Goal: Task Accomplishment & Management: Use online tool/utility

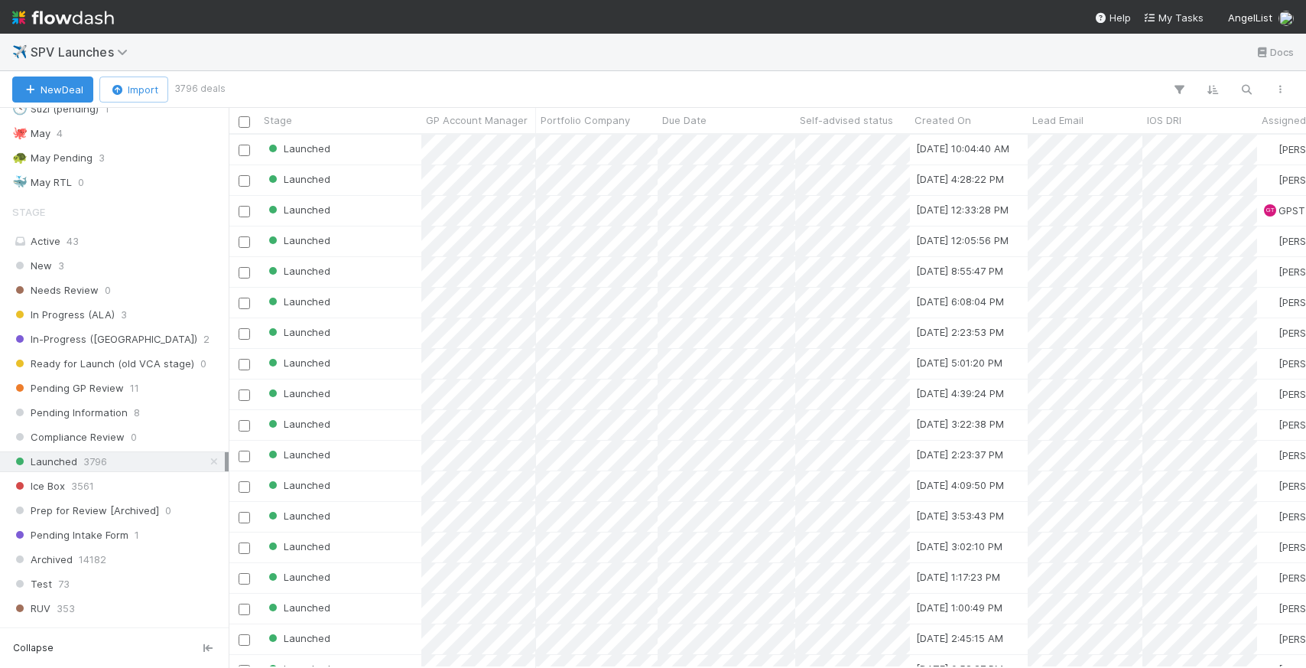
click at [1261, 92] on div at bounding box center [760, 90] width 1074 height 20
click at [1255, 89] on button "button" at bounding box center [1247, 90] width 28 height 20
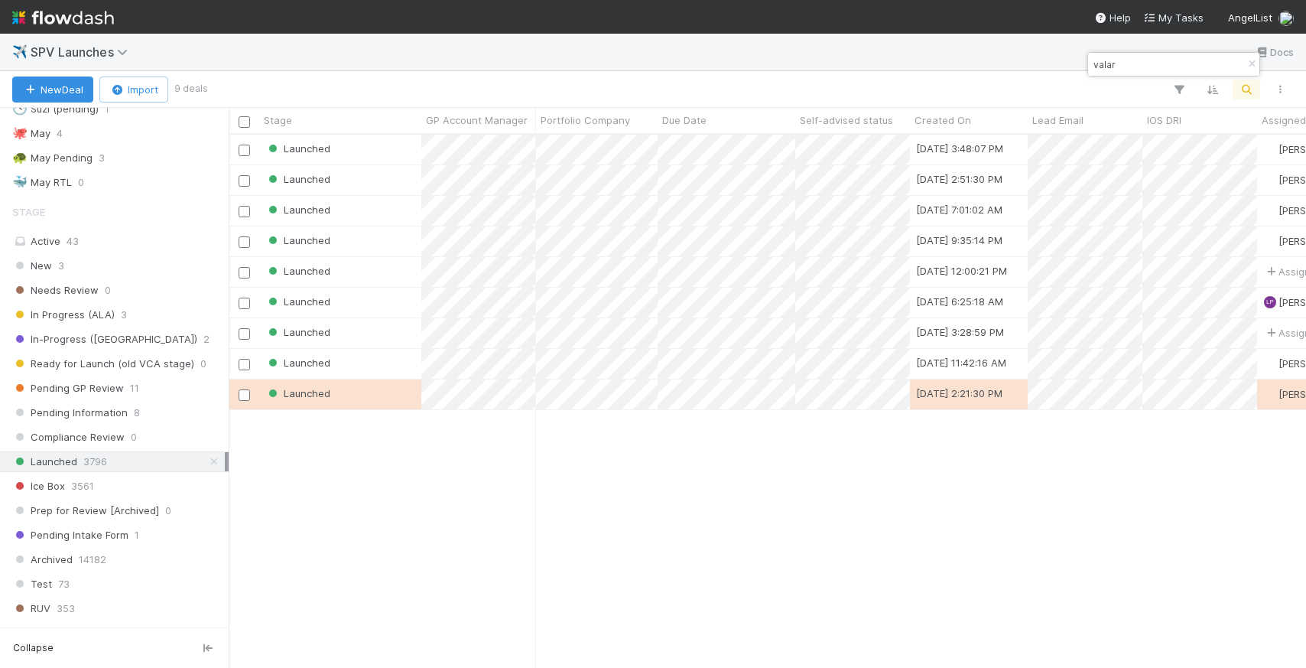
scroll to position [521, 1066]
type input "valar"
click at [415, 181] on div "Launched" at bounding box center [340, 180] width 162 height 30
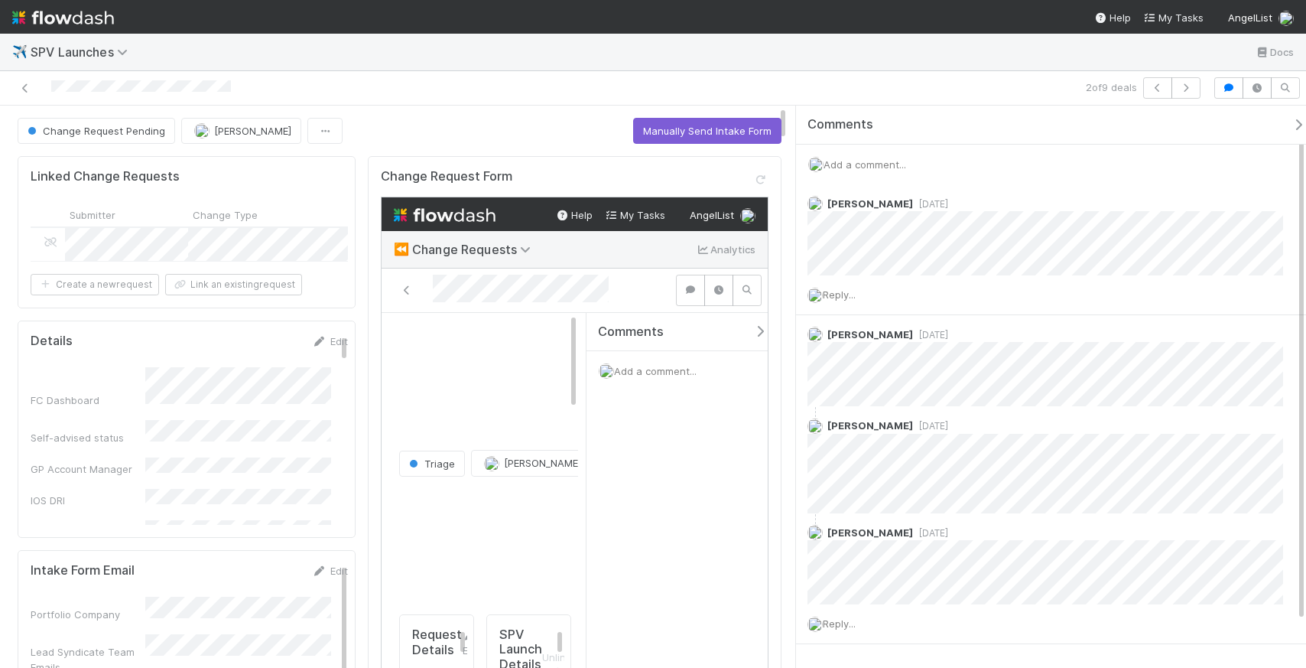
click at [666, 368] on span "Add a comment..." at bounding box center [653, 369] width 83 height 12
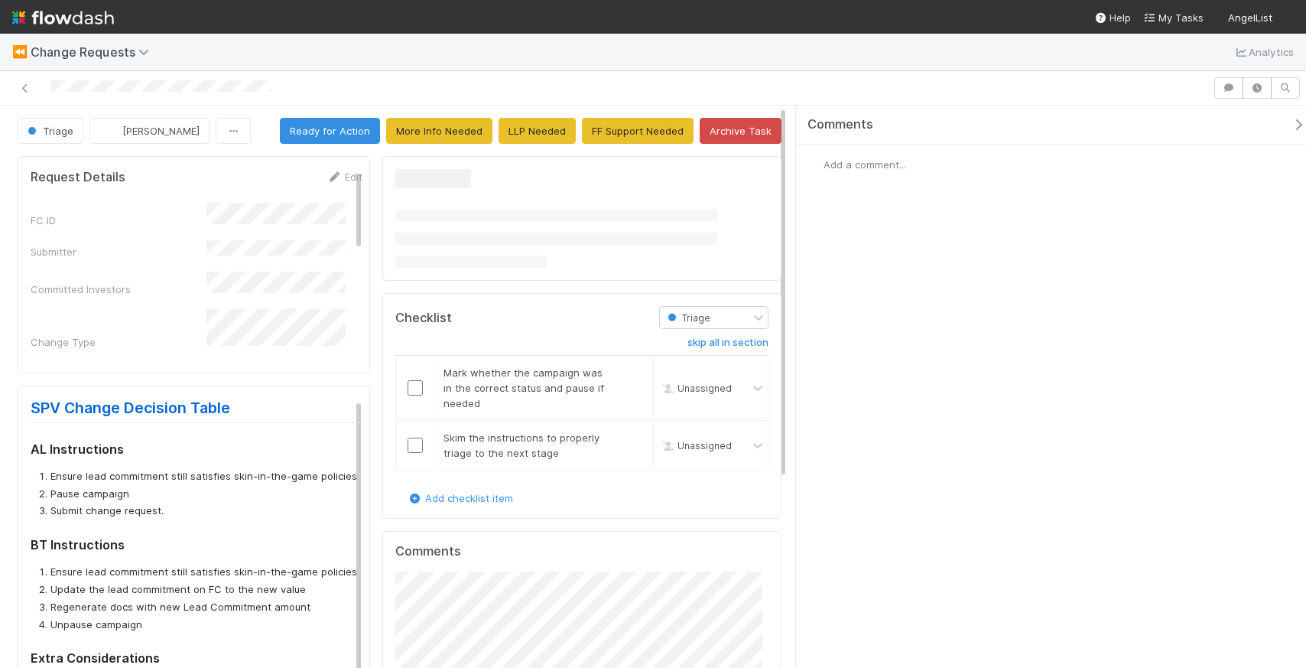
click at [856, 160] on span "Add a comment..." at bounding box center [864, 164] width 83 height 12
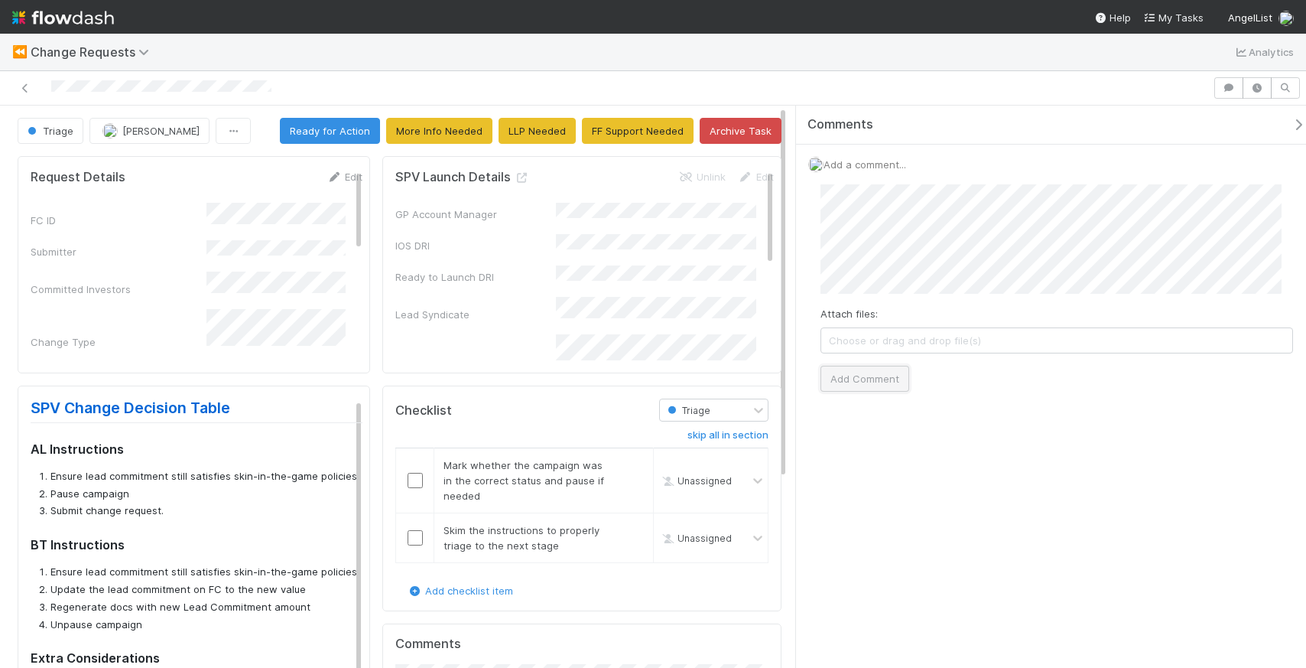
click at [849, 386] on button "Add Comment" at bounding box center [864, 378] width 89 height 26
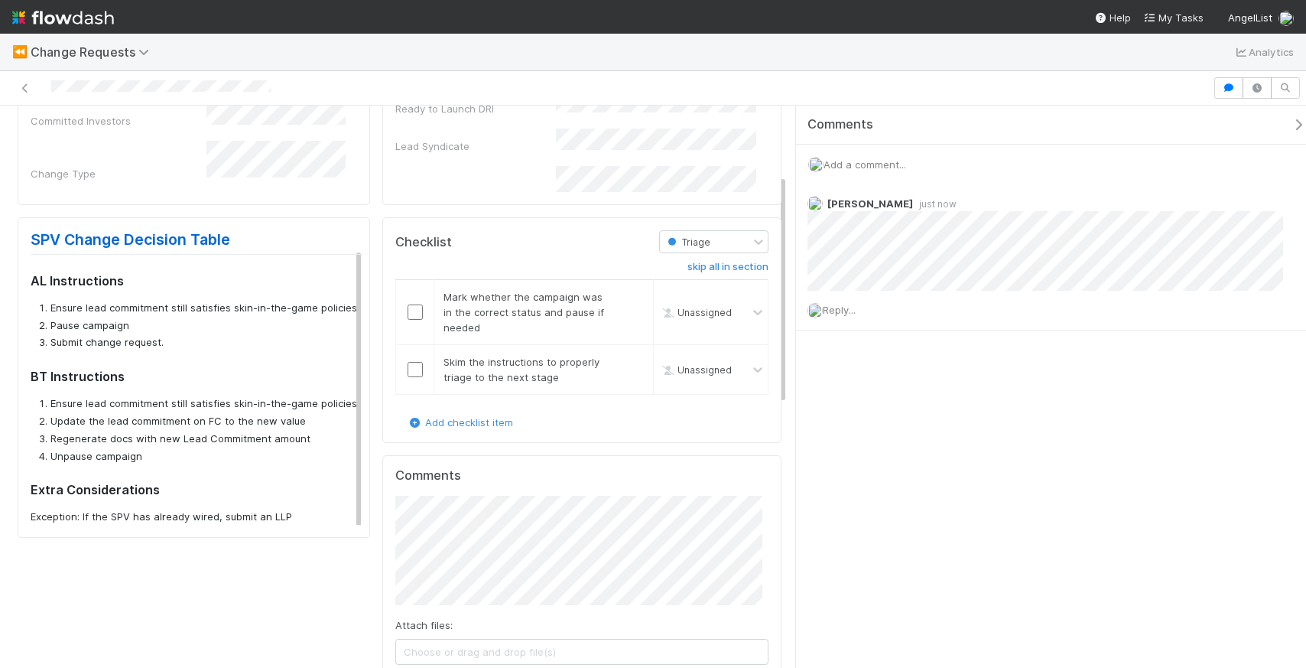
scroll to position [170, 0]
click at [214, 615] on div "Request Details Edit FC ID Submitter Committed Investors Change Type Request De…" at bounding box center [193, 644] width 365 height 1328
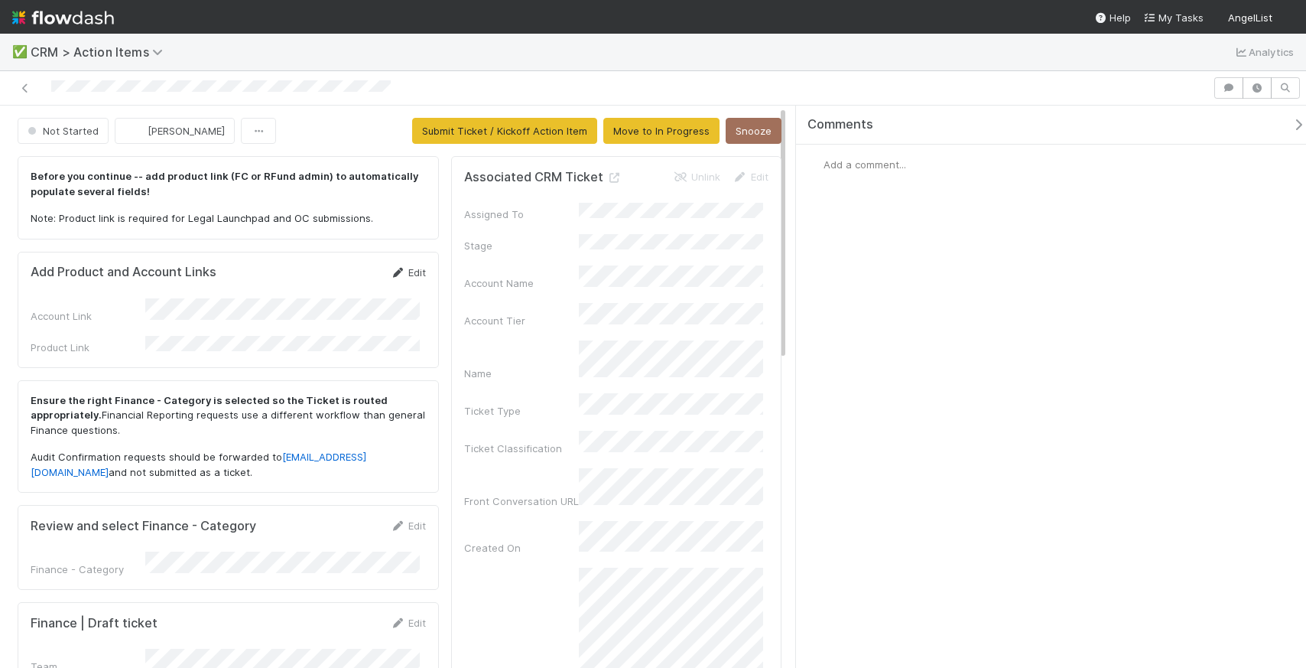
click at [411, 268] on link "Edit" at bounding box center [408, 272] width 36 height 12
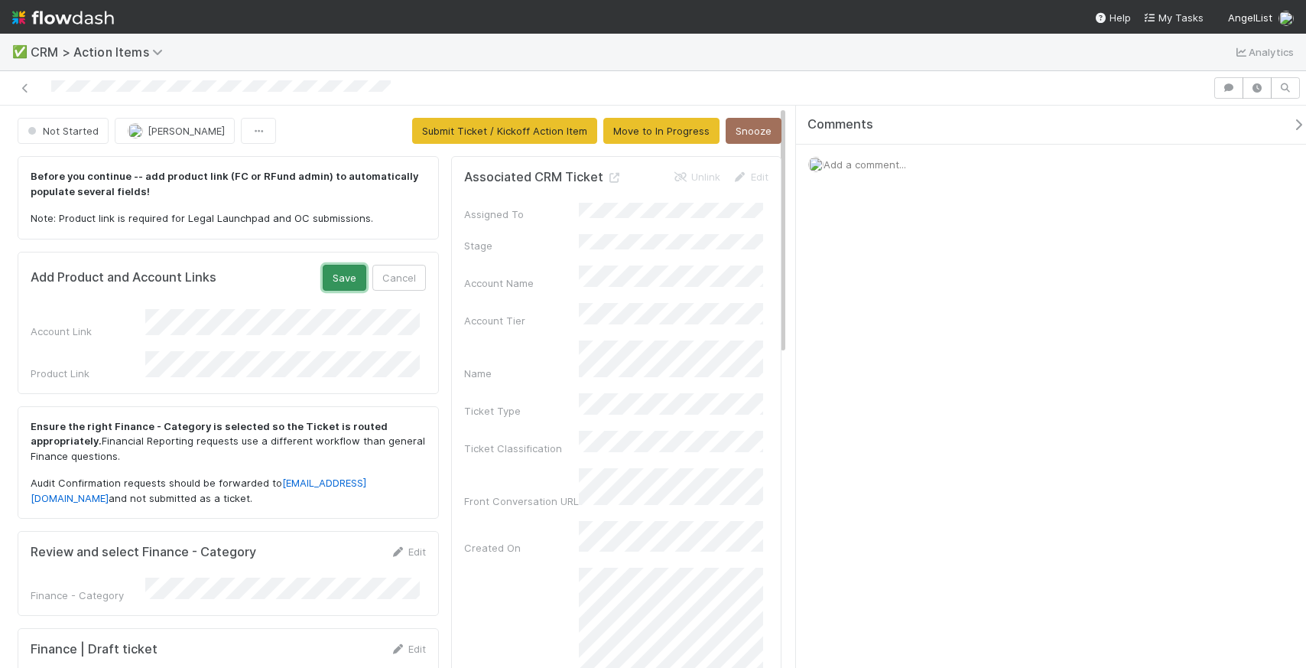
click at [330, 270] on button "Save" at bounding box center [345, 278] width 44 height 26
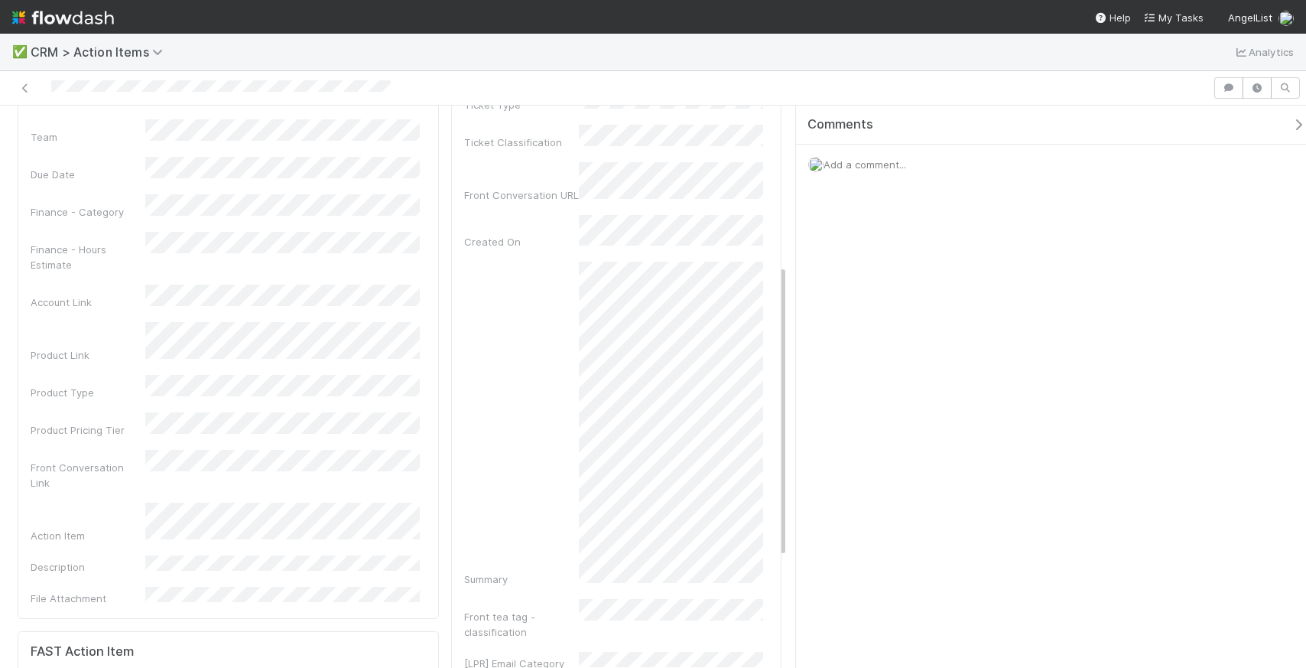
scroll to position [133, 0]
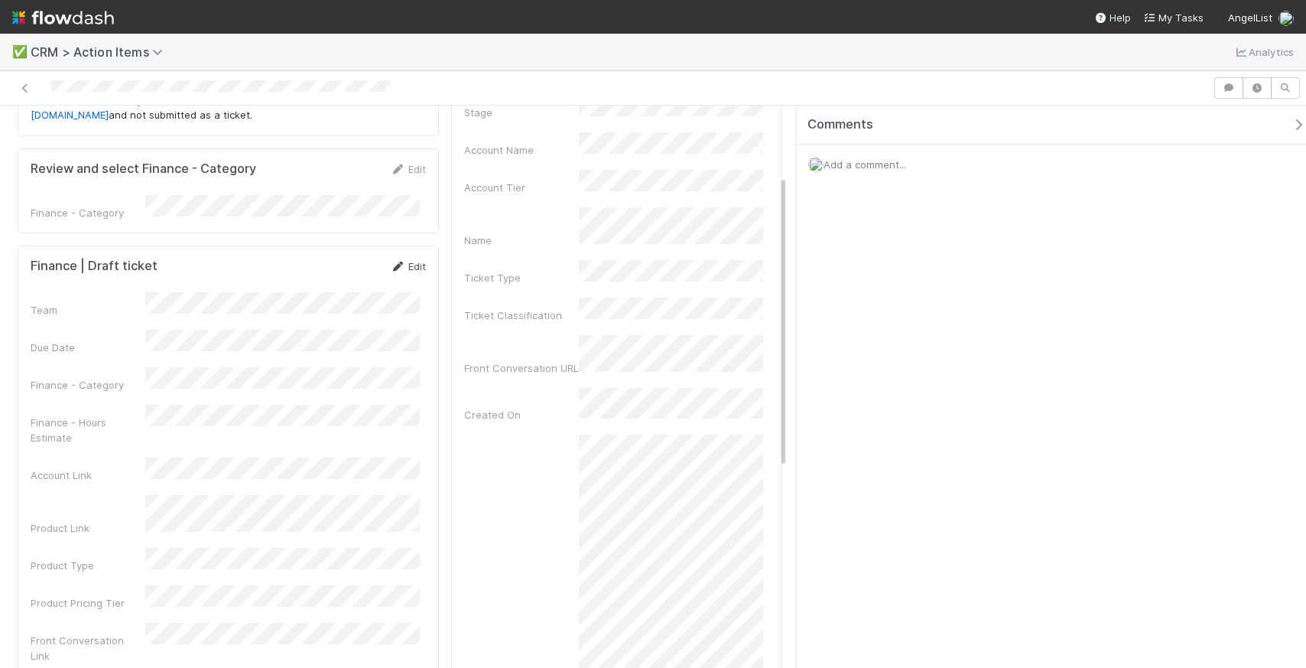
click at [418, 265] on link "Edit" at bounding box center [408, 266] width 36 height 12
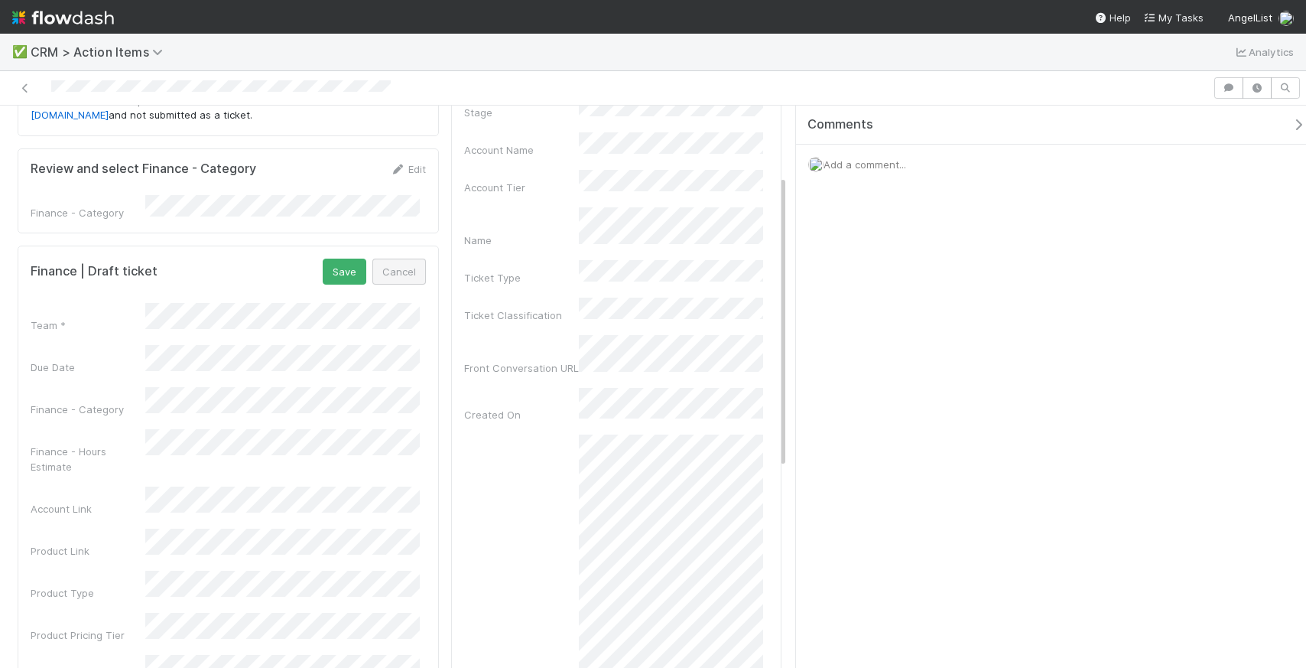
scroll to position [648, 0]
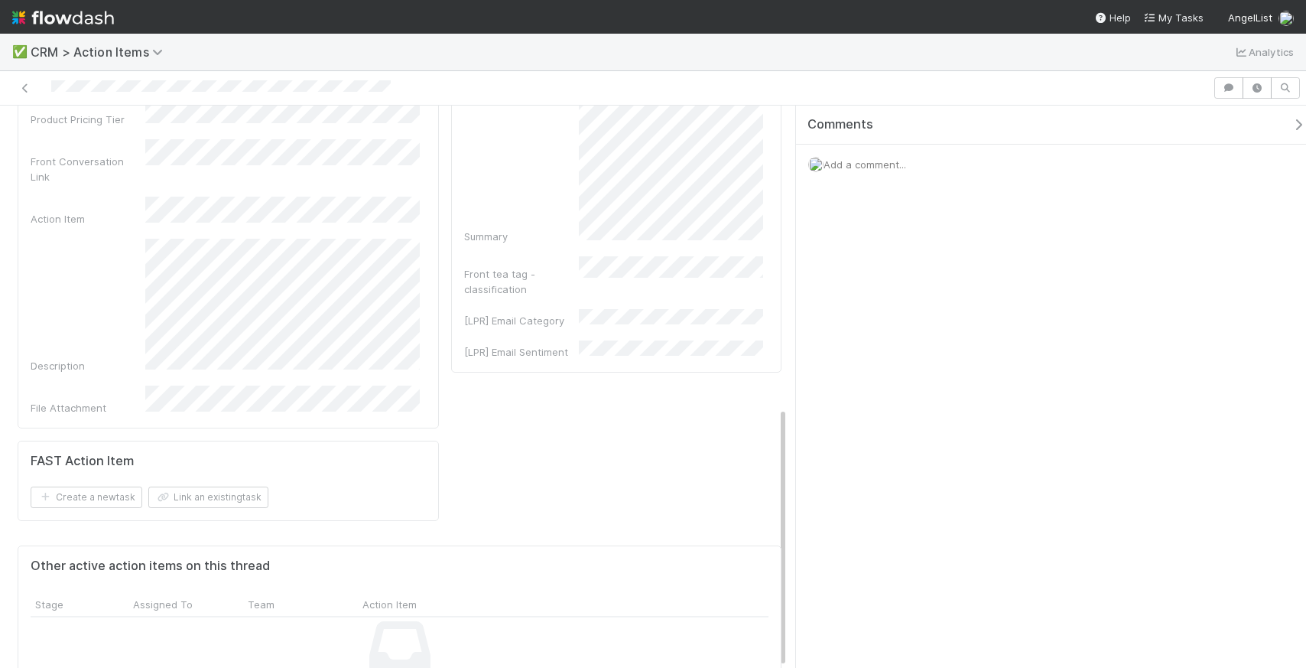
click at [460, 385] on div "Associated CRM Ticket Unlink Edit Assigned To Stage Account Name Account Tier N…" at bounding box center [616, 20] width 343 height 1038
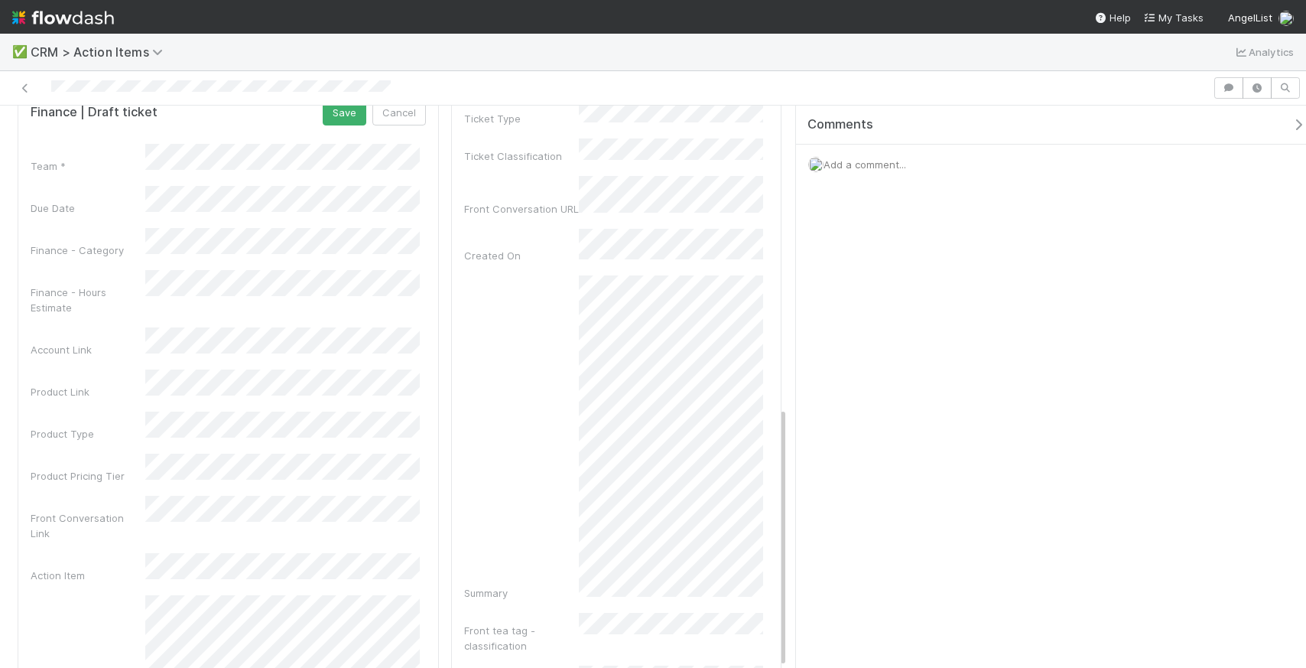
scroll to position [102, 0]
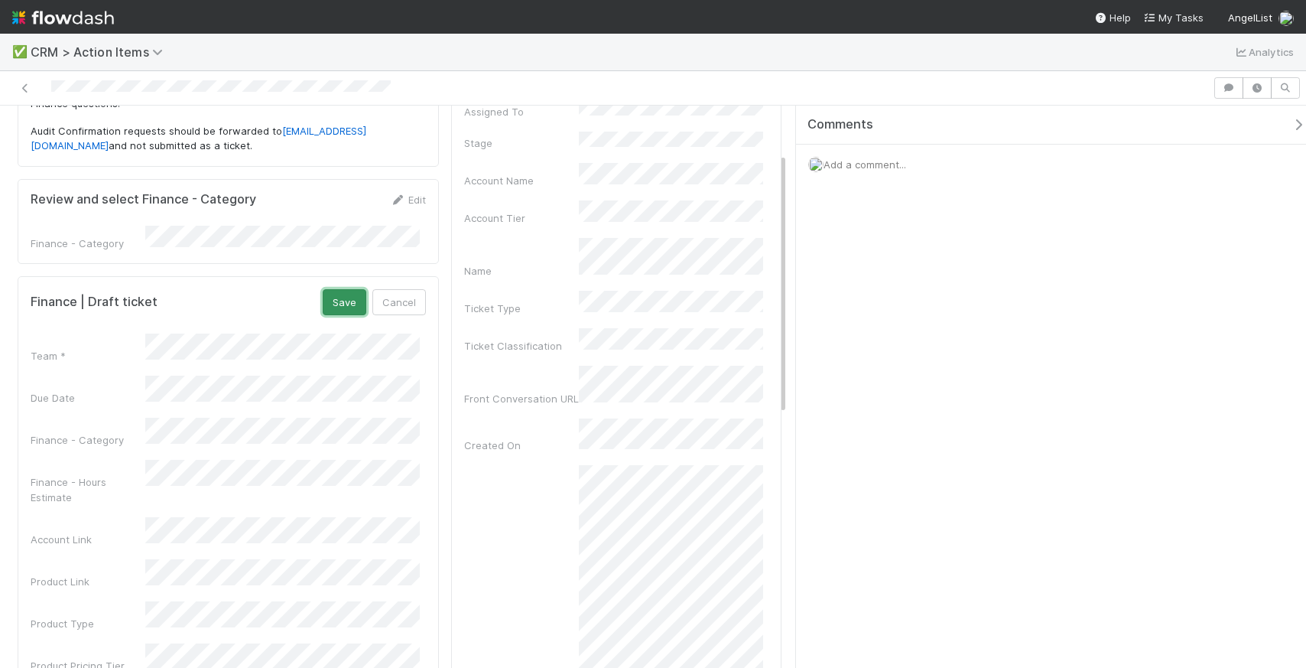
click at [343, 293] on button "Save" at bounding box center [345, 302] width 44 height 26
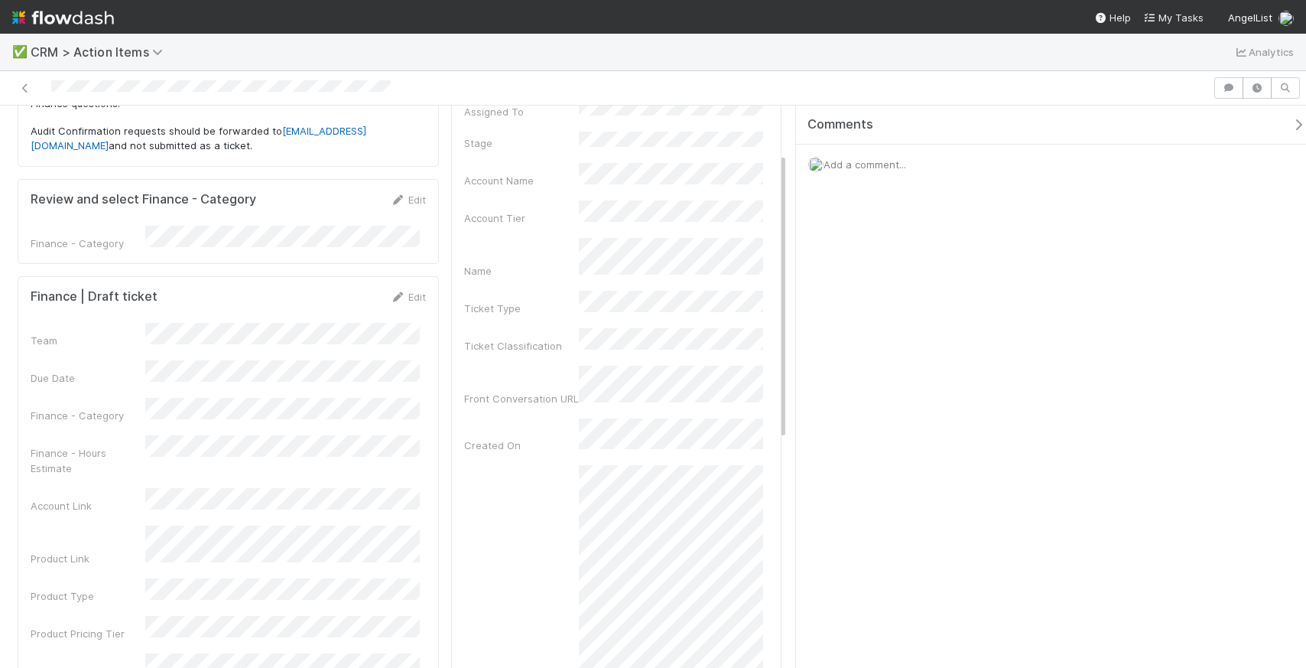
scroll to position [0, 0]
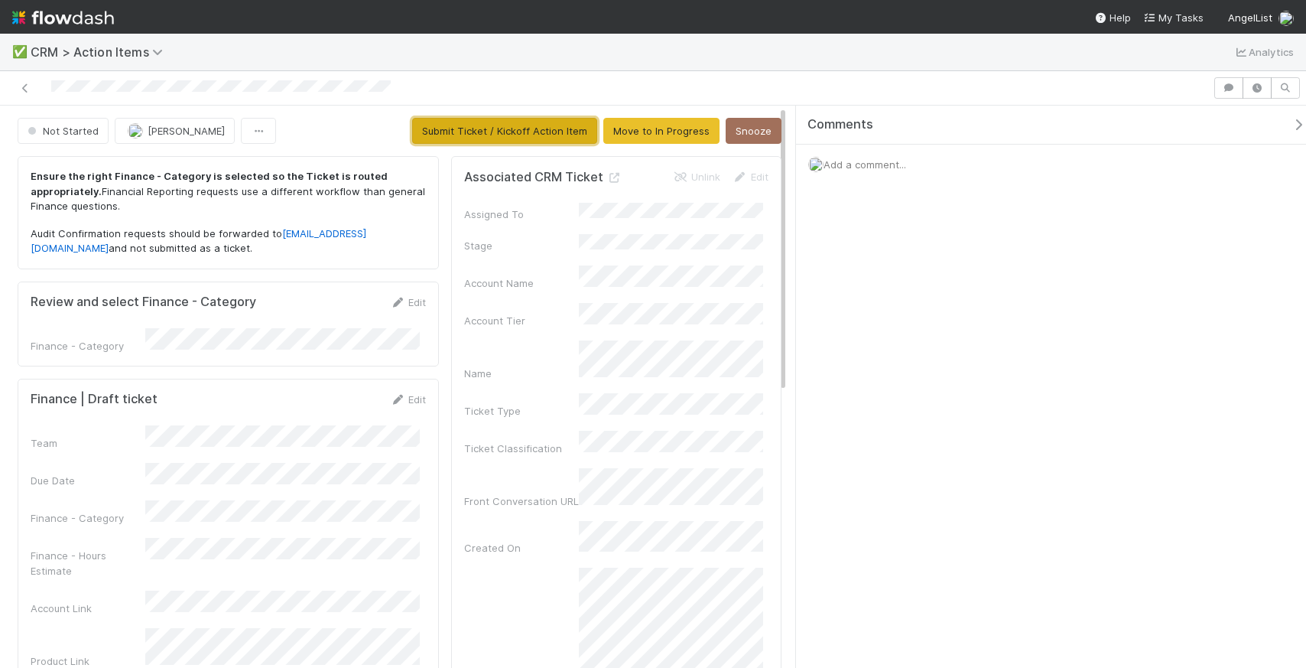
click at [491, 143] on button "Submit Ticket / Kickoff Action Item" at bounding box center [504, 131] width 185 height 26
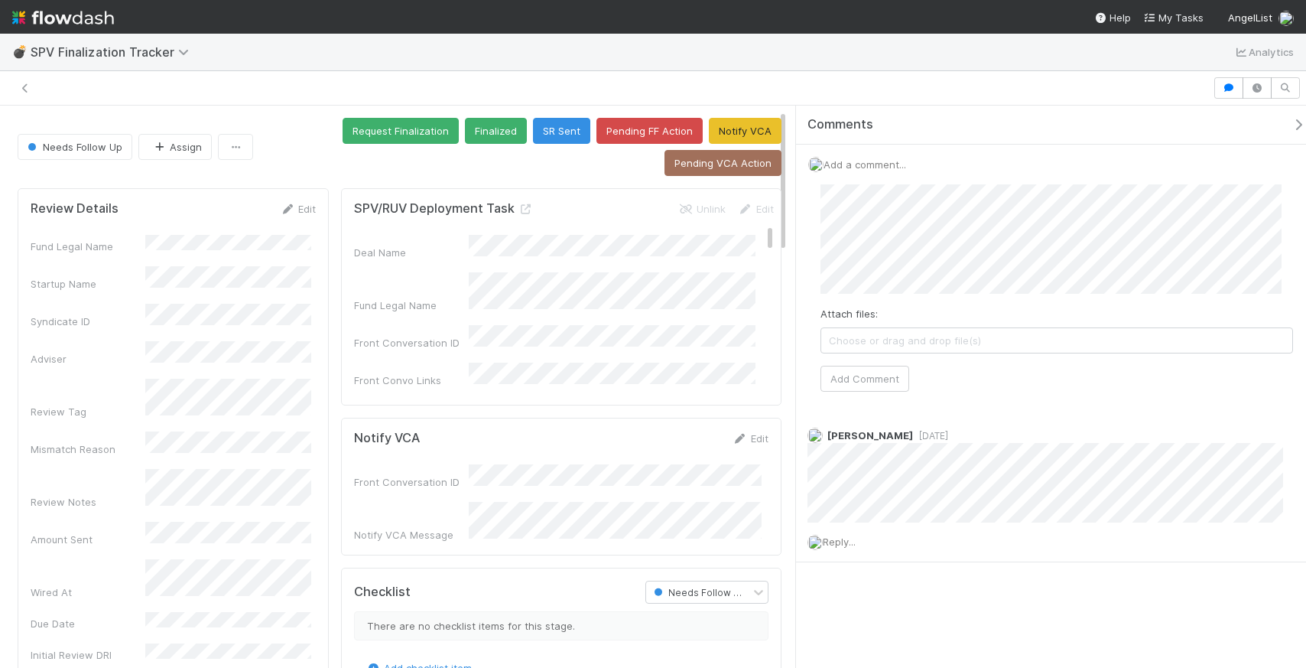
scroll to position [336, 0]
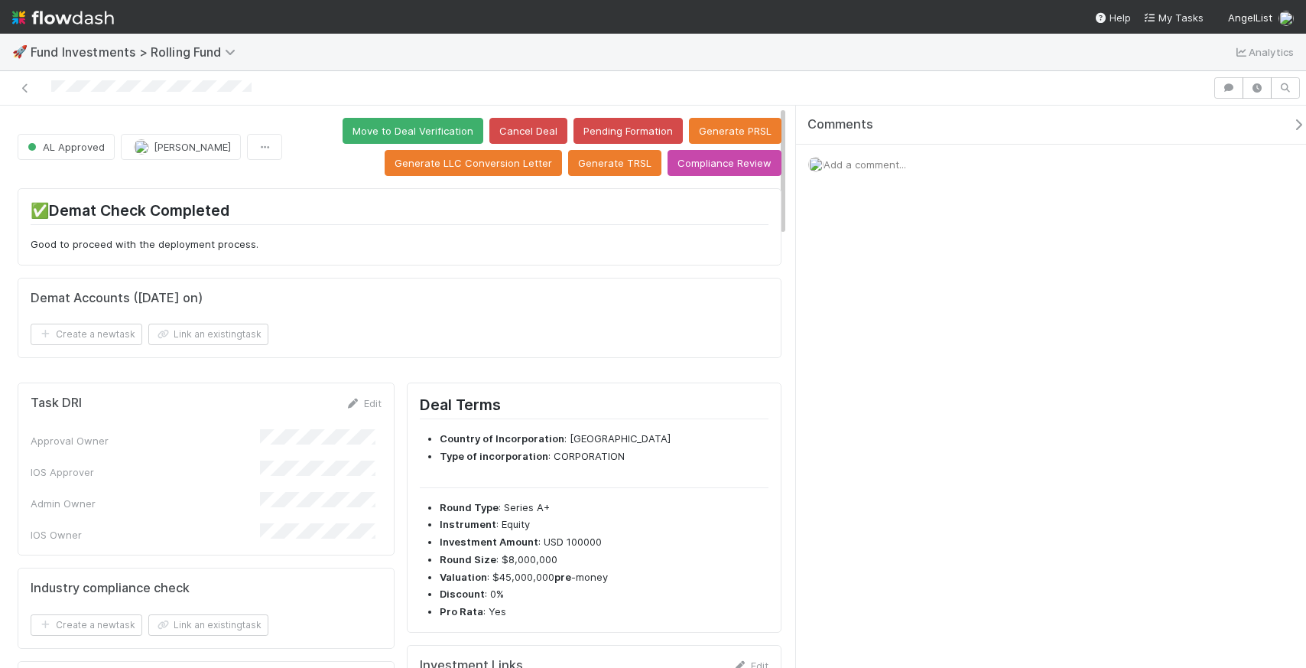
click at [642, 317] on form "Demat Accounts (April 2025 on) Create a new task Link an existing task" at bounding box center [400, 318] width 738 height 55
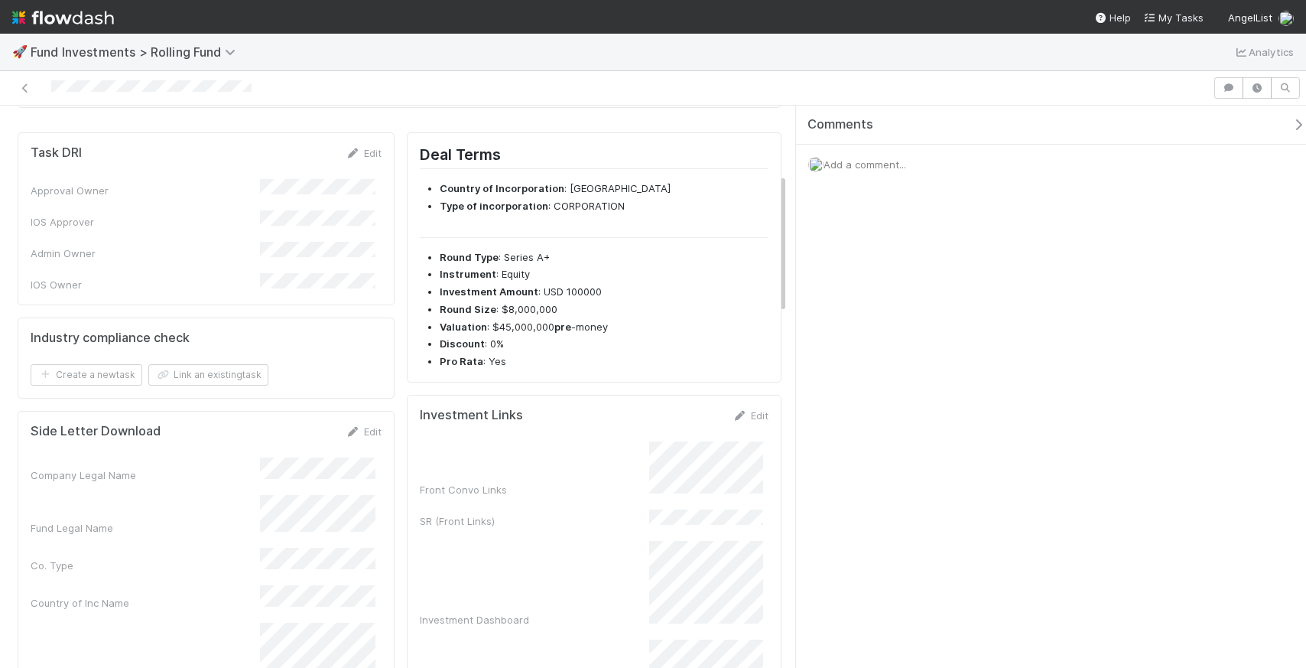
scroll to position [785, 0]
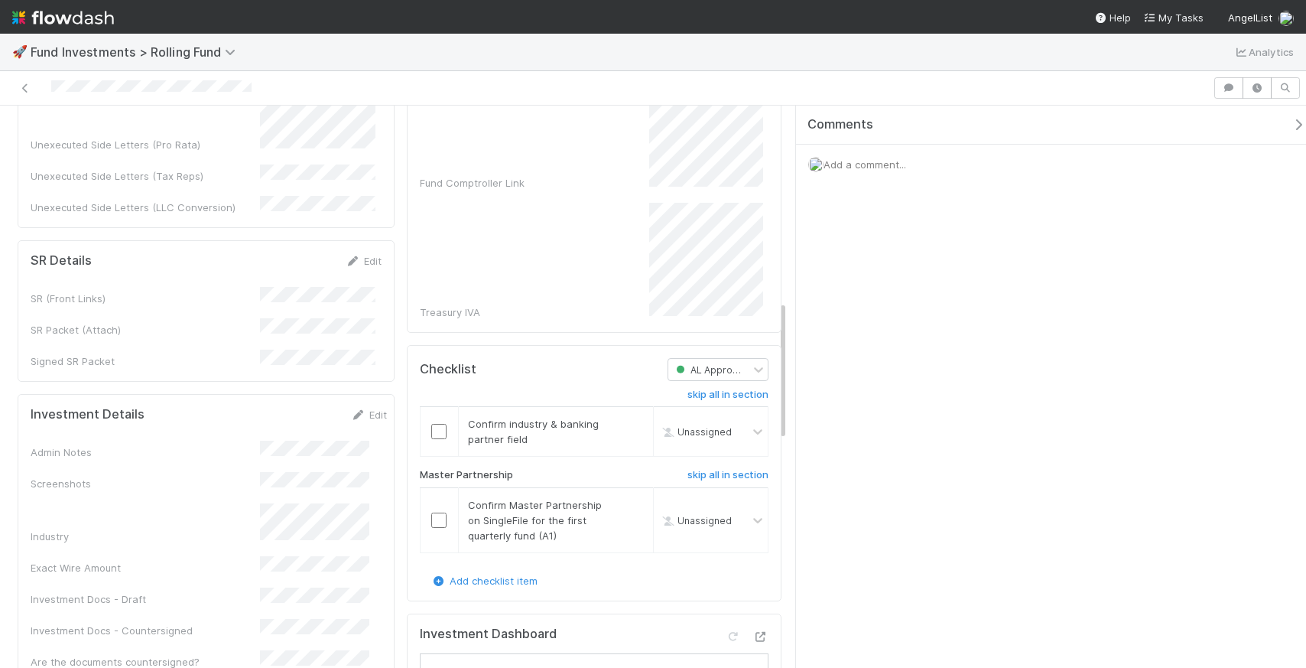
click at [229, 394] on div "Investment Details Edit Admin Notes Screenshots Industry Exact Wire Amount Inve…" at bounding box center [206, 622] width 377 height 456
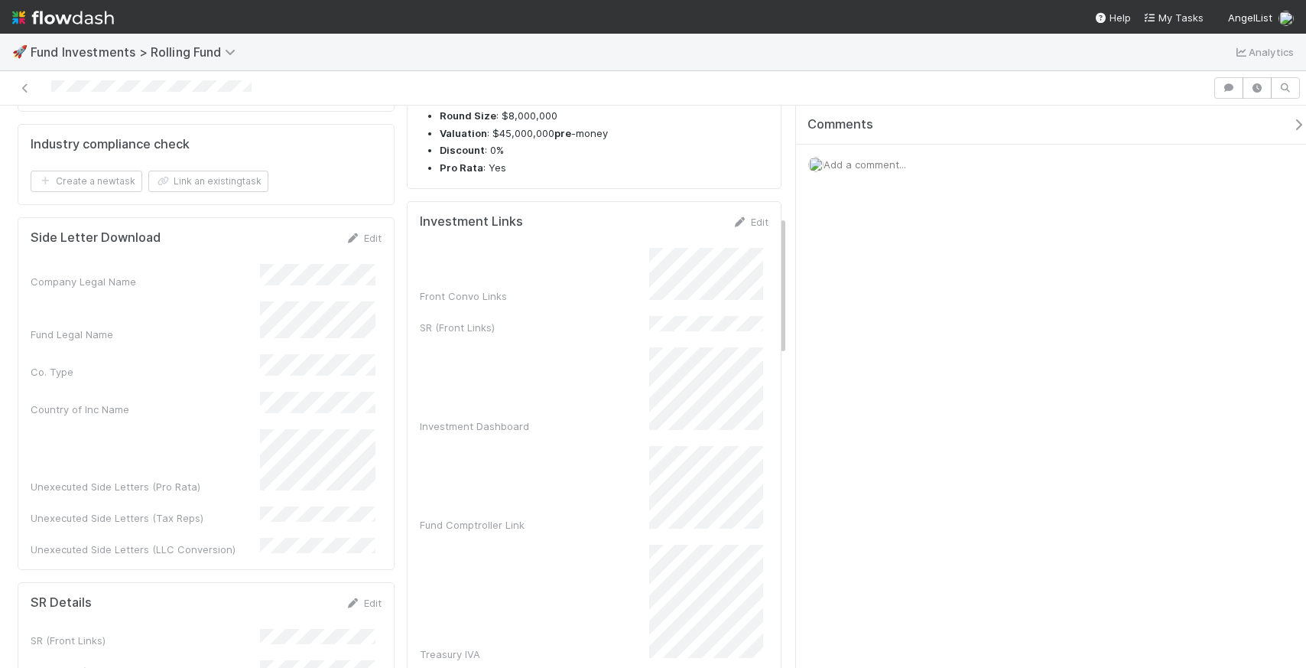
scroll to position [443, 0]
click at [749, 223] on link "Edit" at bounding box center [750, 222] width 36 height 12
click at [684, 223] on button "Save" at bounding box center [687, 228] width 44 height 26
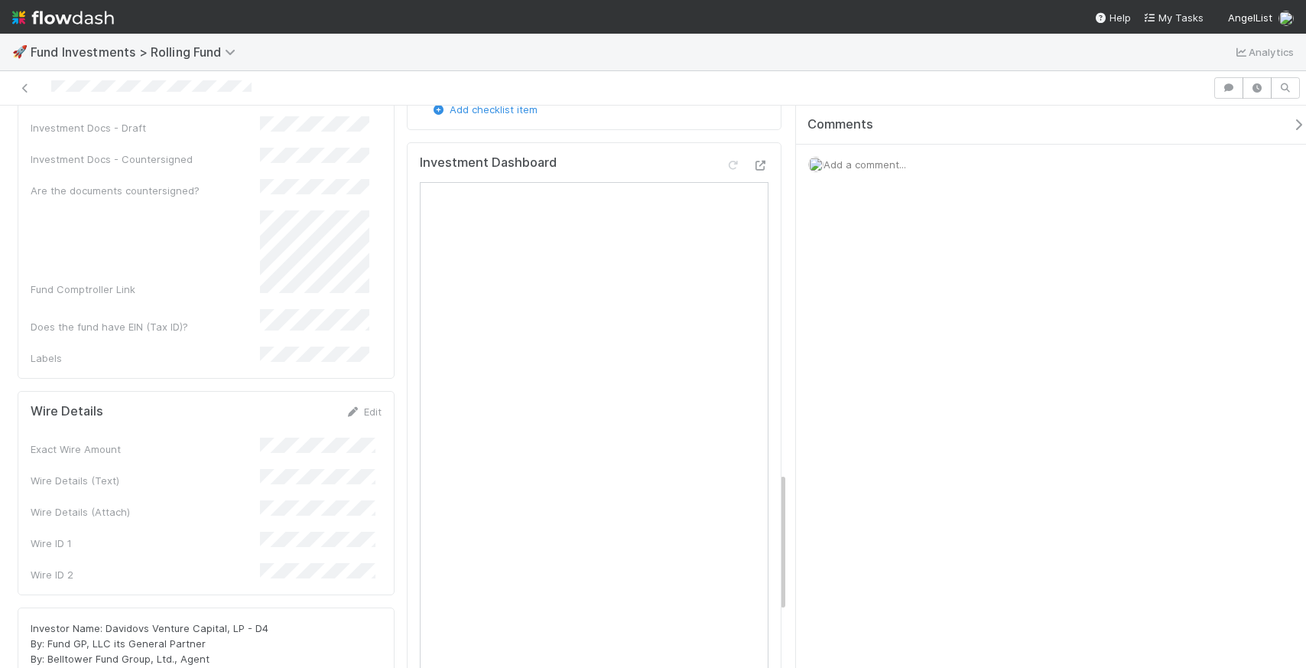
scroll to position [1480, 0]
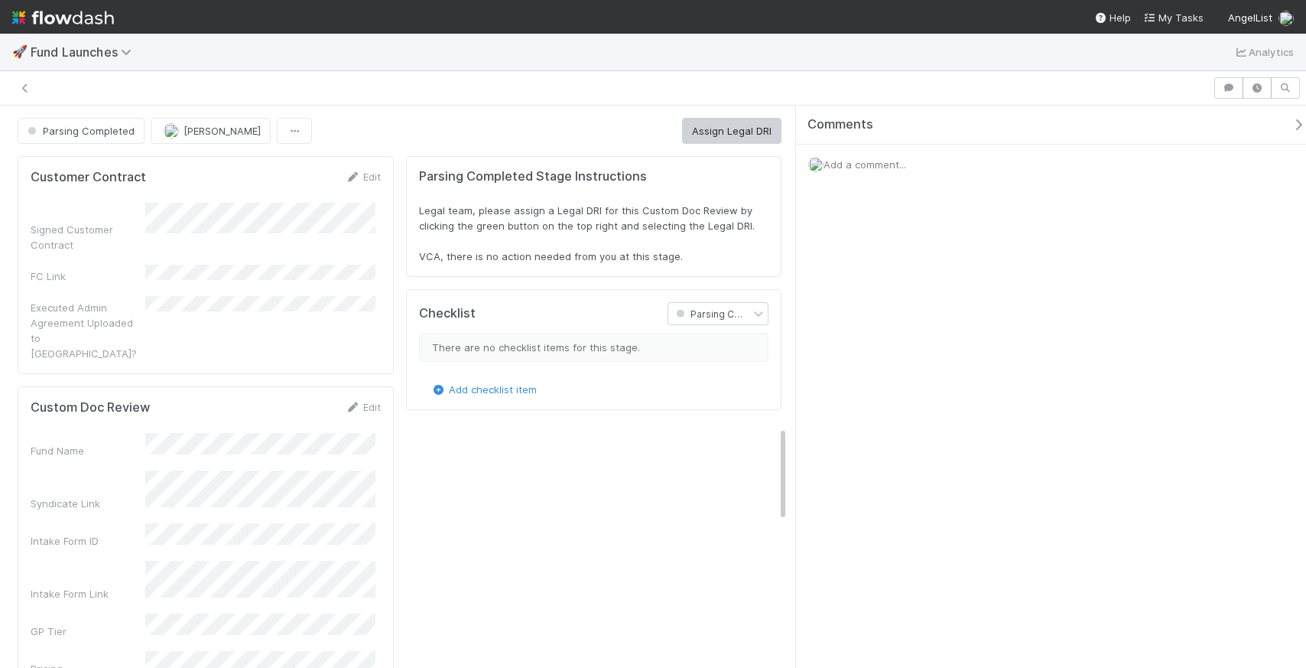
scroll to position [299, 715]
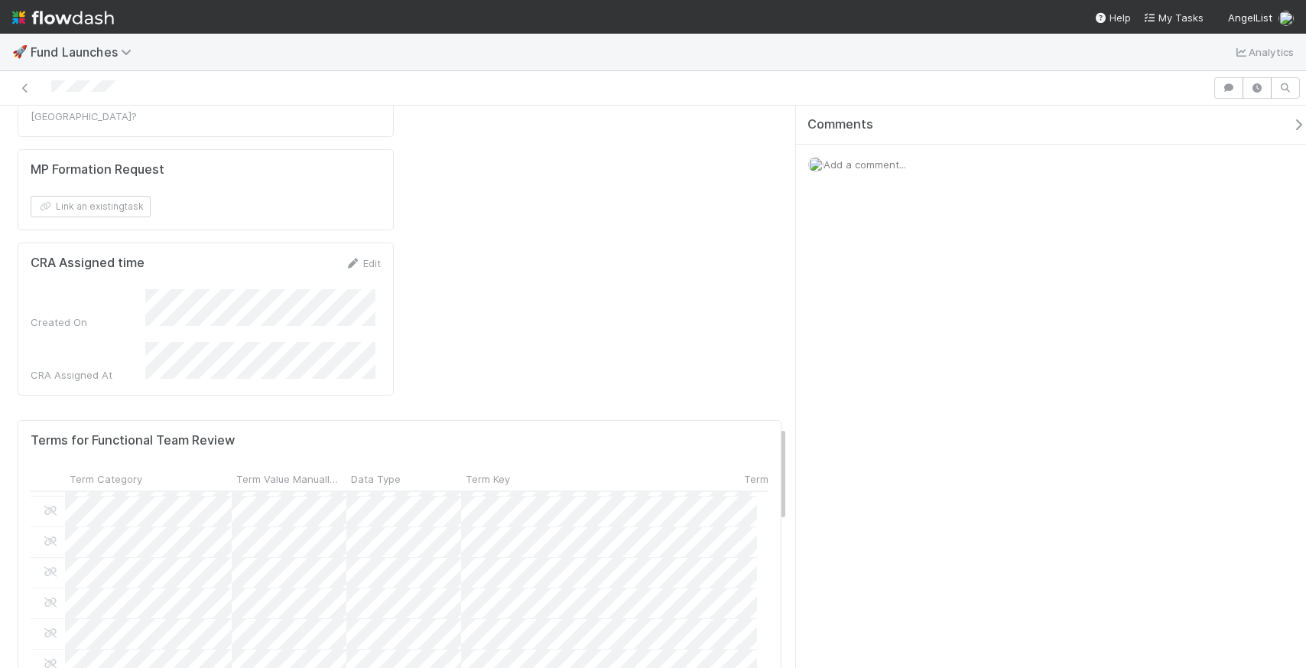
click at [668, 69] on div "🚀 Fund Launches Analytics" at bounding box center [653, 52] width 1306 height 37
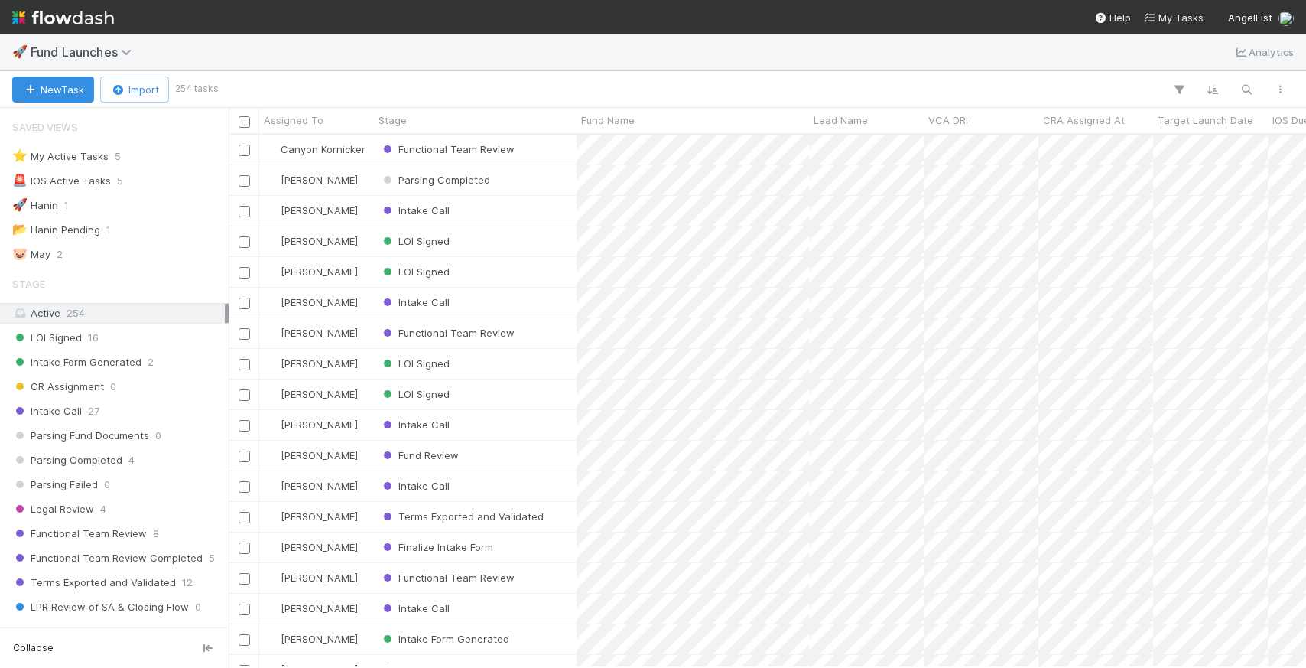
scroll to position [521, 1066]
click at [482, 209] on div "Intake Call" at bounding box center [475, 211] width 203 height 30
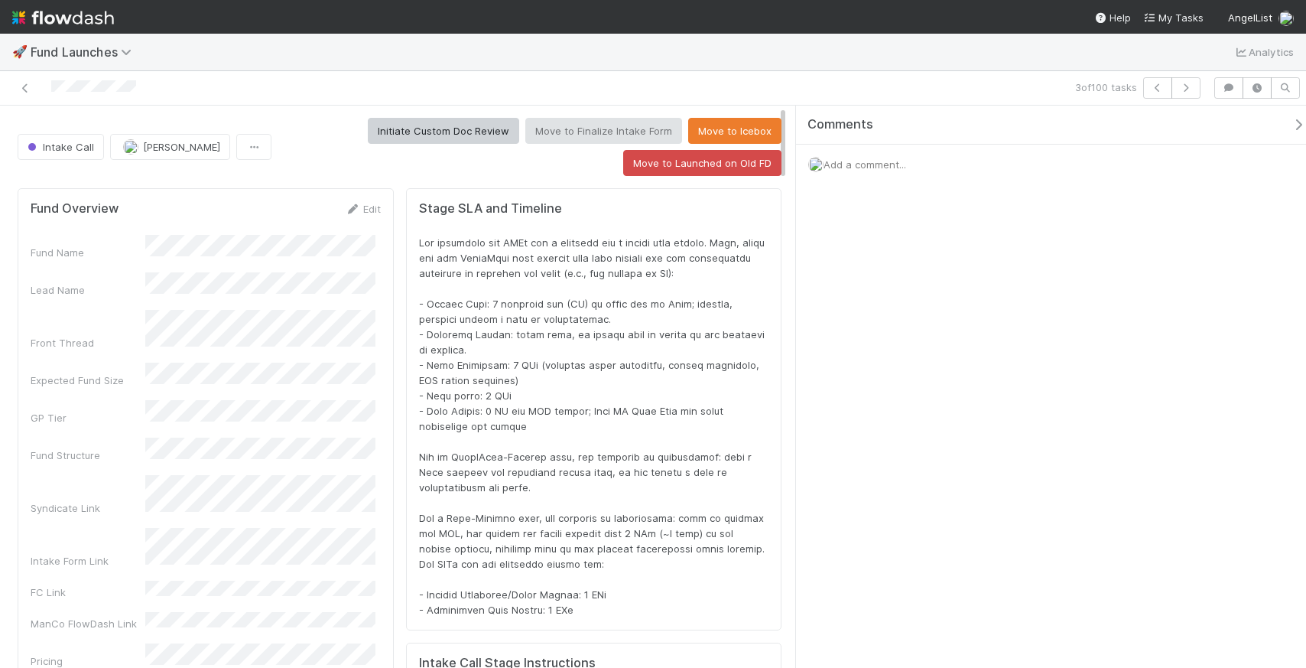
click at [711, 562] on div at bounding box center [593, 426] width 349 height 382
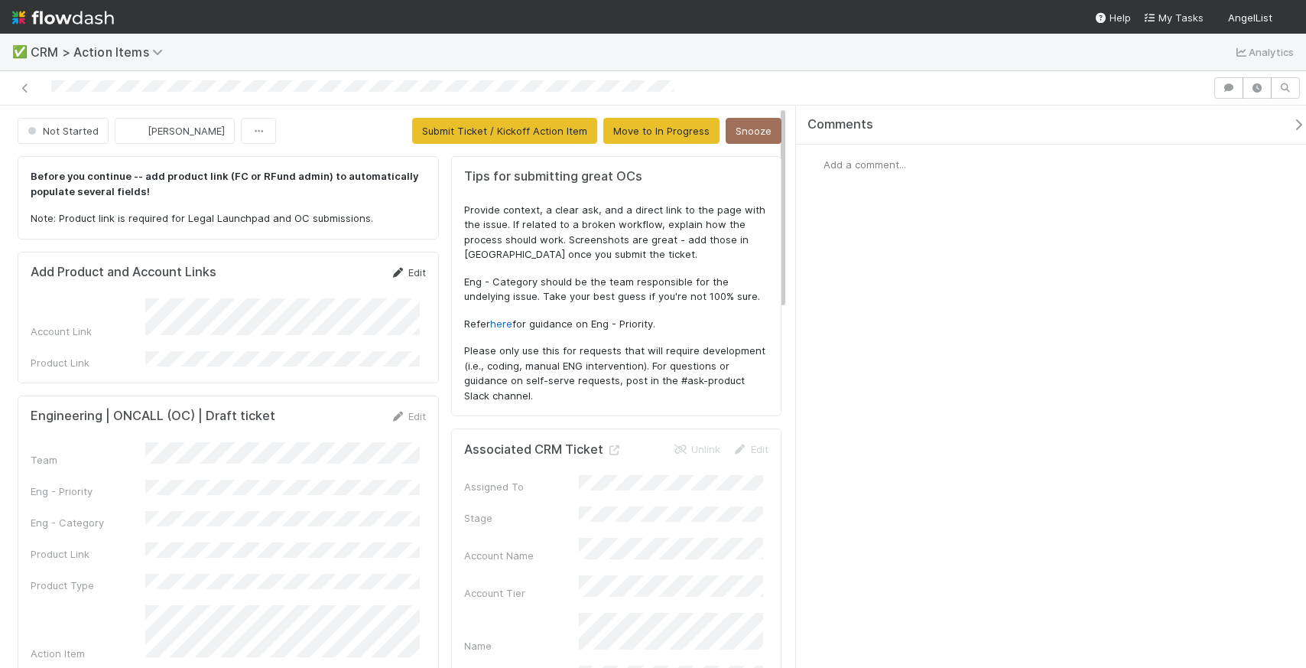
click at [396, 274] on icon at bounding box center [397, 273] width 15 height 10
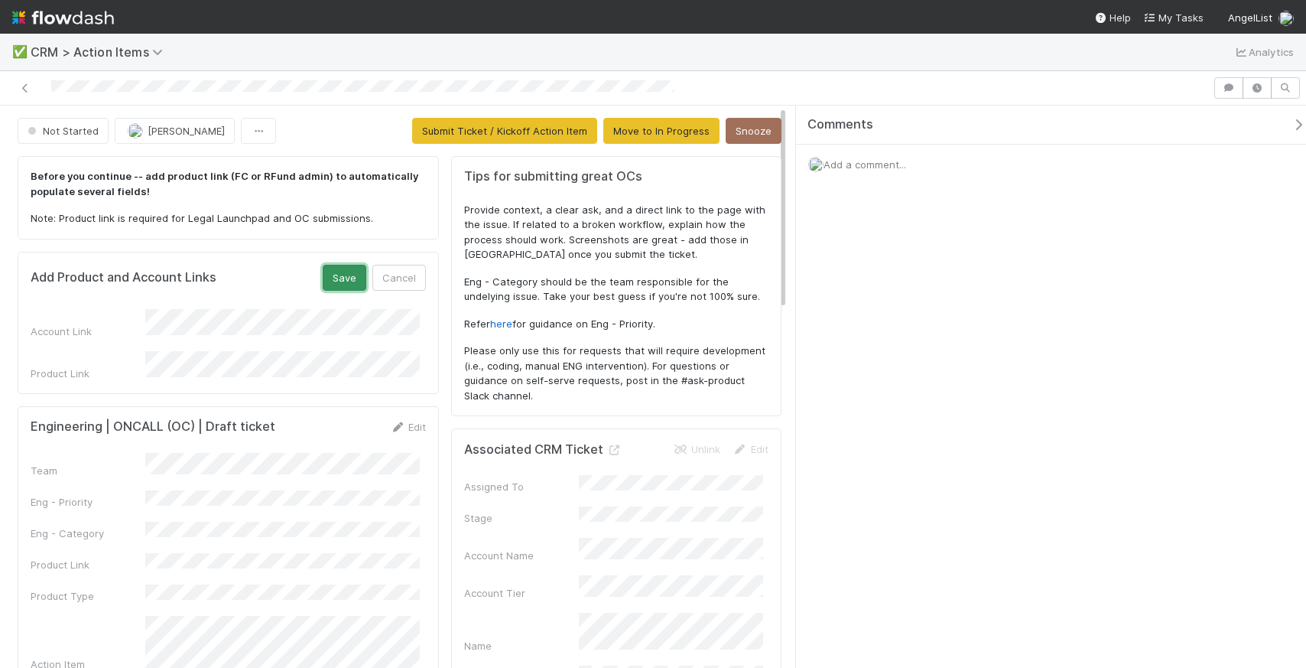
click at [332, 278] on button "Save" at bounding box center [345, 278] width 44 height 26
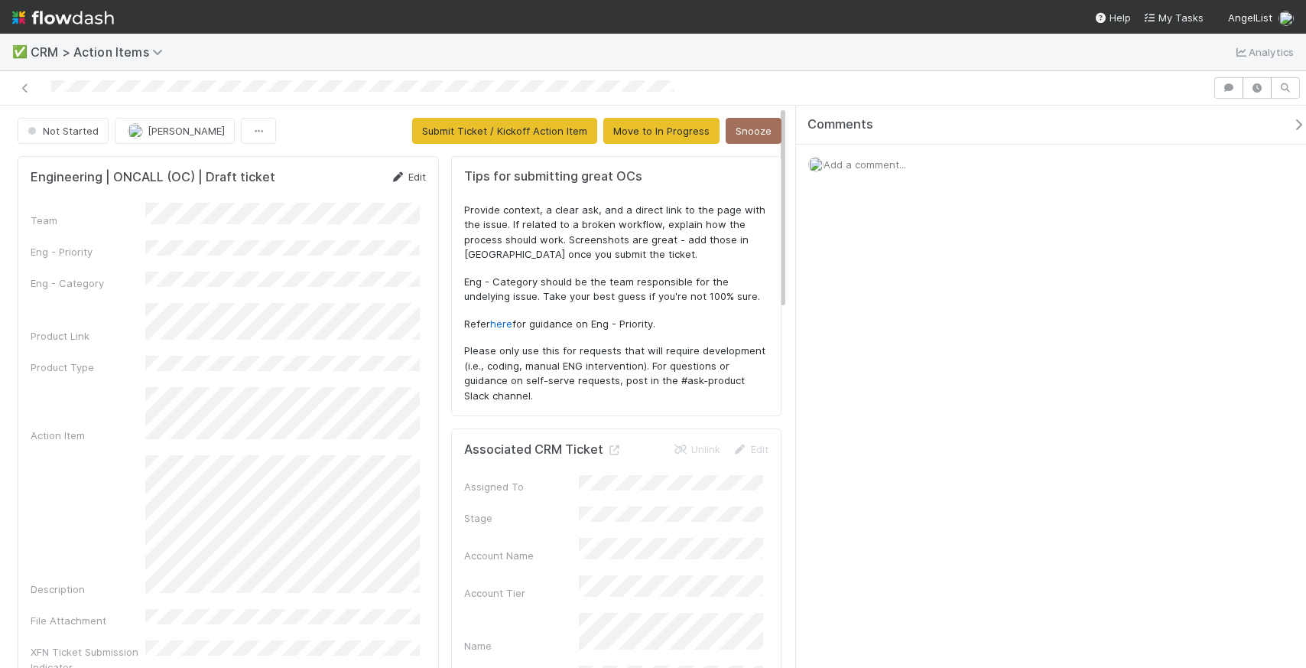
click at [390, 176] on icon at bounding box center [397, 177] width 15 height 10
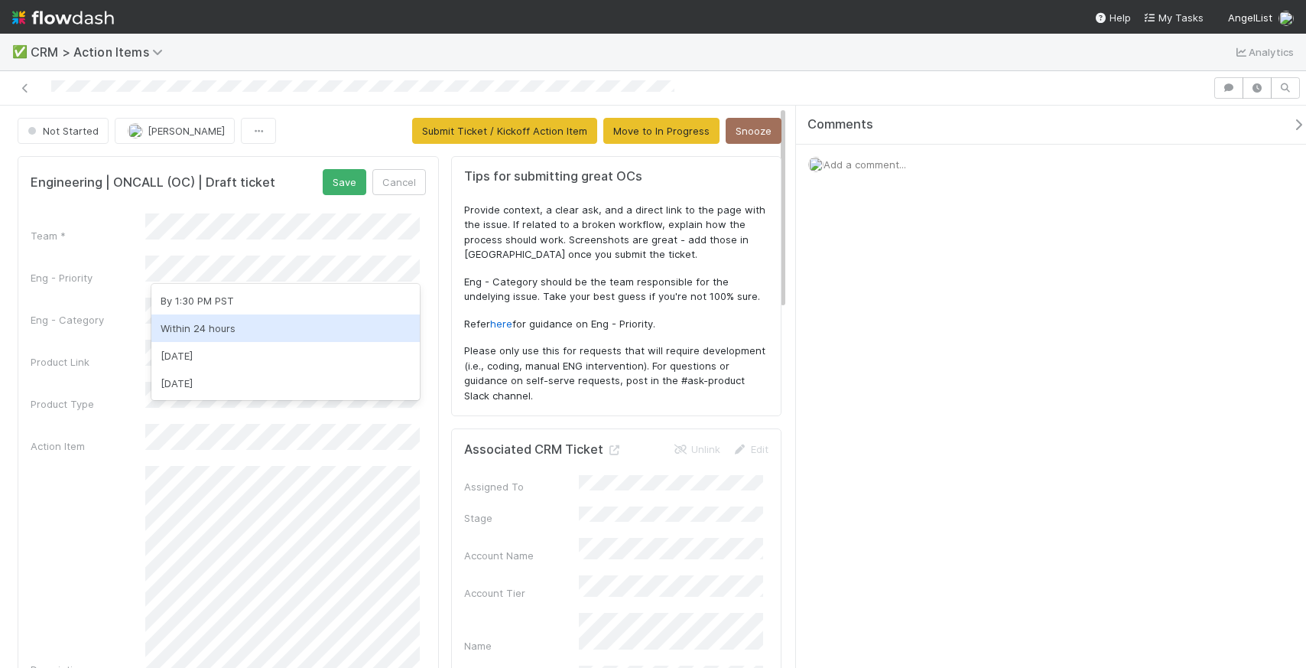
click at [257, 328] on div "Within 24 hours" at bounding box center [285, 328] width 268 height 28
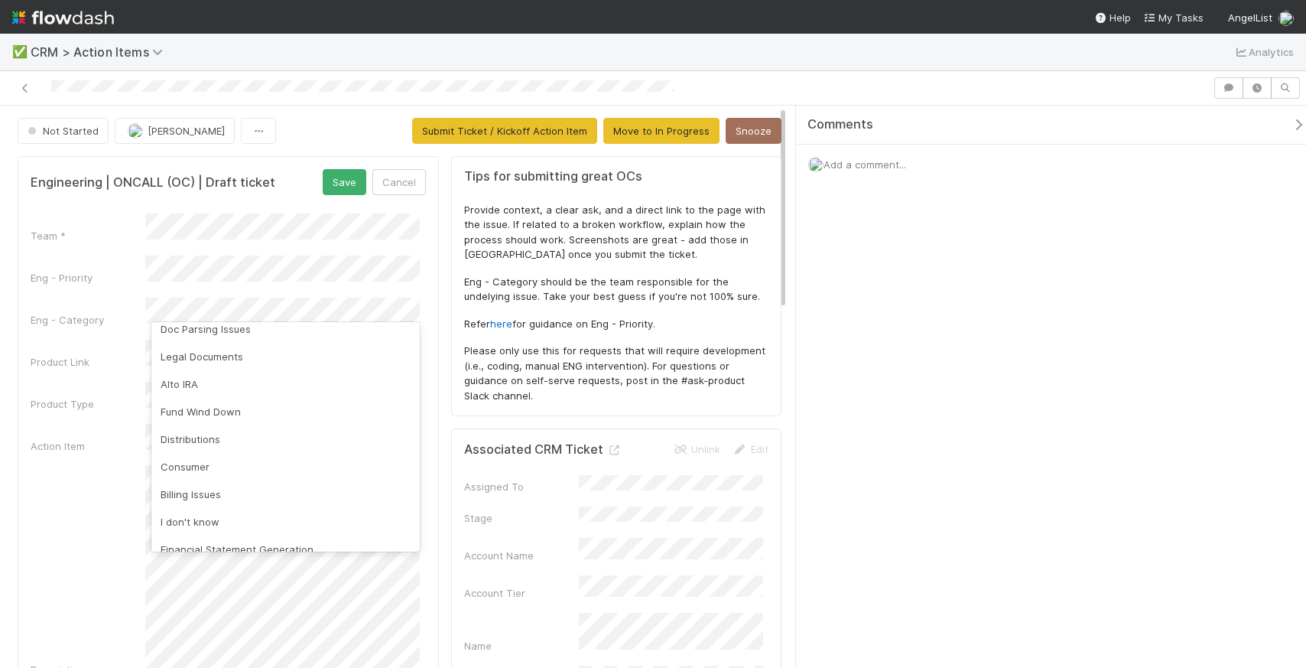
scroll to position [823, 0]
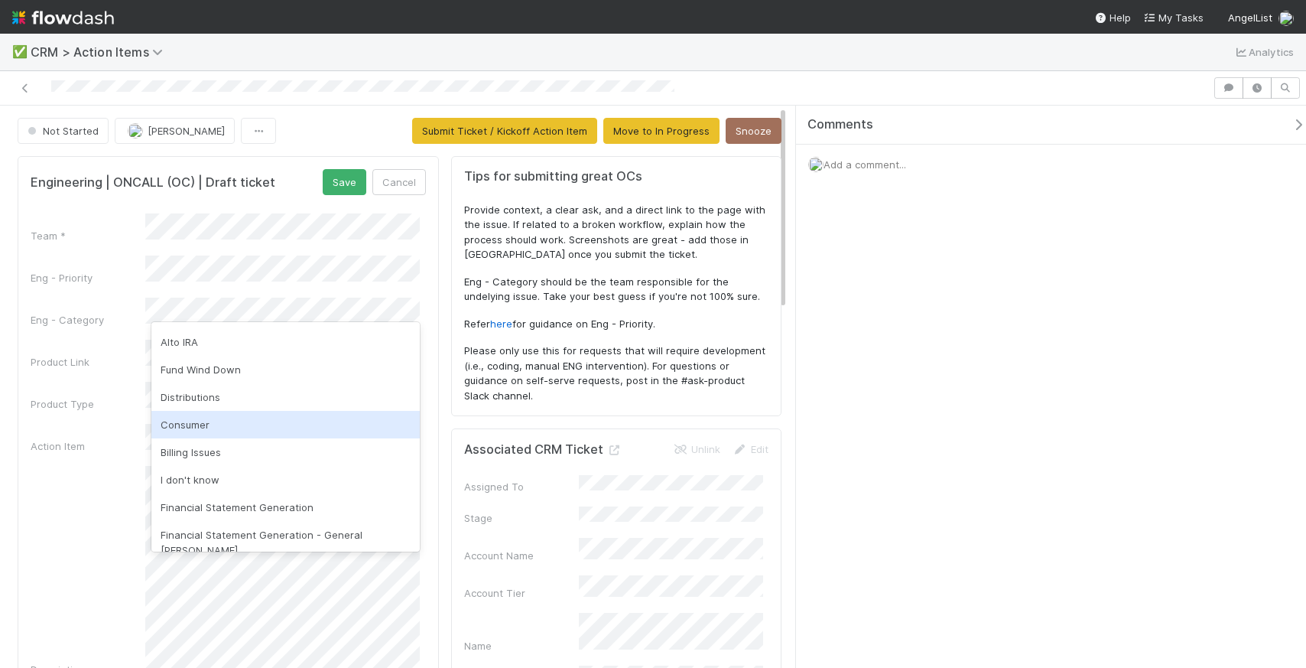
click at [198, 423] on div "Consumer" at bounding box center [285, 425] width 268 height 28
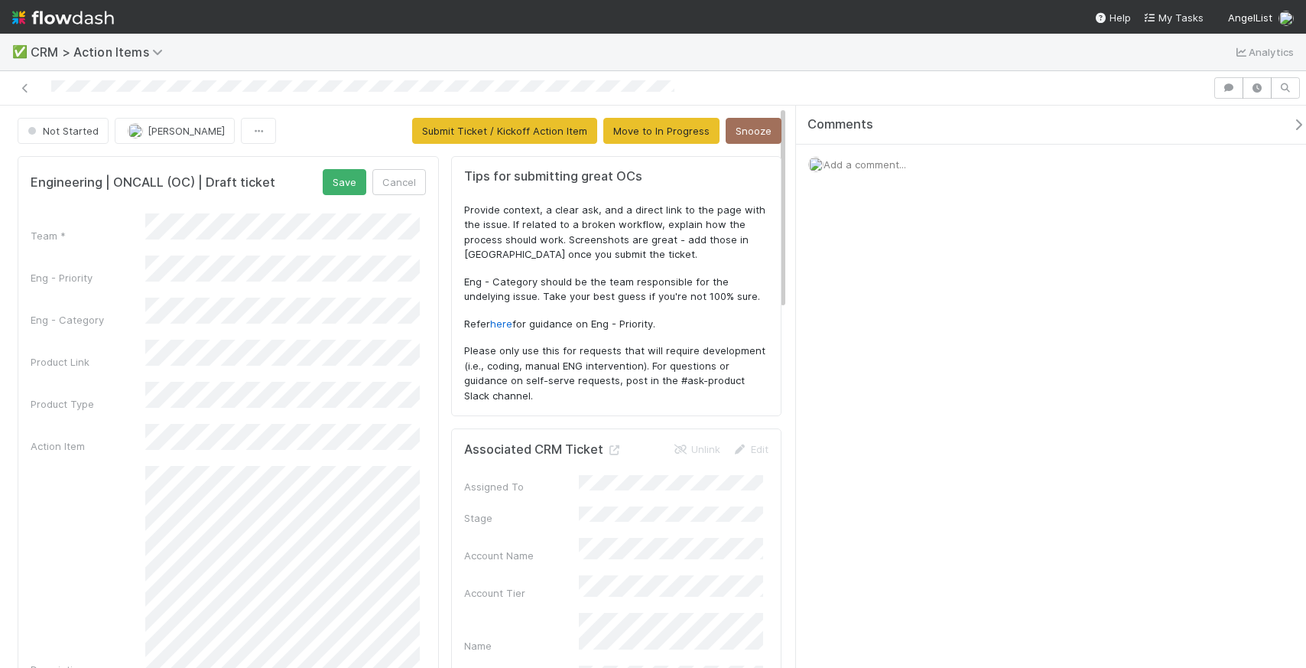
click at [92, 396] on div "Product Type" at bounding box center [88, 403] width 115 height 15
click at [102, 382] on div "Product Type" at bounding box center [228, 397] width 395 height 30
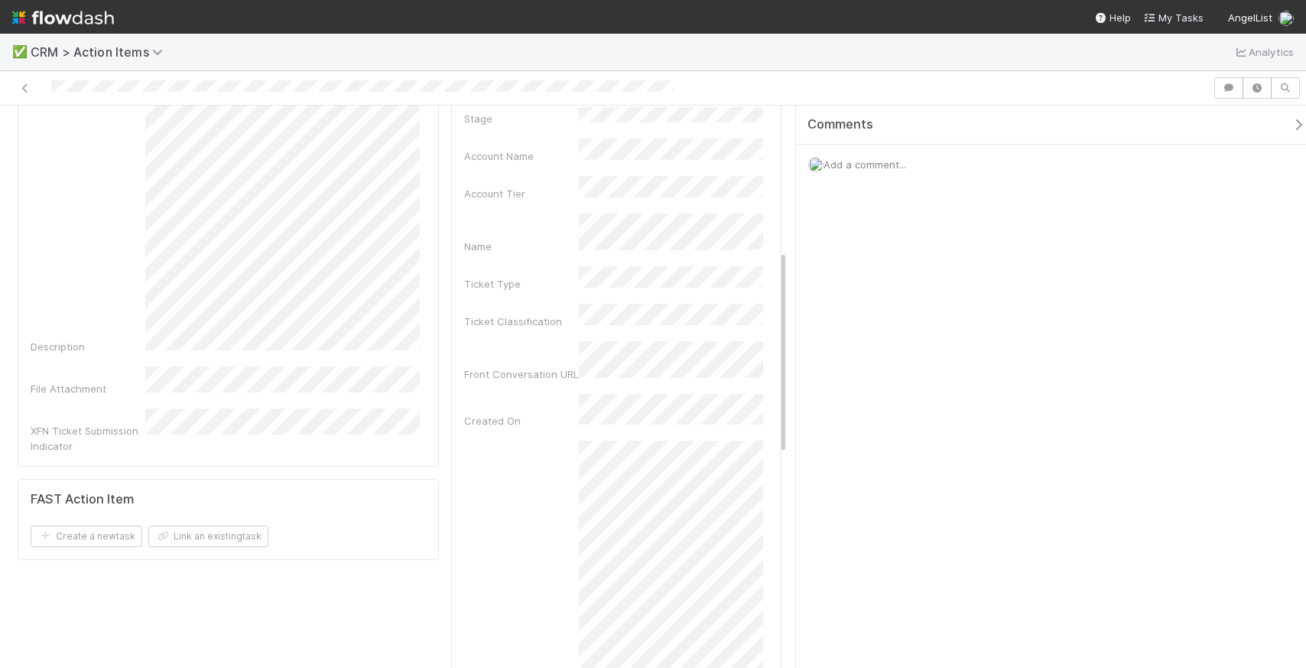
scroll to position [74, 0]
click at [213, 479] on div "FAST Action Item Create a new task Link an existing task" at bounding box center [228, 519] width 421 height 81
click at [280, 429] on div "Engineering | ONCALL (OC) | Draft ticket Save Cancel Team * Eng - Priority Eng …" at bounding box center [228, 431] width 434 height 1360
click at [324, 479] on div "FAST Action Item Create a new task Link an existing task" at bounding box center [228, 519] width 421 height 81
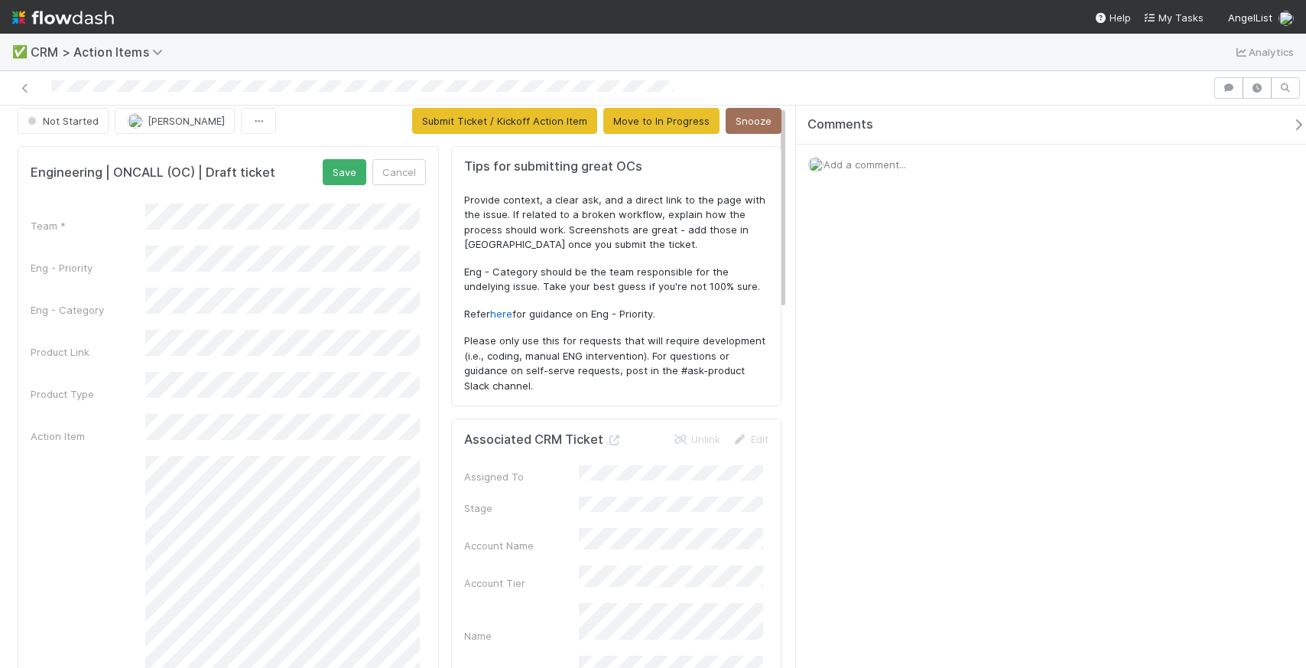
scroll to position [0, 0]
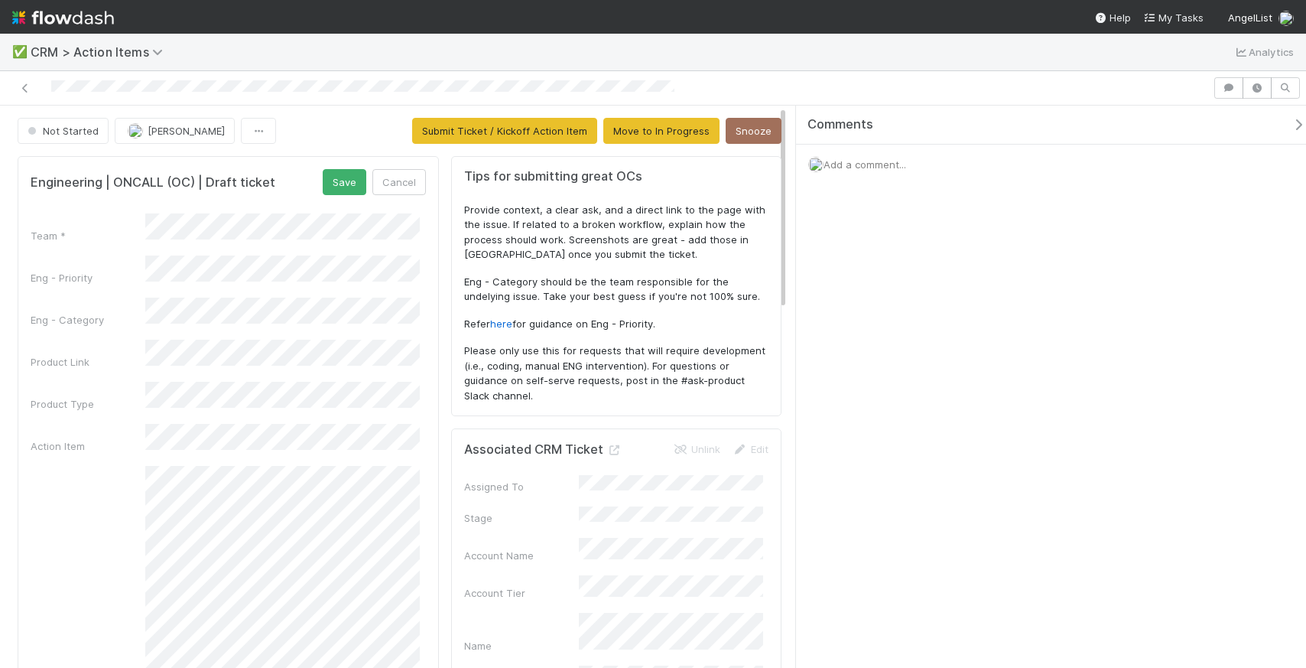
click at [336, 162] on div "Engineering | ONCALL (OC) | Draft ticket Save Cancel Team * Eng - Priority Eng …" at bounding box center [228, 511] width 421 height 710
click at [340, 173] on button "Save" at bounding box center [345, 182] width 44 height 26
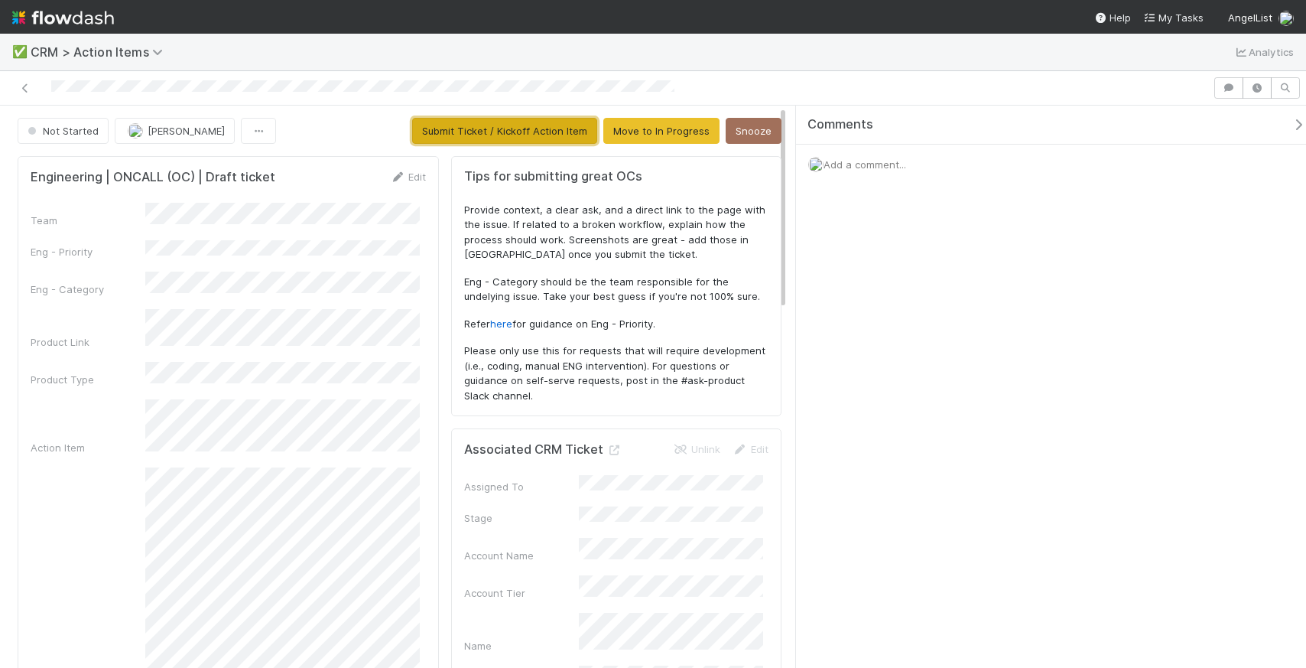
click at [476, 128] on button "Submit Ticket / Kickoff Action Item" at bounding box center [504, 131] width 185 height 26
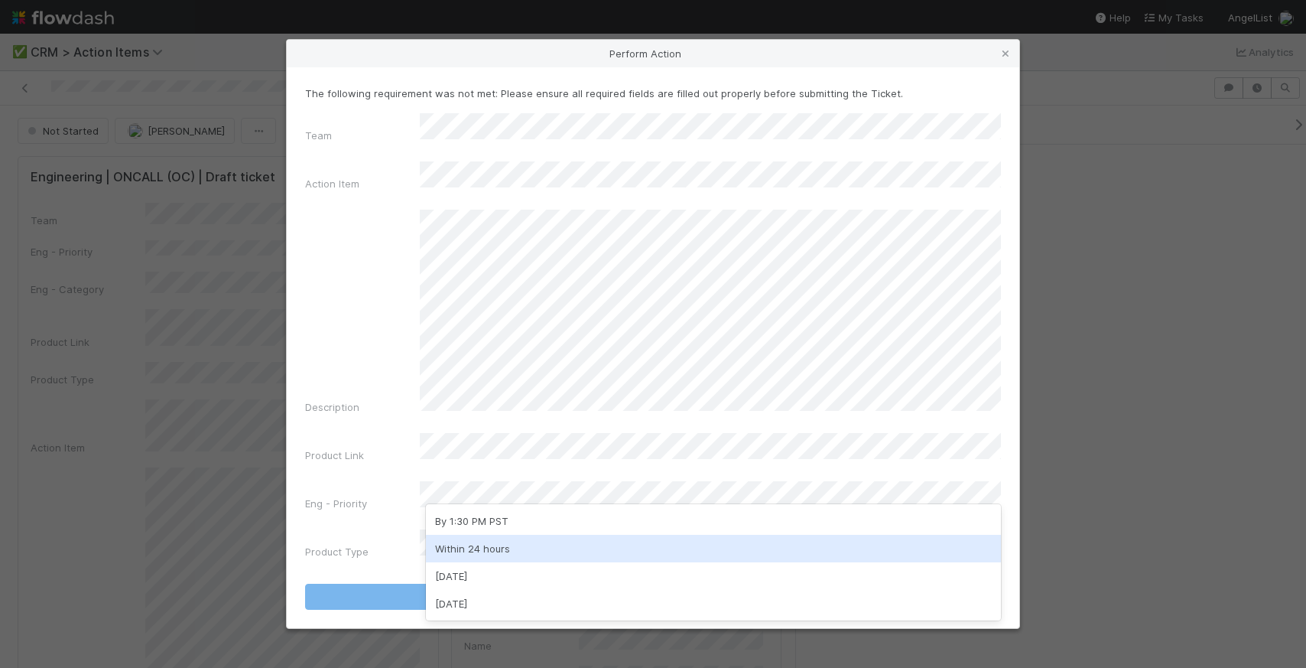
click at [479, 554] on div "Within 24 hours" at bounding box center [713, 548] width 575 height 28
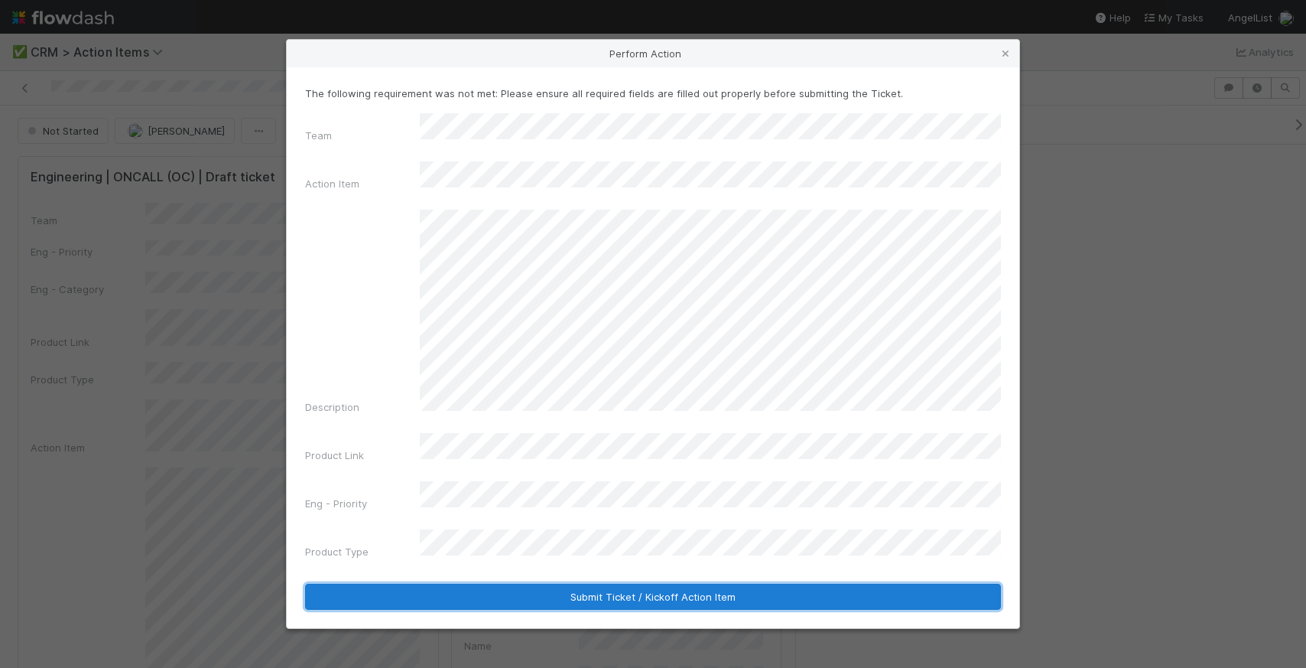
click at [482, 583] on button "Submit Ticket / Kickoff Action Item" at bounding box center [653, 596] width 696 height 26
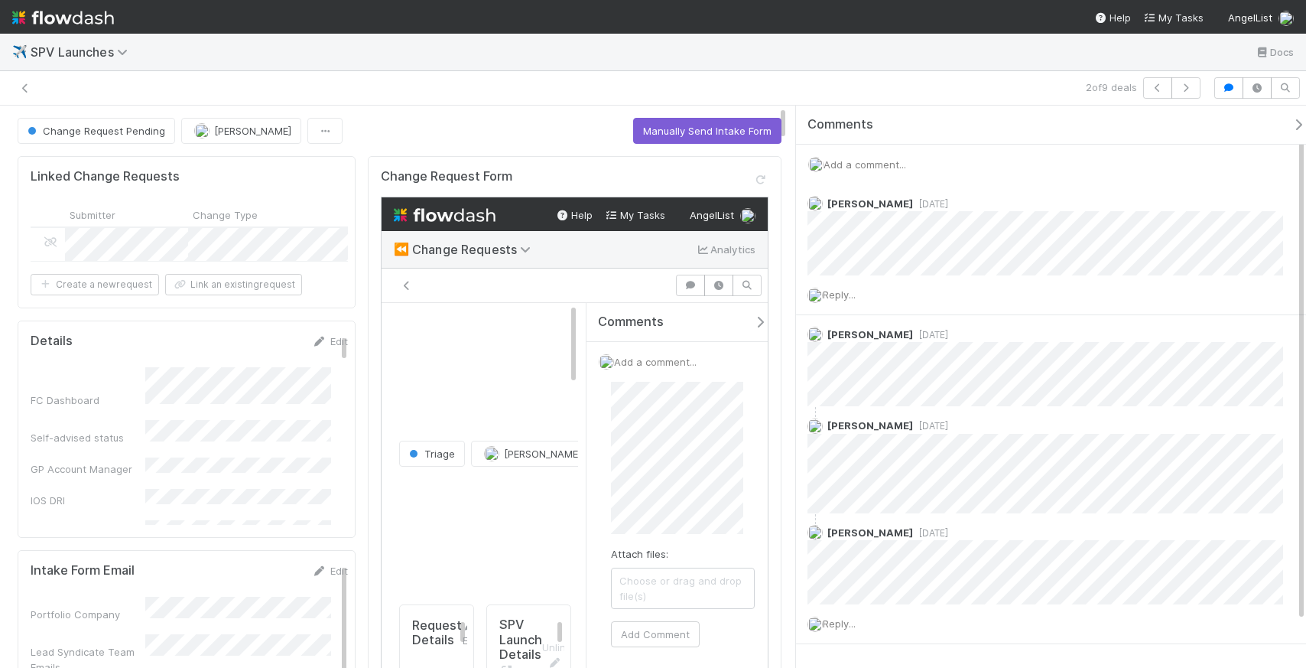
click at [995, 184] on div "Leia Slosberg 1 month ago" at bounding box center [1051, 229] width 510 height 91
click at [438, 131] on div "Change Request Pending May Chang Manually Send Intake Form" at bounding box center [400, 131] width 764 height 26
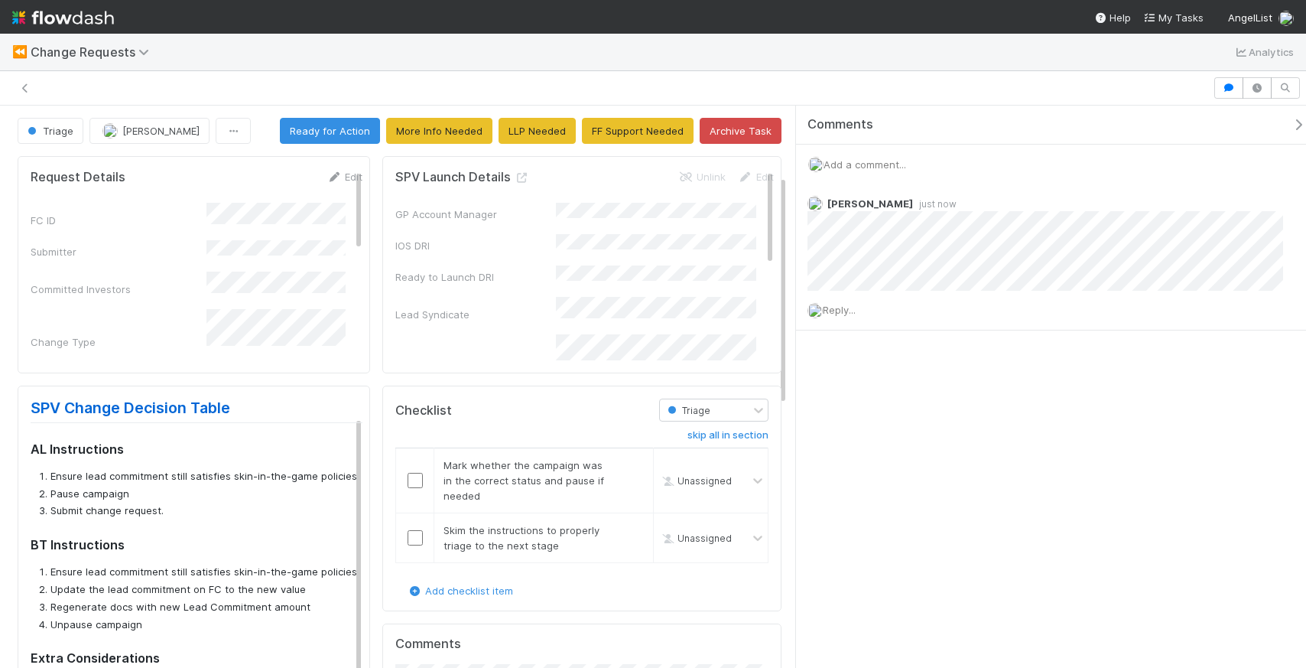
scroll to position [18, 0]
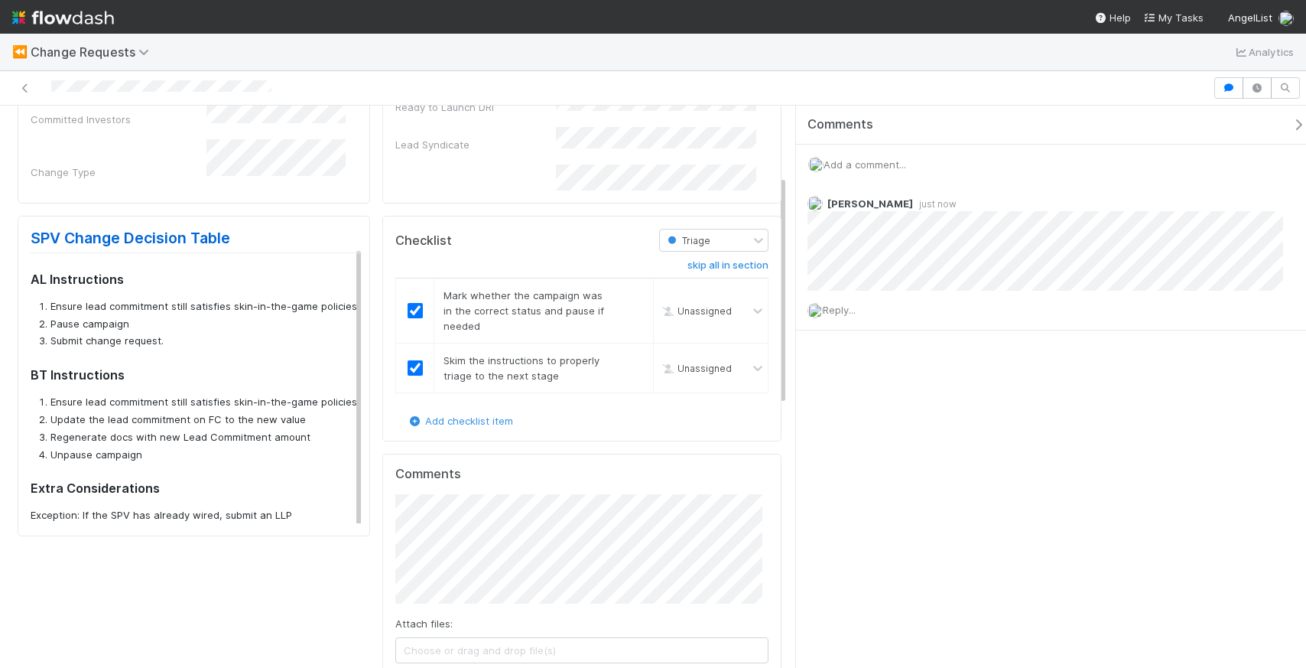
checkbox input "true"
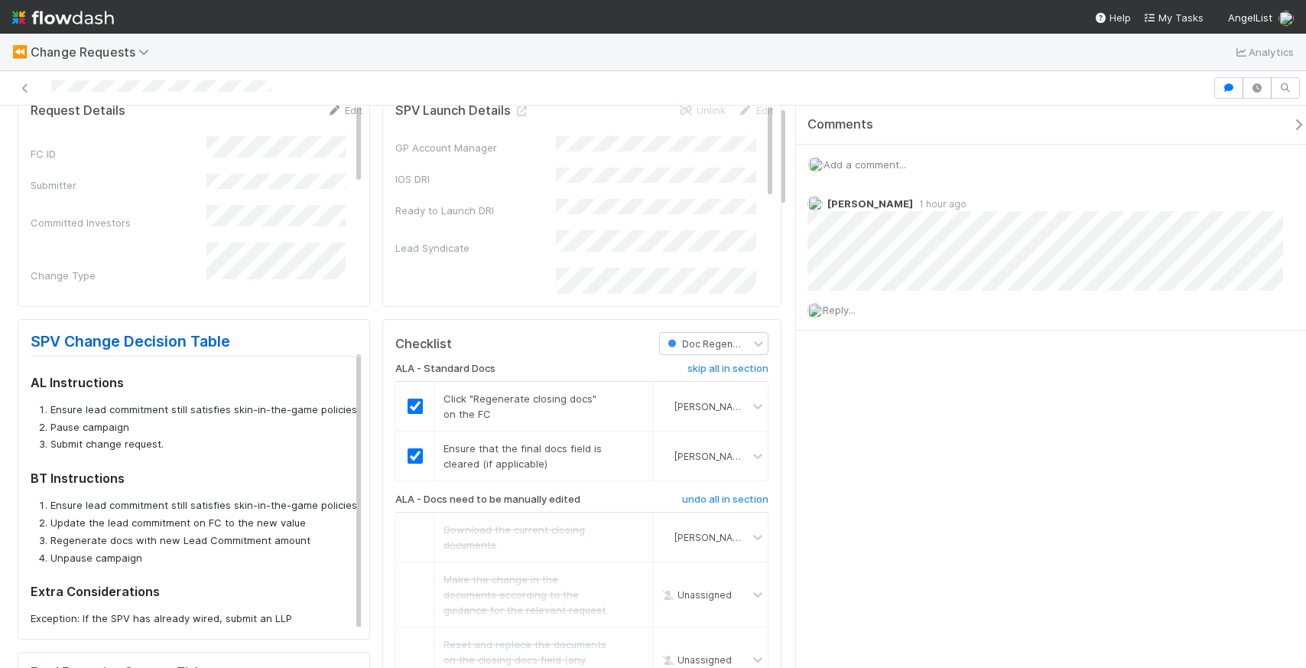
scroll to position [0, 0]
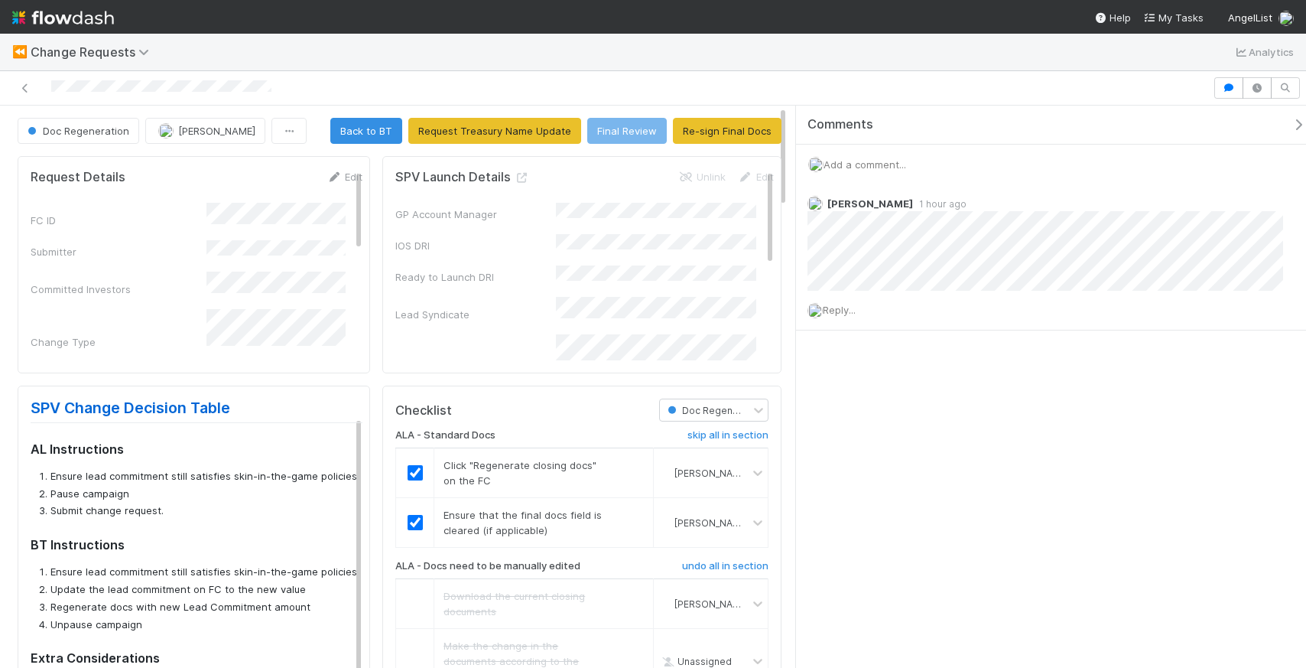
checkbox input "true"
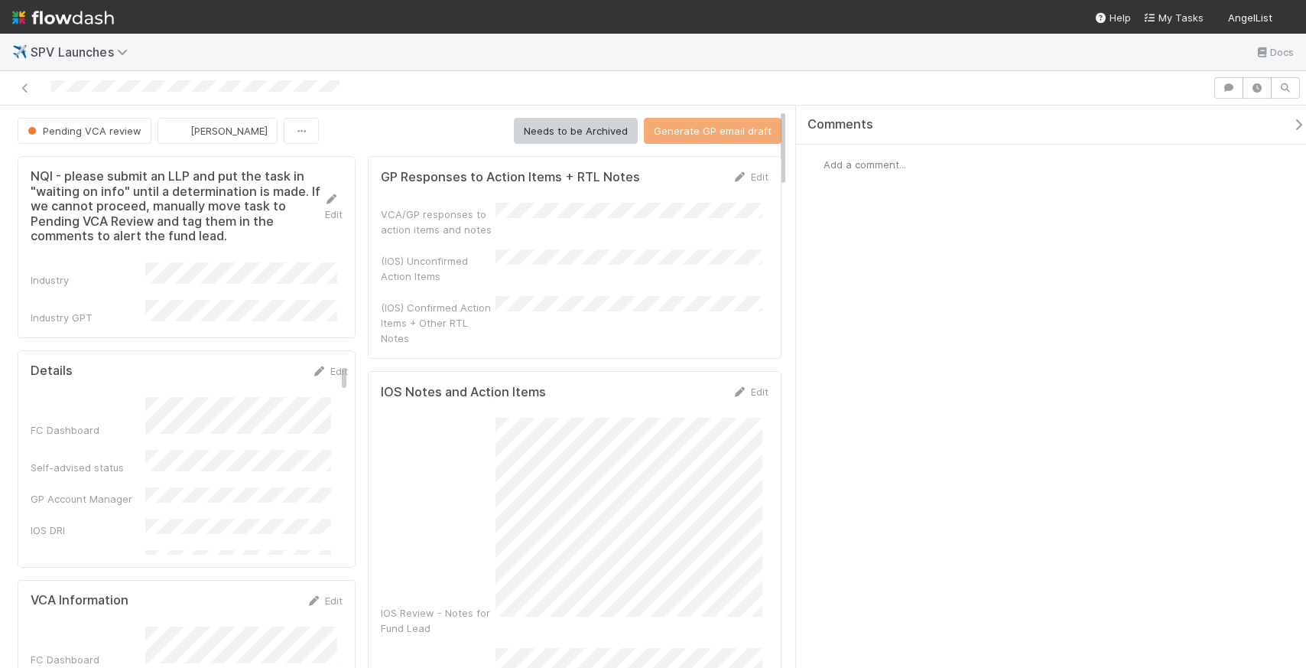
scroll to position [530, 0]
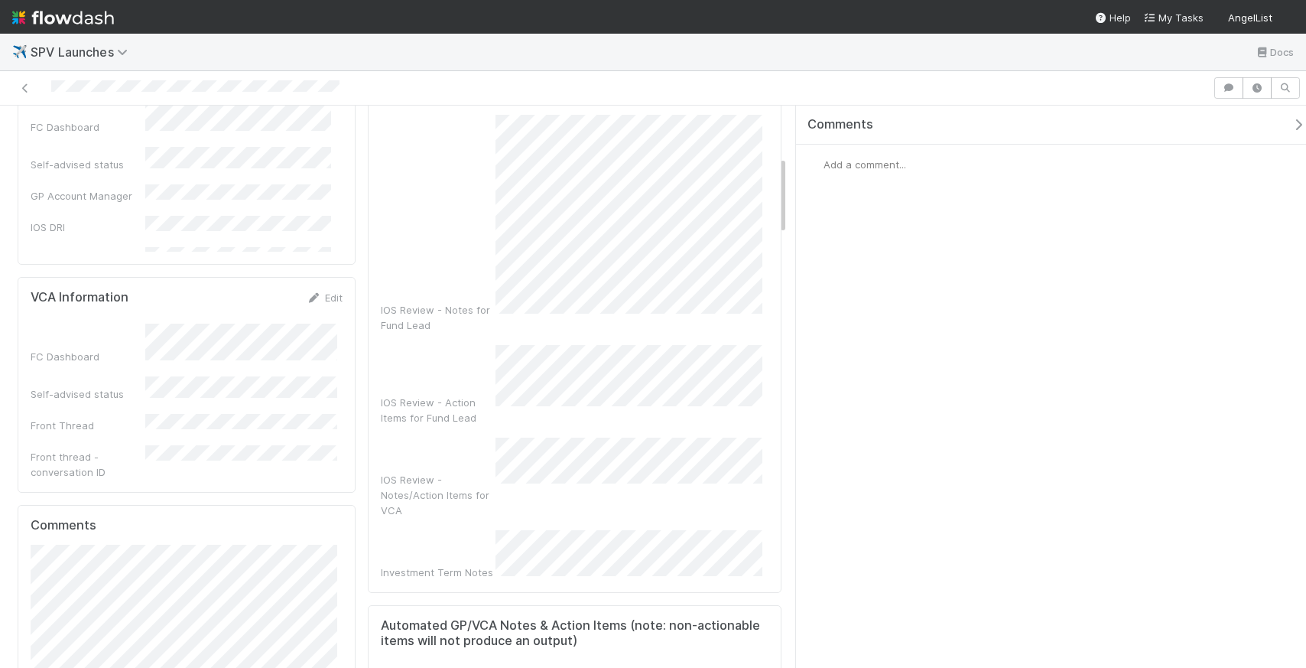
scroll to position [443, 0]
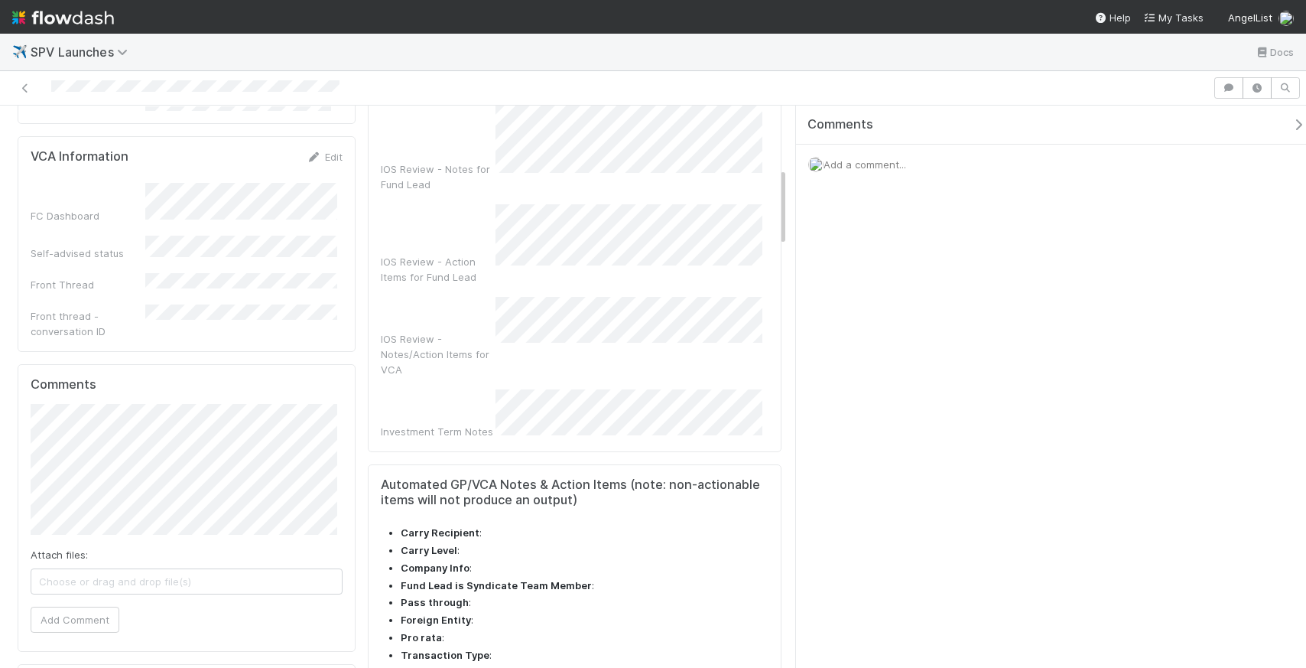
click at [603, 560] on li "Company Info :" at bounding box center [585, 567] width 368 height 15
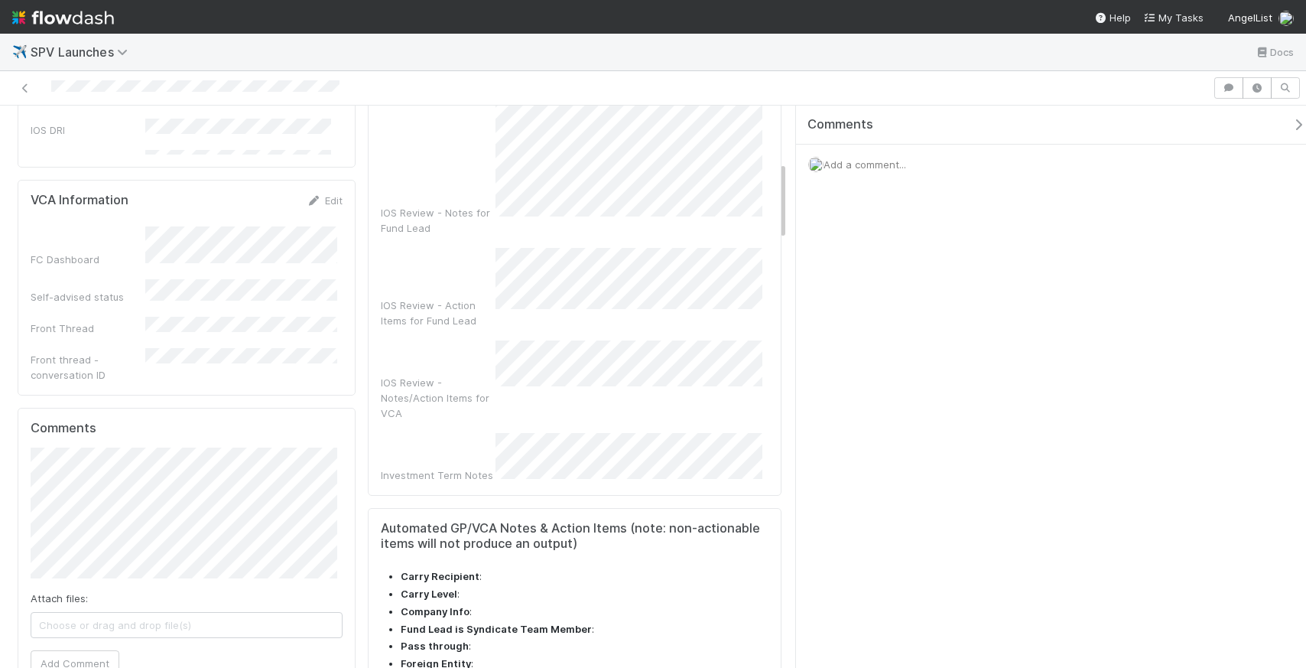
scroll to position [0, 0]
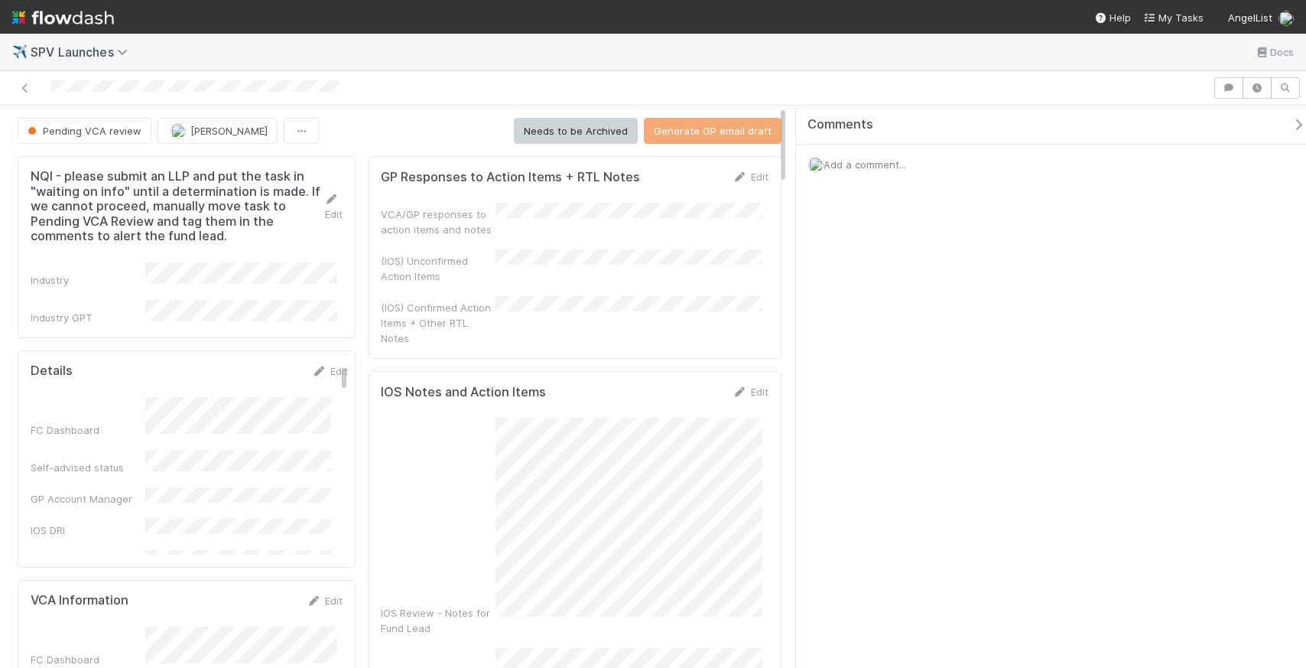
click at [661, 312] on div "(IOS) Confirmed Action Items + Other RTL Notes" at bounding box center [575, 321] width 388 height 50
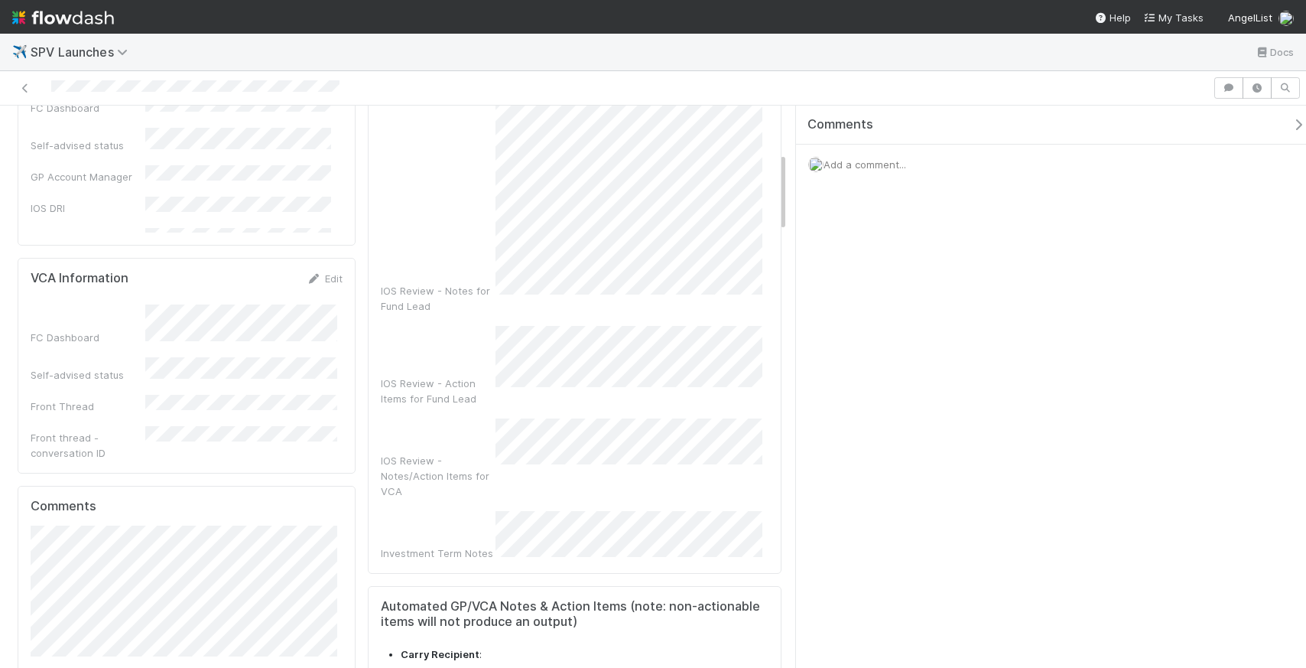
scroll to position [335, 0]
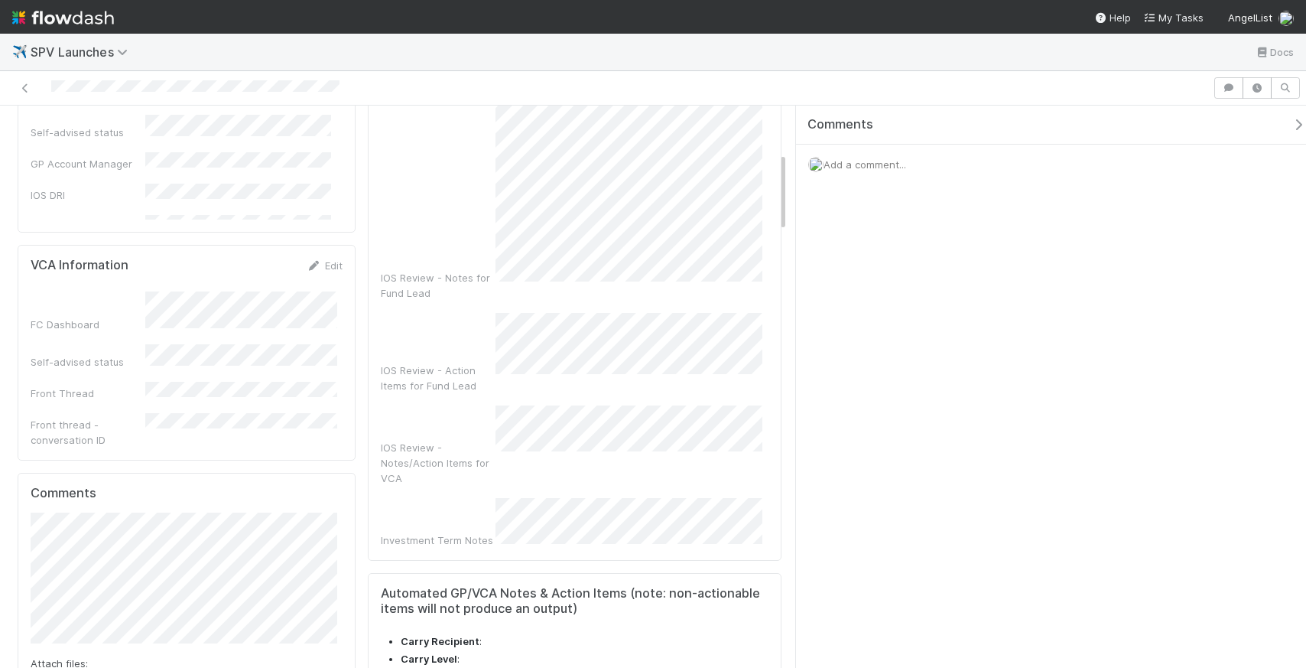
click at [875, 167] on span "Add a comment..." at bounding box center [864, 164] width 83 height 12
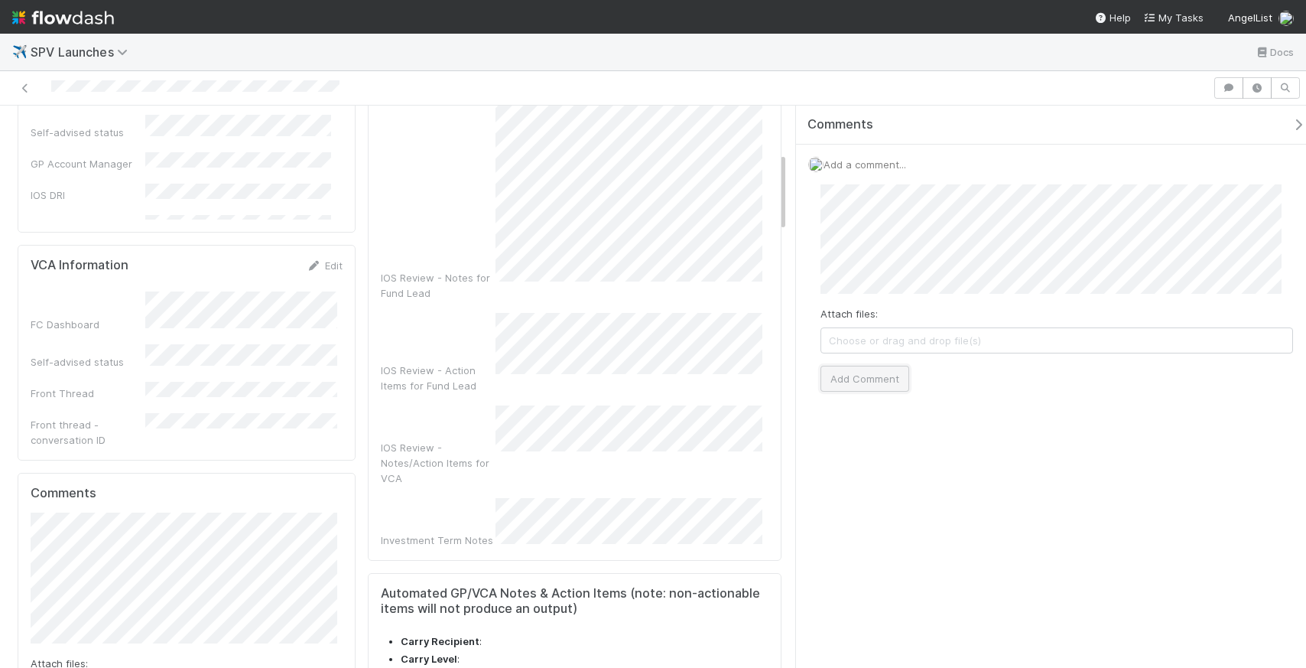
click at [869, 378] on button "Add Comment" at bounding box center [864, 378] width 89 height 26
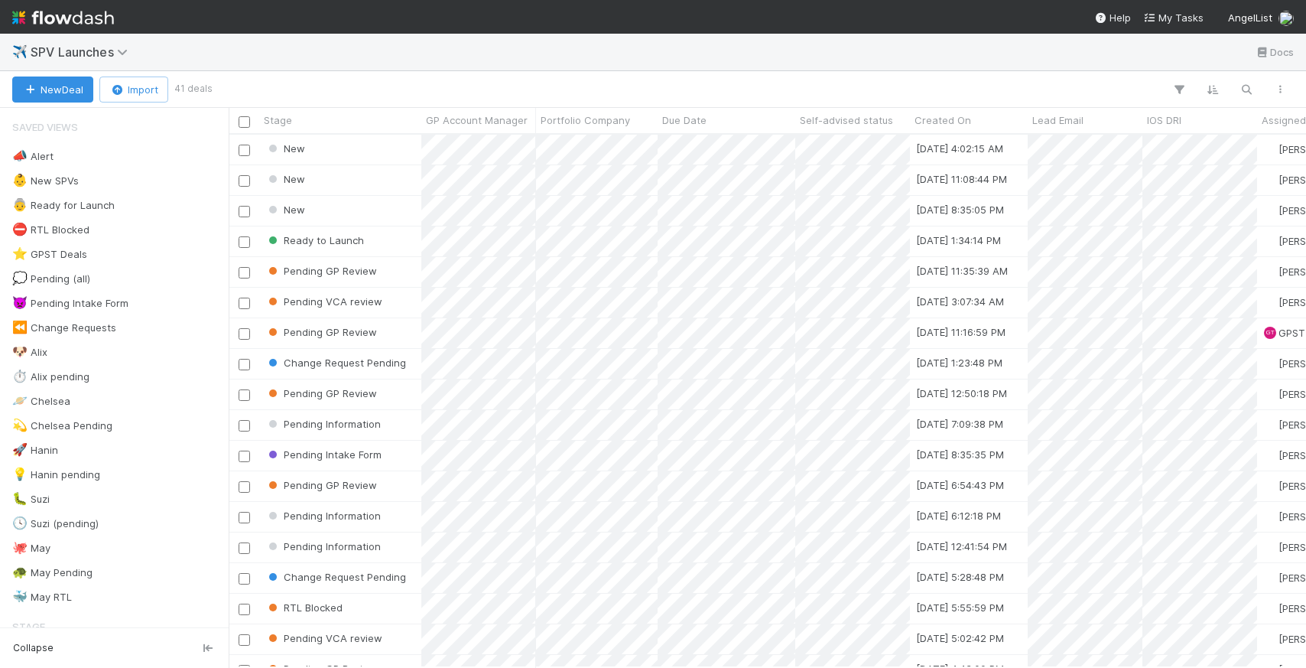
scroll to position [521, 1066]
click at [502, 125] on span "GP Account Manager" at bounding box center [477, 119] width 102 height 15
click at [508, 146] on div "Sort A → Z" at bounding box center [514, 149] width 174 height 23
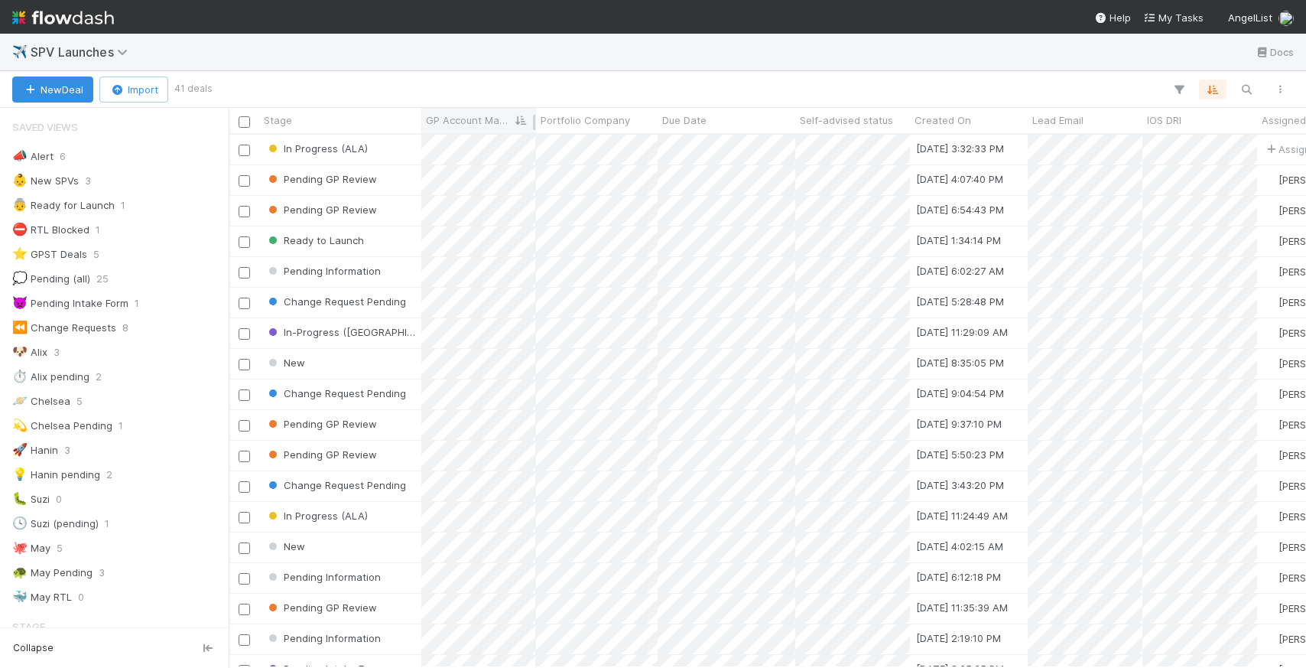
click at [480, 121] on span "GP Account Manager" at bounding box center [470, 119] width 88 height 15
click at [482, 144] on div "Sort A → Z" at bounding box center [514, 149] width 174 height 23
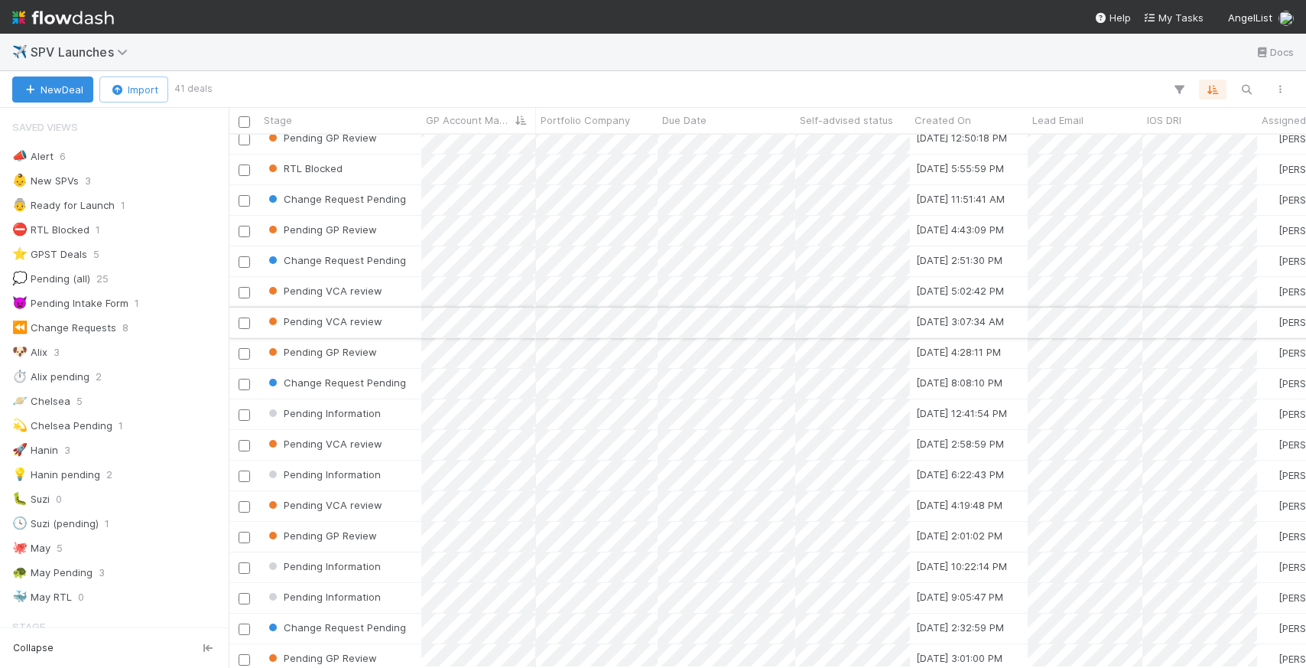
scroll to position [590, 0]
click at [400, 293] on div "Pending VCA review" at bounding box center [340, 294] width 162 height 30
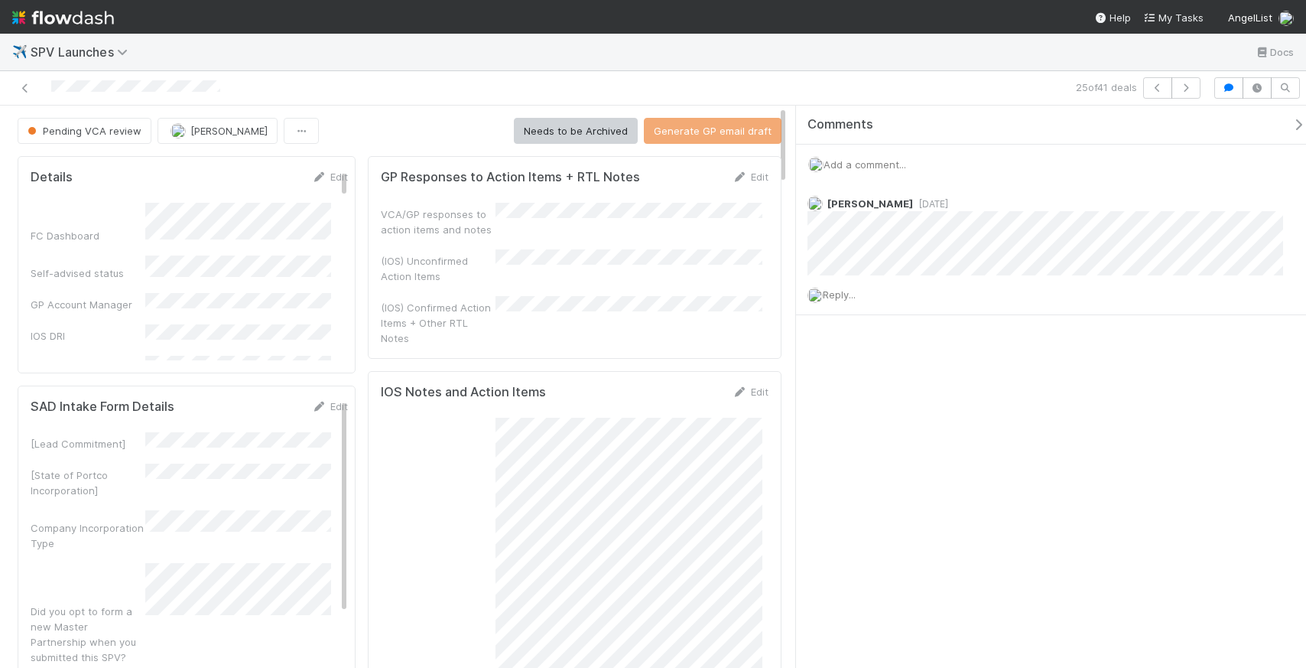
click at [671, 384] on div "IOS Notes and Action Items Edit" at bounding box center [575, 391] width 388 height 15
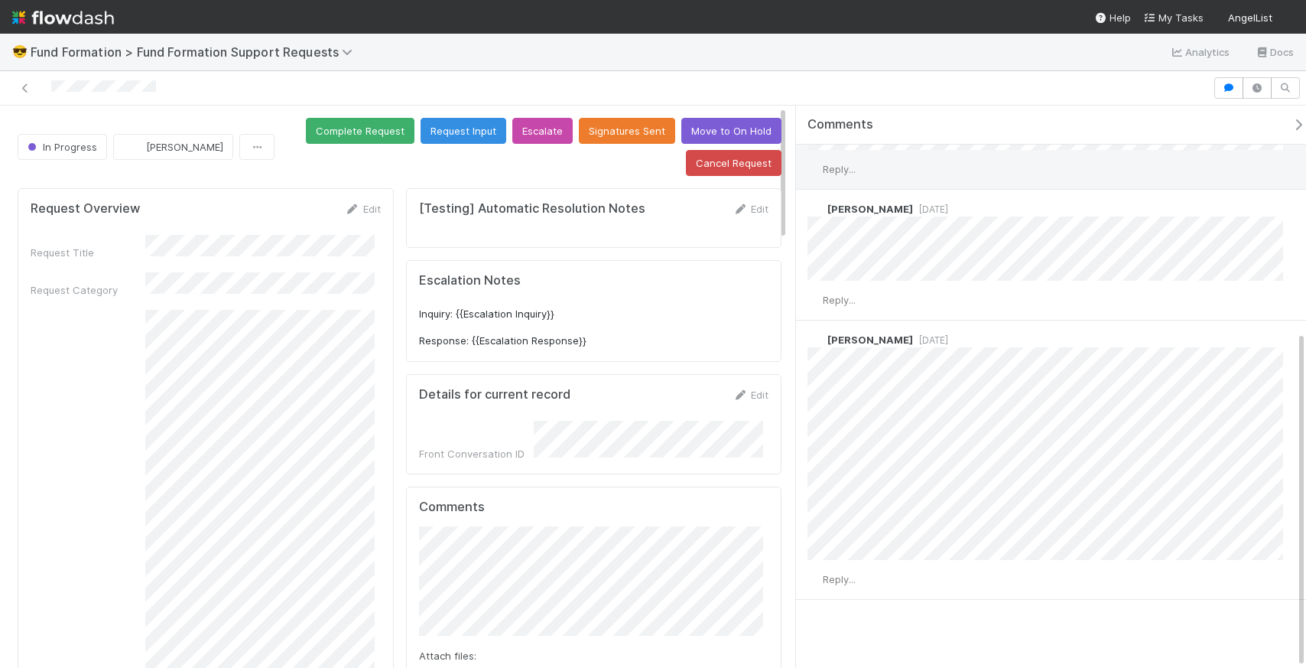
scroll to position [377, 0]
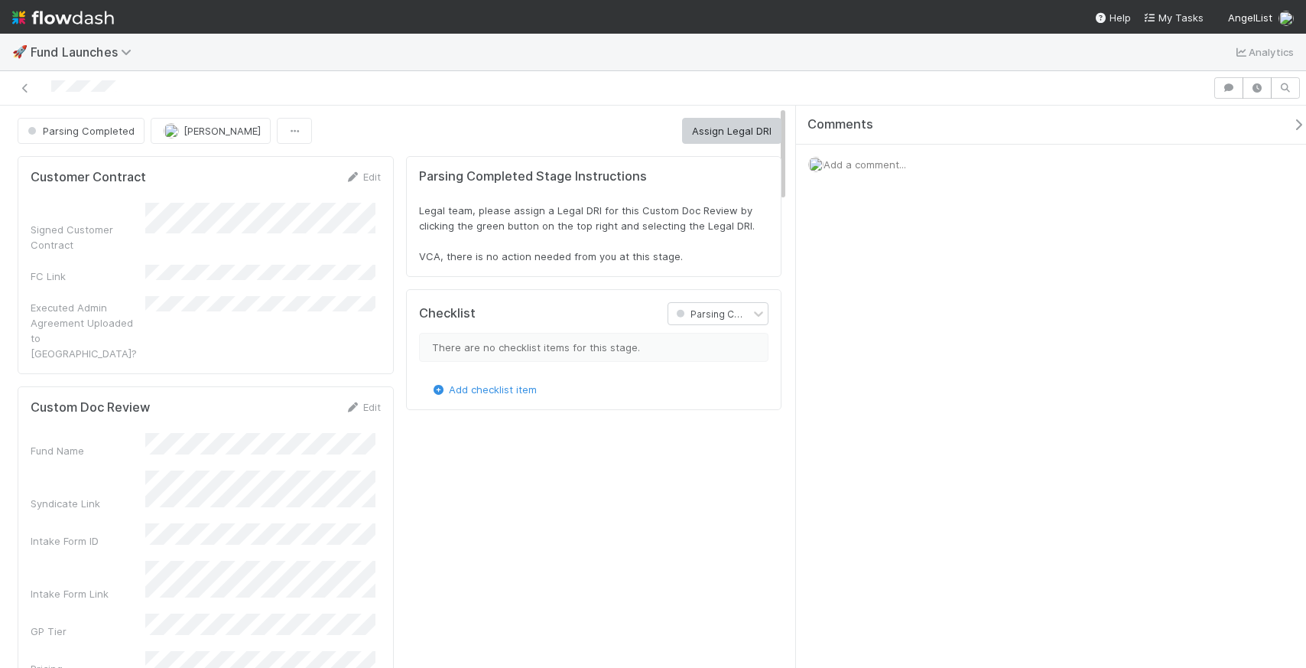
scroll to position [299, 715]
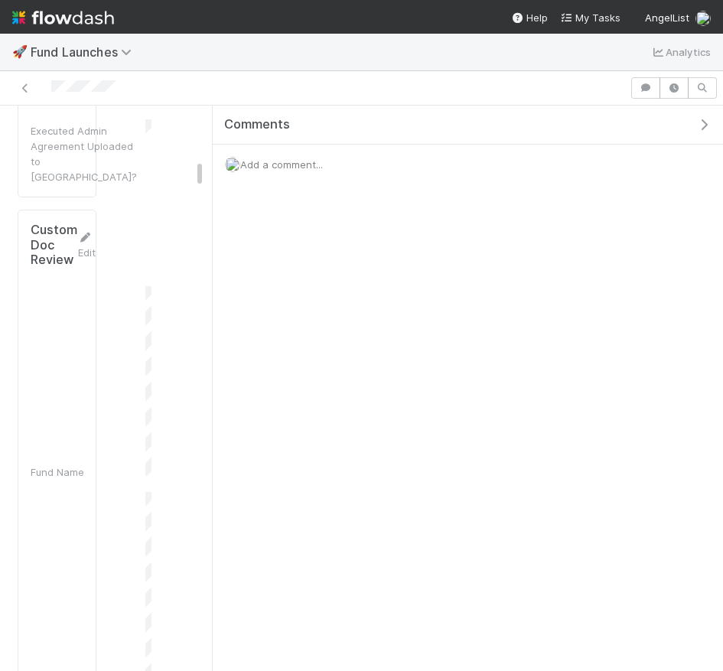
scroll to position [310, 143]
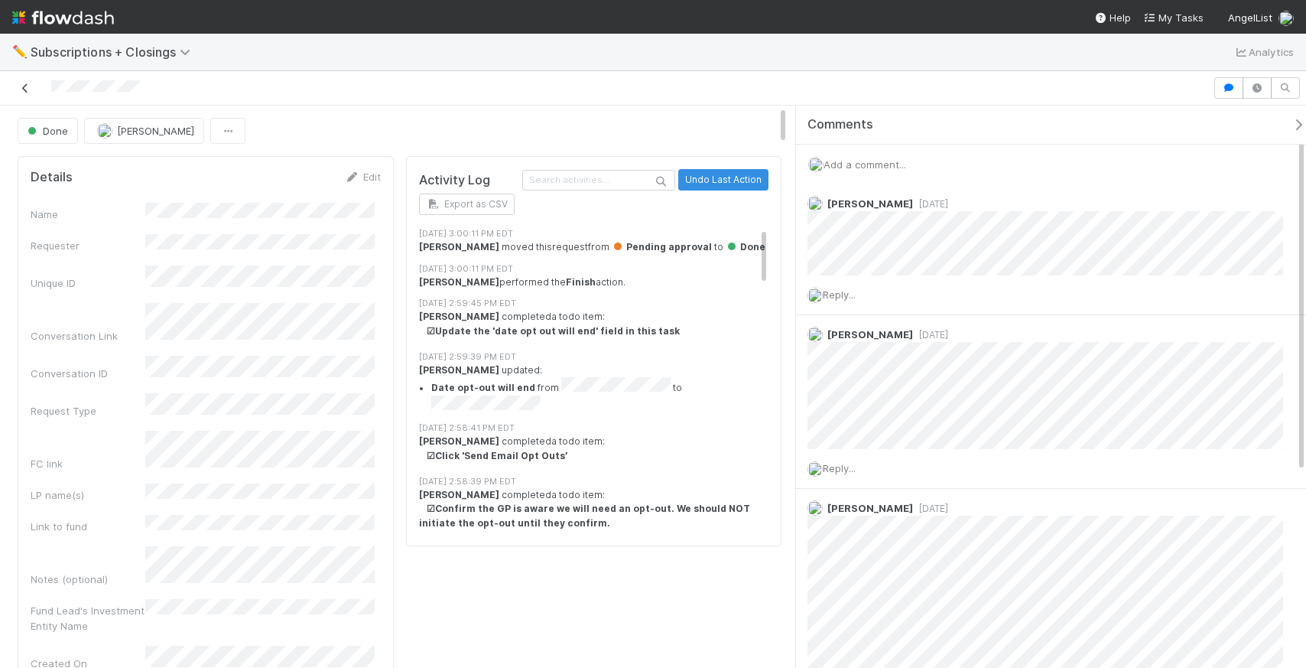
click at [20, 81] on link at bounding box center [25, 87] width 15 height 15
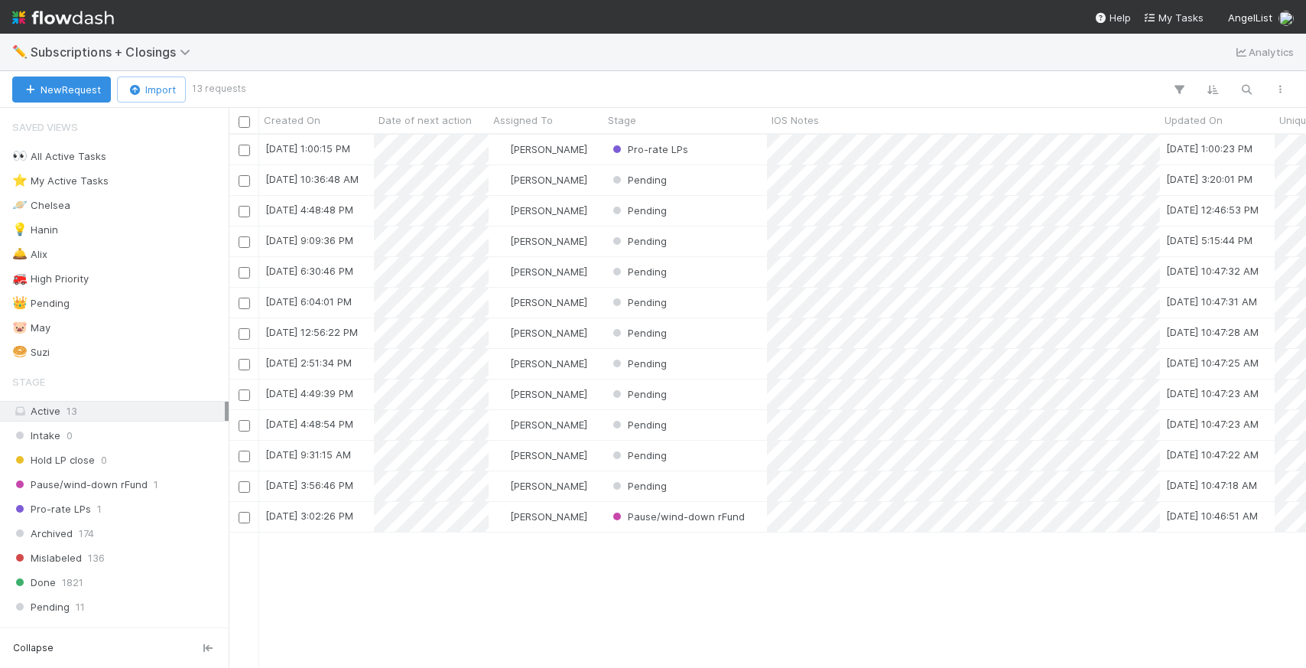
scroll to position [521, 1066]
click at [70, 25] on img at bounding box center [63, 18] width 102 height 26
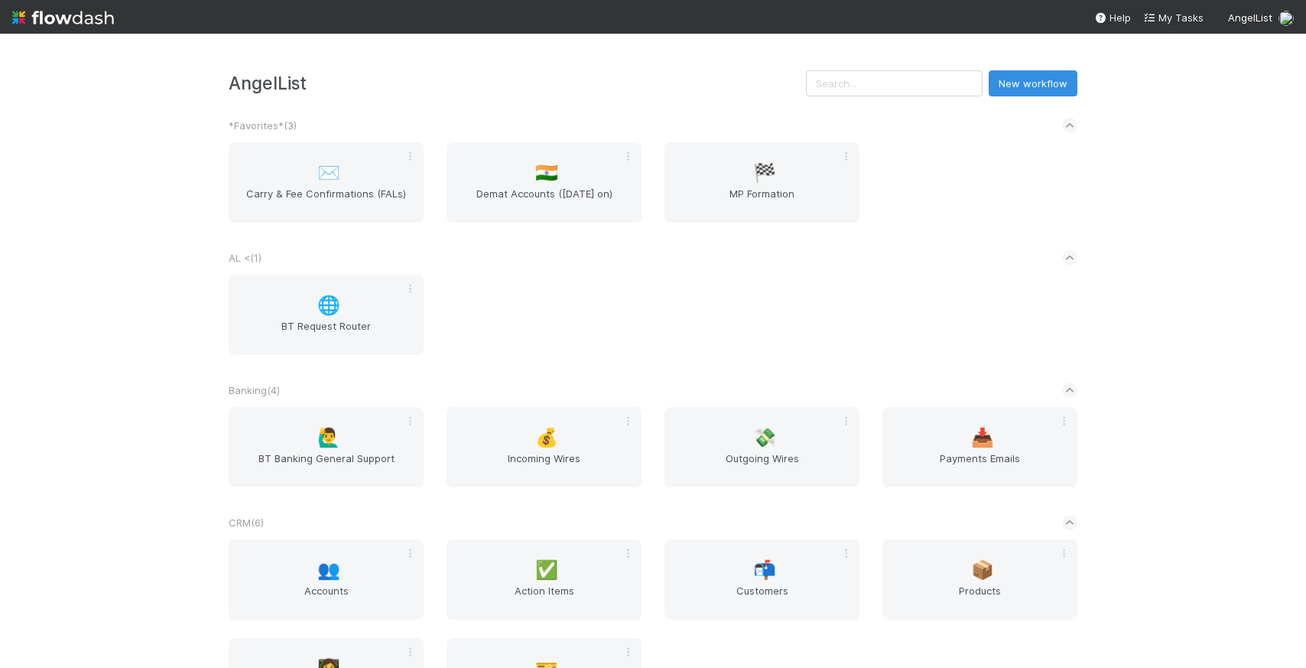
click at [144, 197] on div "AngelList New workflow *Favorites* ( 3 ) ✉️ Carry & Fee Confirmations (FALs) 🇮🇳…" at bounding box center [653, 351] width 1306 height 634
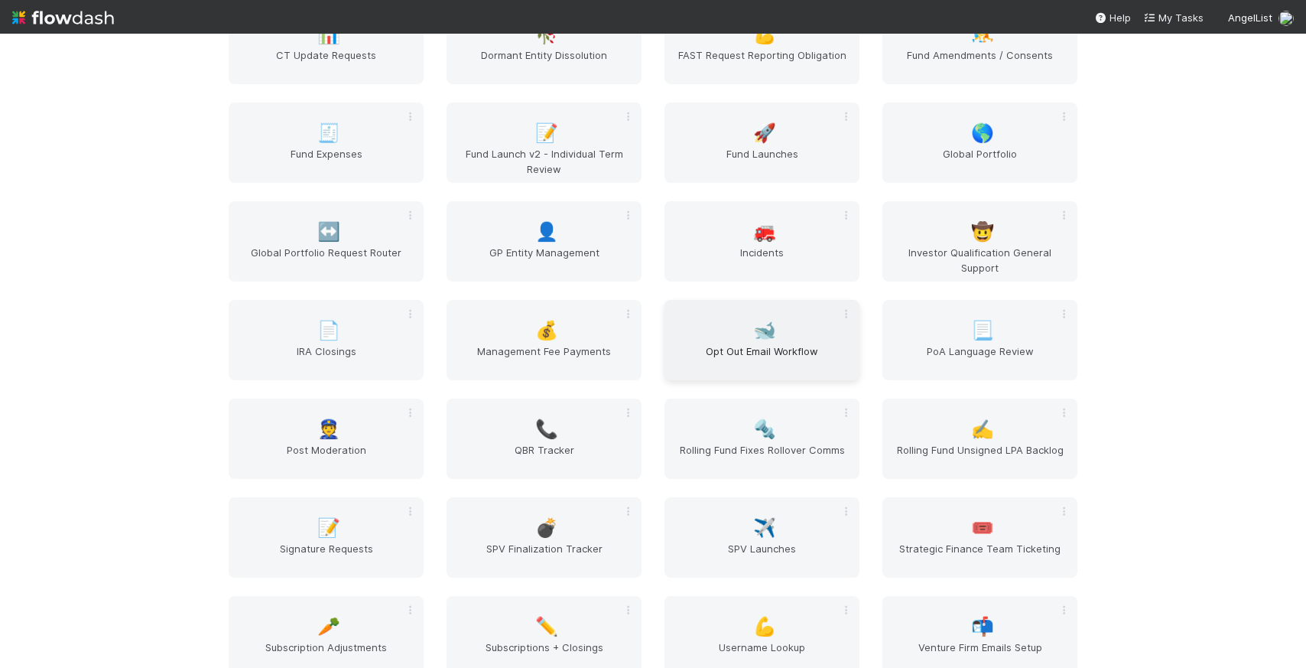
click at [723, 352] on span "Opt Out Email Workflow" at bounding box center [762, 358] width 183 height 31
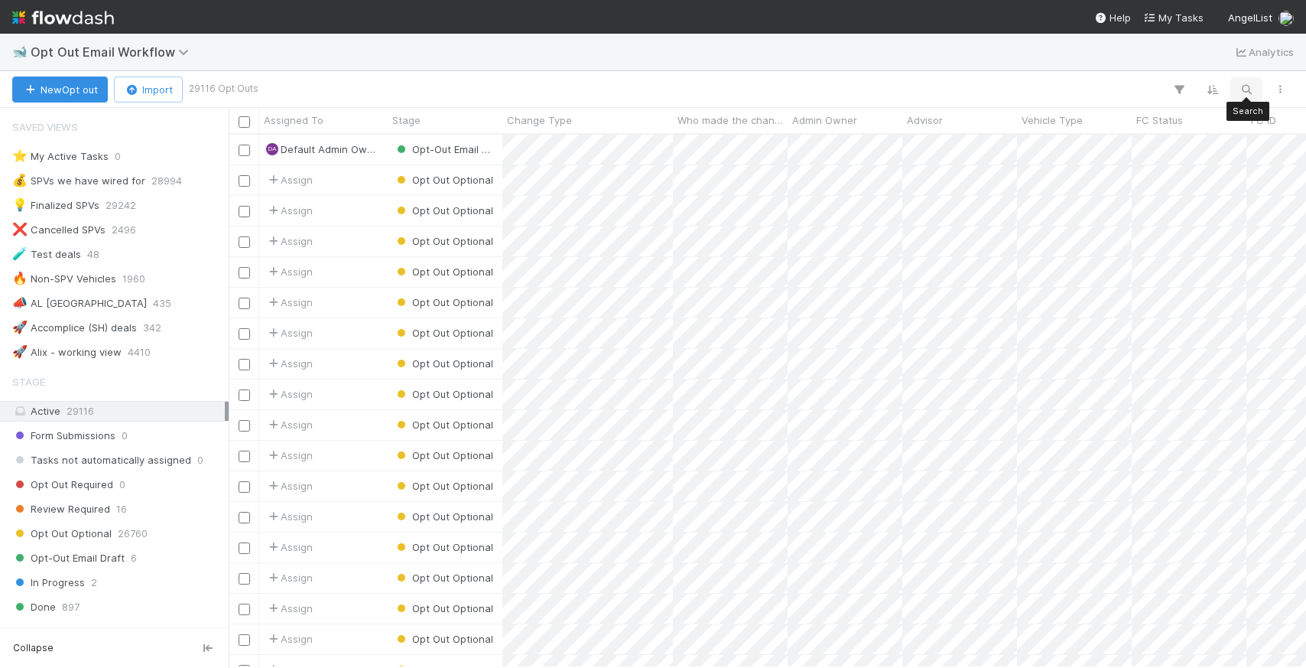
click at [1234, 85] on button "button" at bounding box center [1247, 90] width 28 height 20
drag, startPoint x: 294, startPoint y: 660, endPoint x: 398, endPoint y: 651, distance: 103.6
click at [398, 651] on div at bounding box center [653, 334] width 1306 height 668
click at [716, 46] on div "🐋 Opt Out Email Workflow Analytics" at bounding box center [653, 52] width 1306 height 37
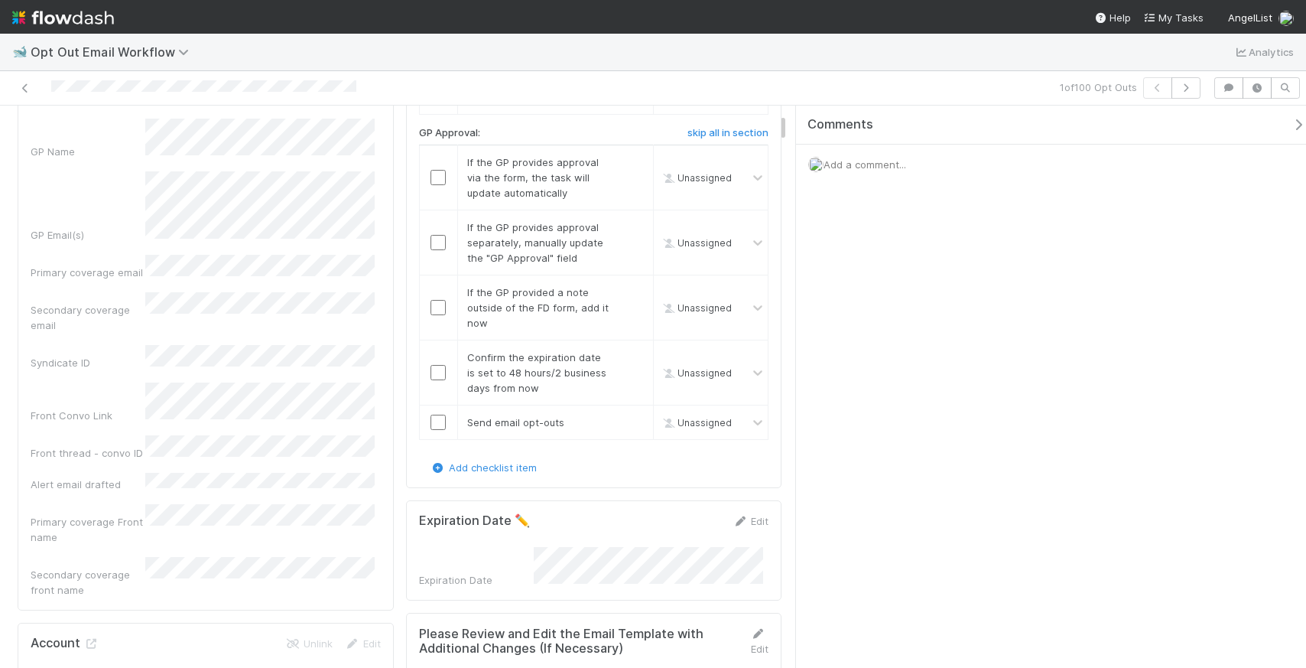
scroll to position [821, 0]
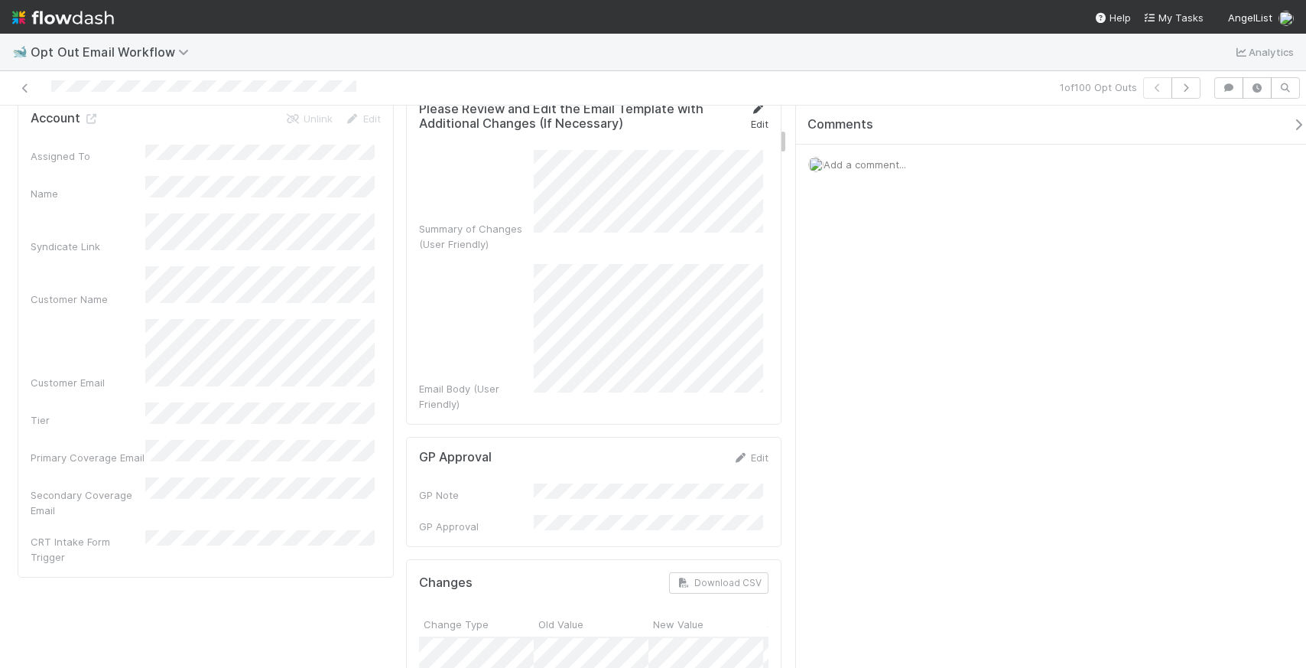
click at [750, 113] on link "Edit" at bounding box center [759, 116] width 18 height 28
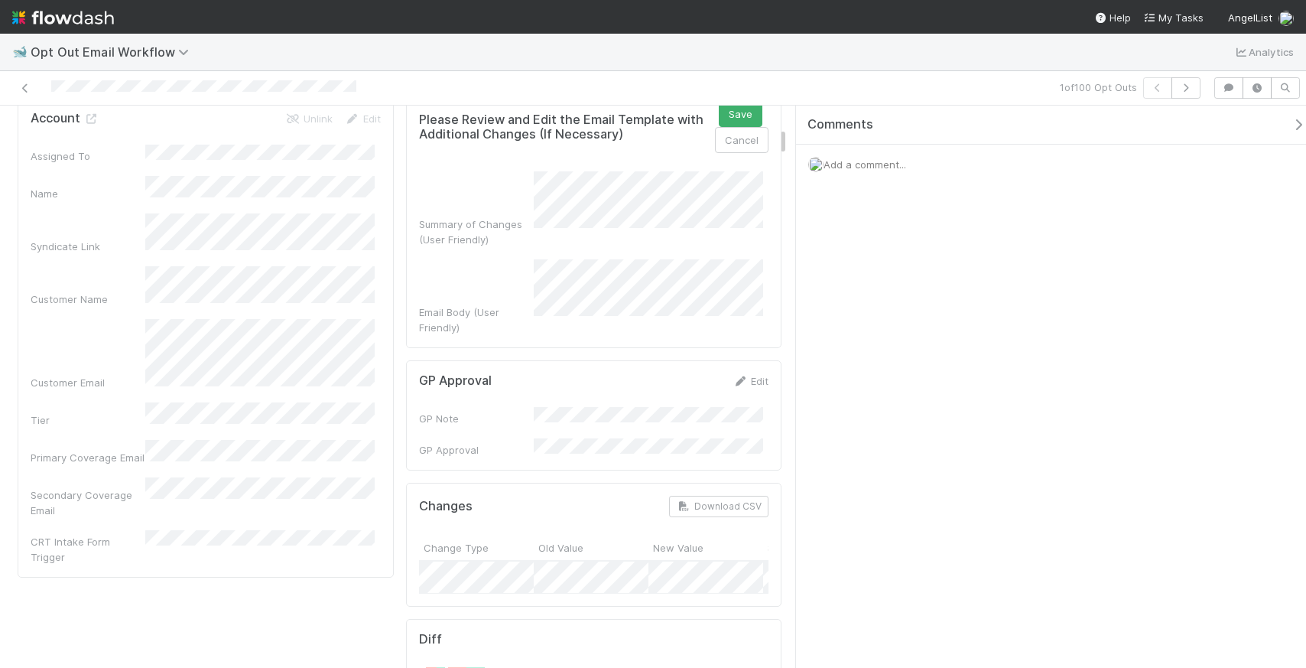
click at [765, 207] on div "Please Review and Edit the Email Template with Additional Changes (If Necessary…" at bounding box center [594, 218] width 376 height 260
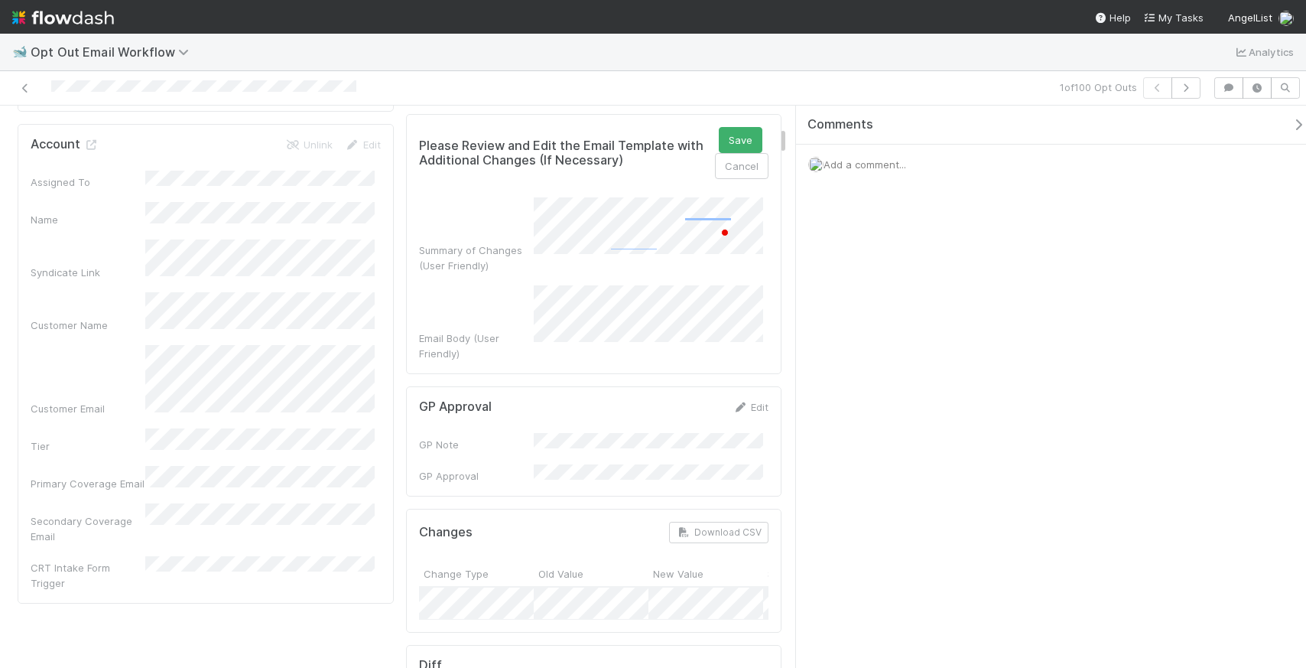
scroll to position [101, 0]
click at [719, 139] on button "Save" at bounding box center [741, 140] width 44 height 26
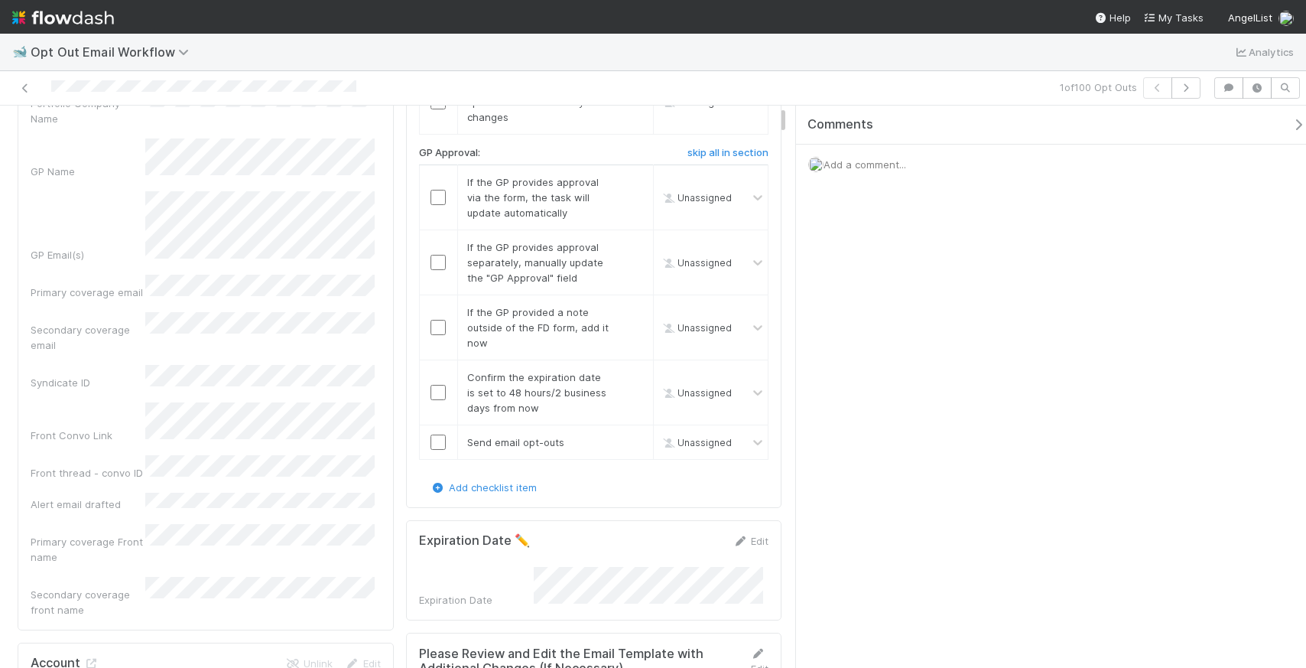
scroll to position [0, 0]
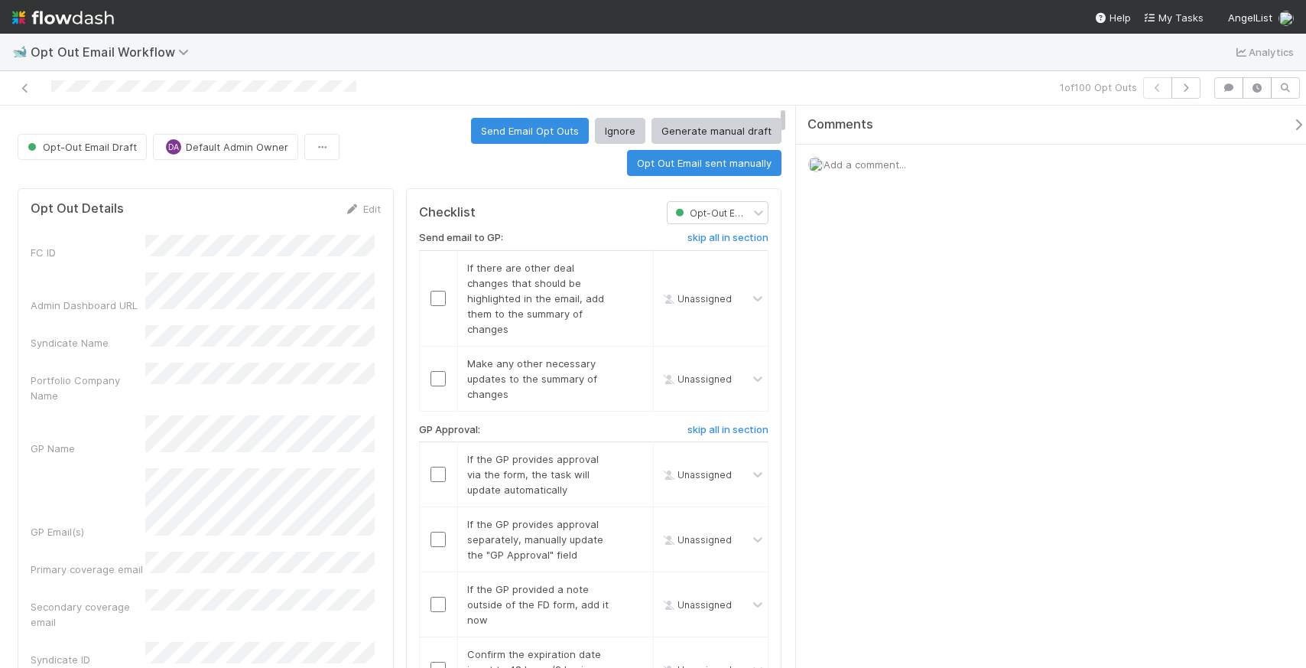
click at [533, 164] on div "Send Email Opt Outs Ignore Generate manual draft Opt Out Email sent manually" at bounding box center [564, 147] width 436 height 58
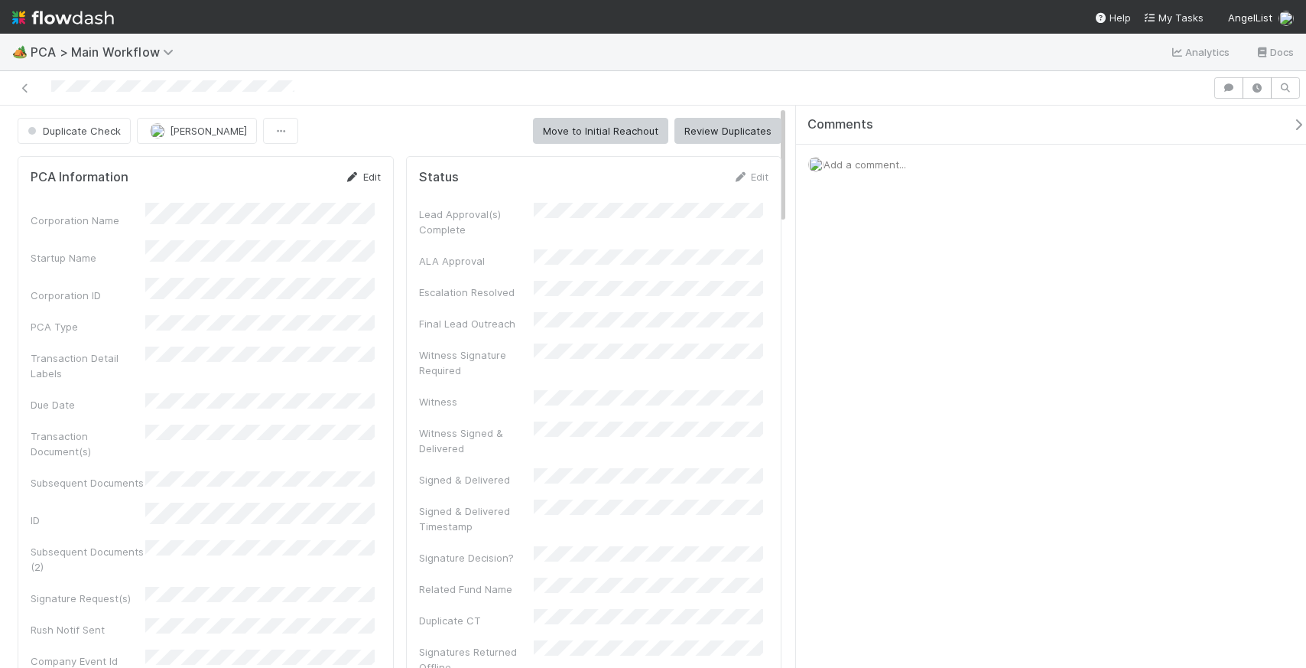
click at [367, 180] on link "Edit" at bounding box center [363, 177] width 36 height 12
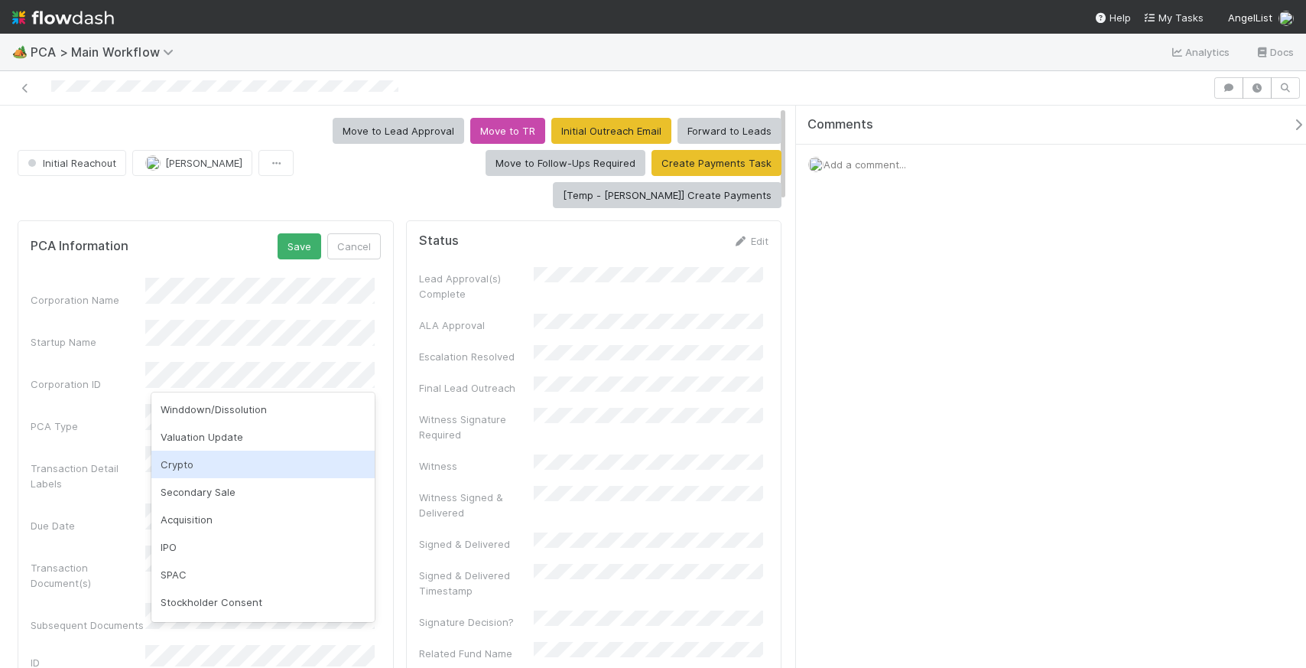
click at [161, 460] on div "Crypto" at bounding box center [262, 464] width 223 height 28
click at [127, 395] on div "Corporation Name Startup Name Corporation ID PCA Type Transaction Detail Labels…" at bounding box center [206, 672] width 350 height 788
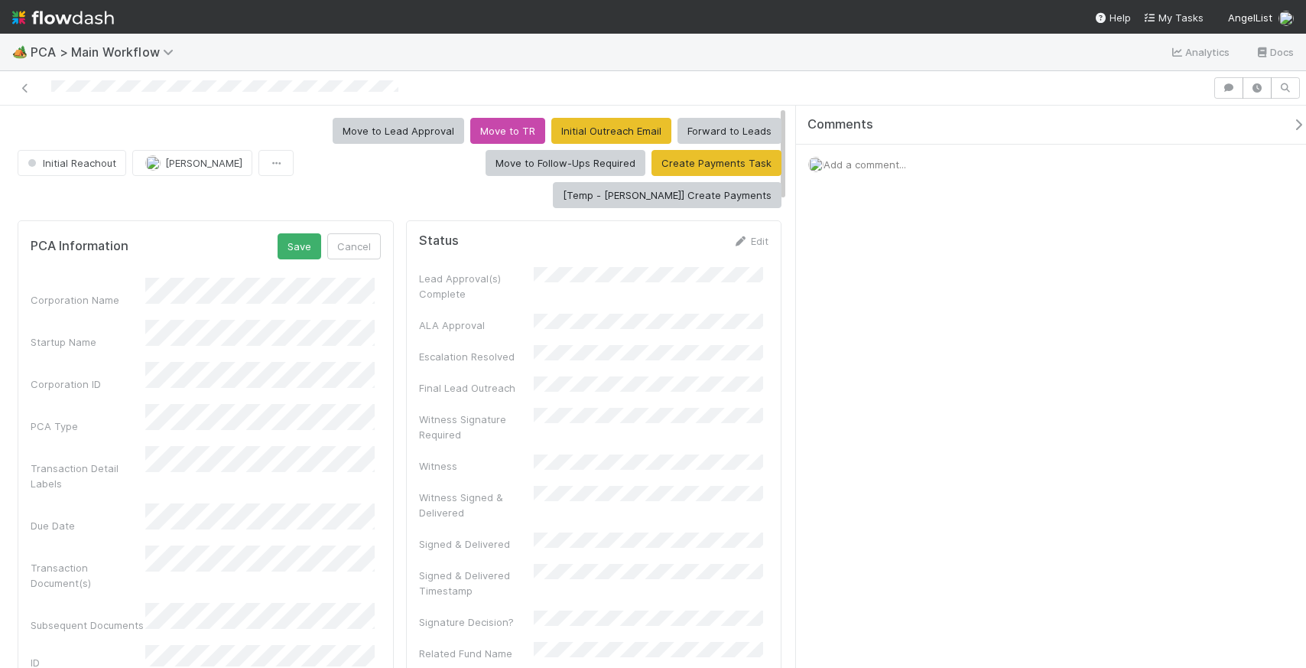
click at [237, 446] on div "Transaction Detail Labels" at bounding box center [206, 468] width 350 height 45
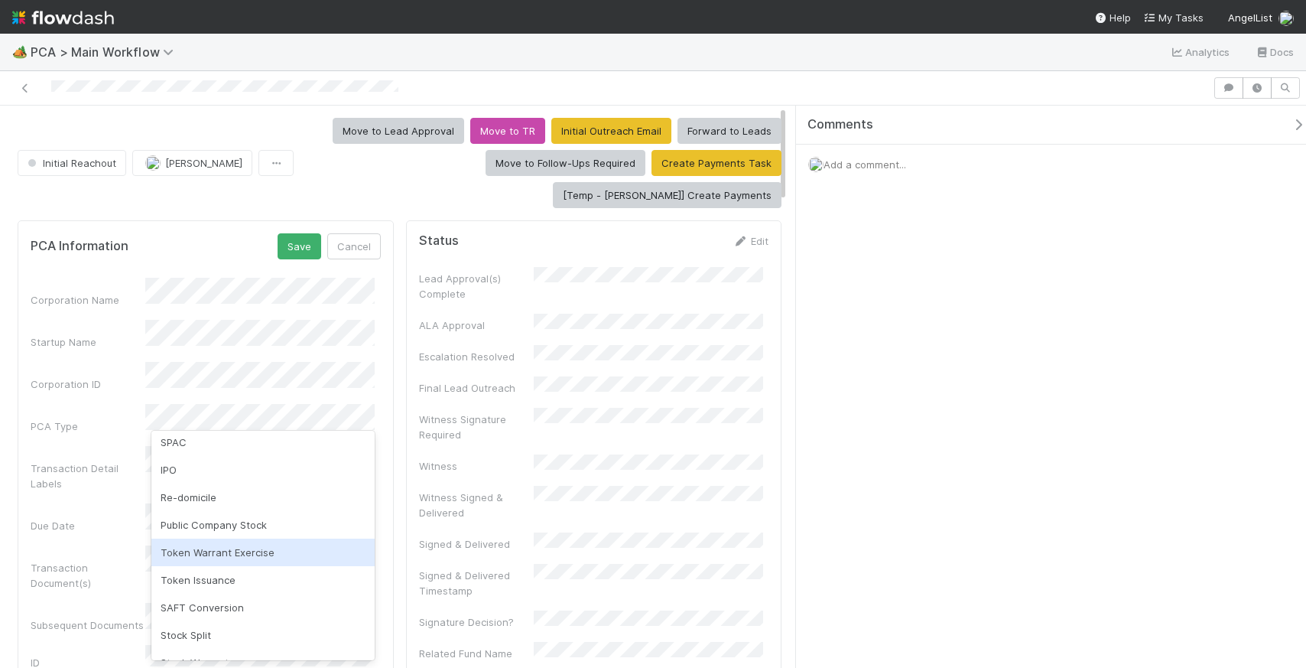
click at [236, 551] on div "Token Warrant Exercise" at bounding box center [262, 552] width 223 height 28
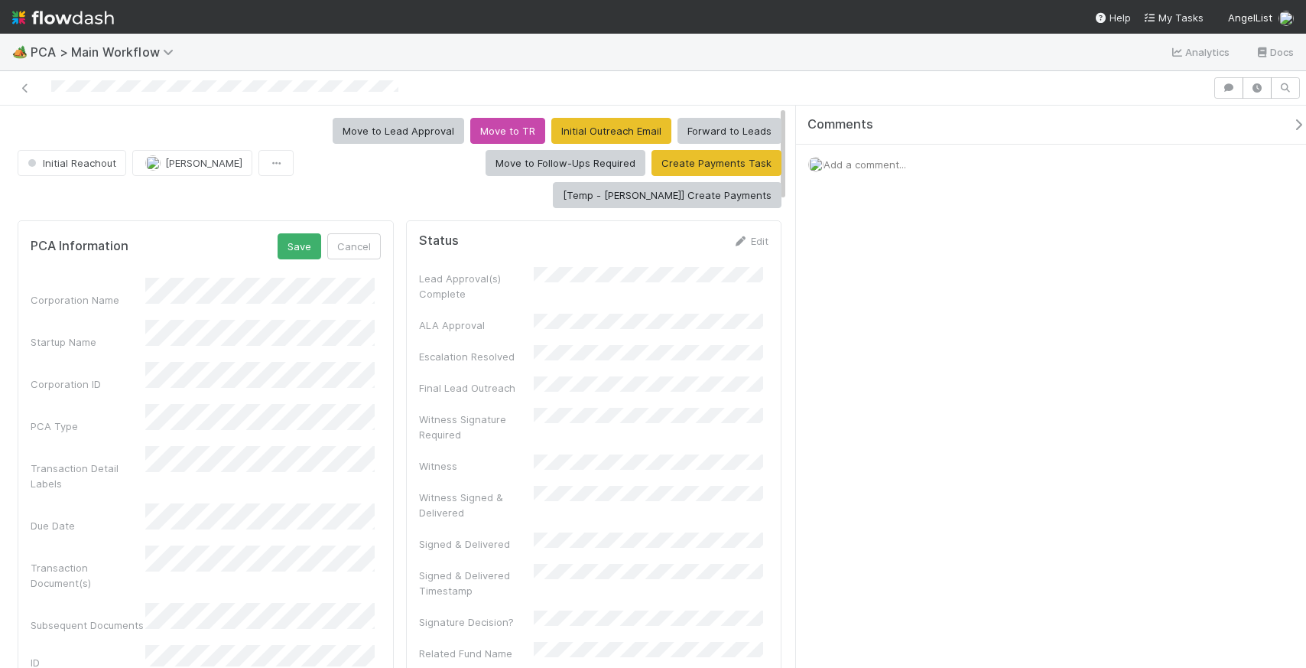
click at [121, 503] on div "Due Date" at bounding box center [206, 518] width 350 height 30
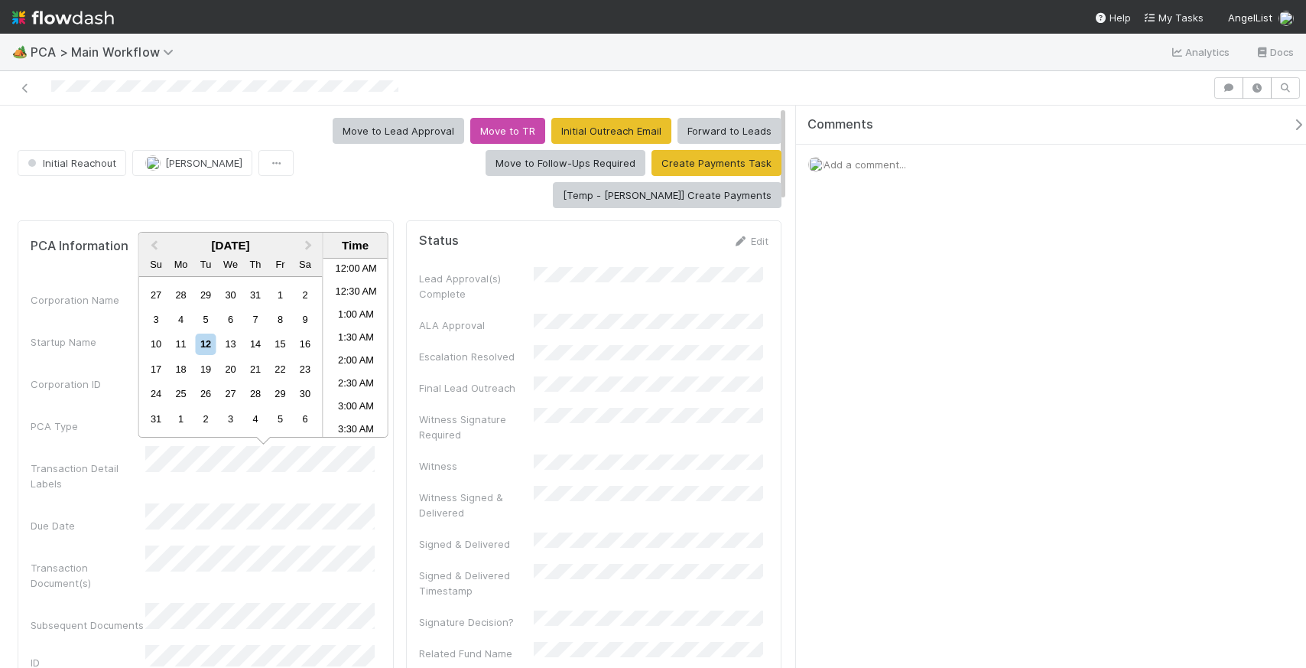
scroll to position [587, 0]
click at [213, 344] on div "12" at bounding box center [205, 343] width 21 height 21
click at [236, 348] on div "13" at bounding box center [230, 343] width 21 height 21
click at [344, 294] on li "12:00 PM" at bounding box center [355, 298] width 65 height 23
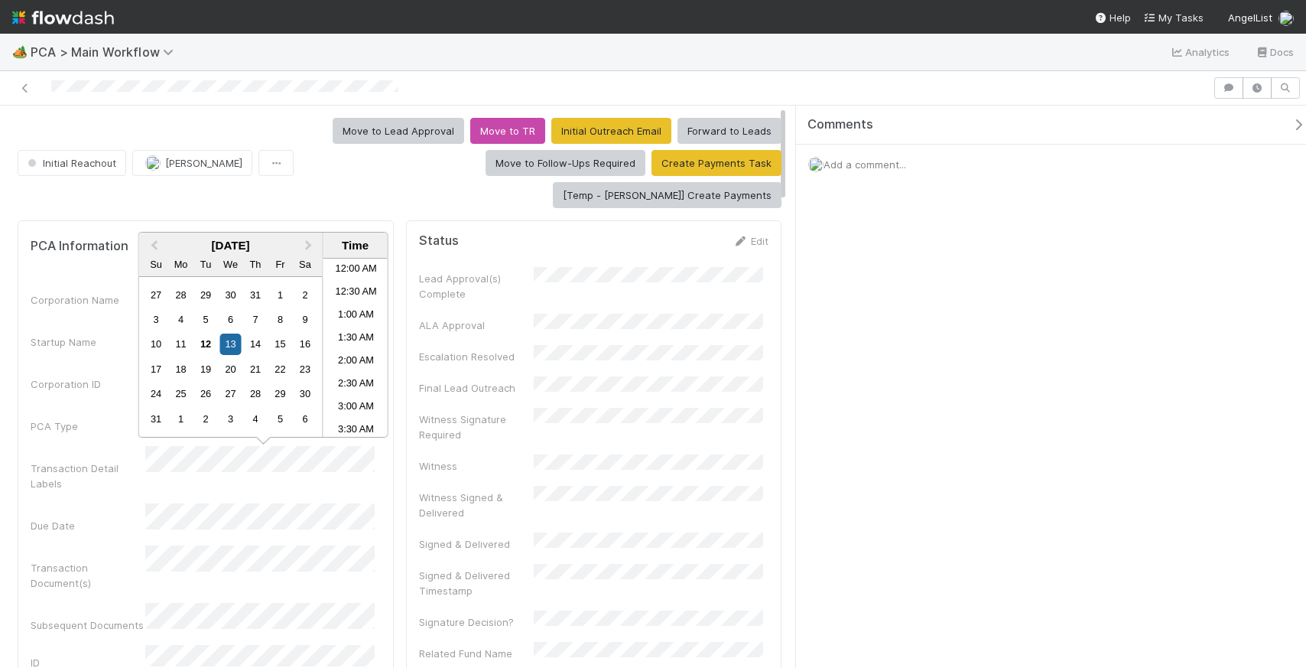
scroll to position [473, 0]
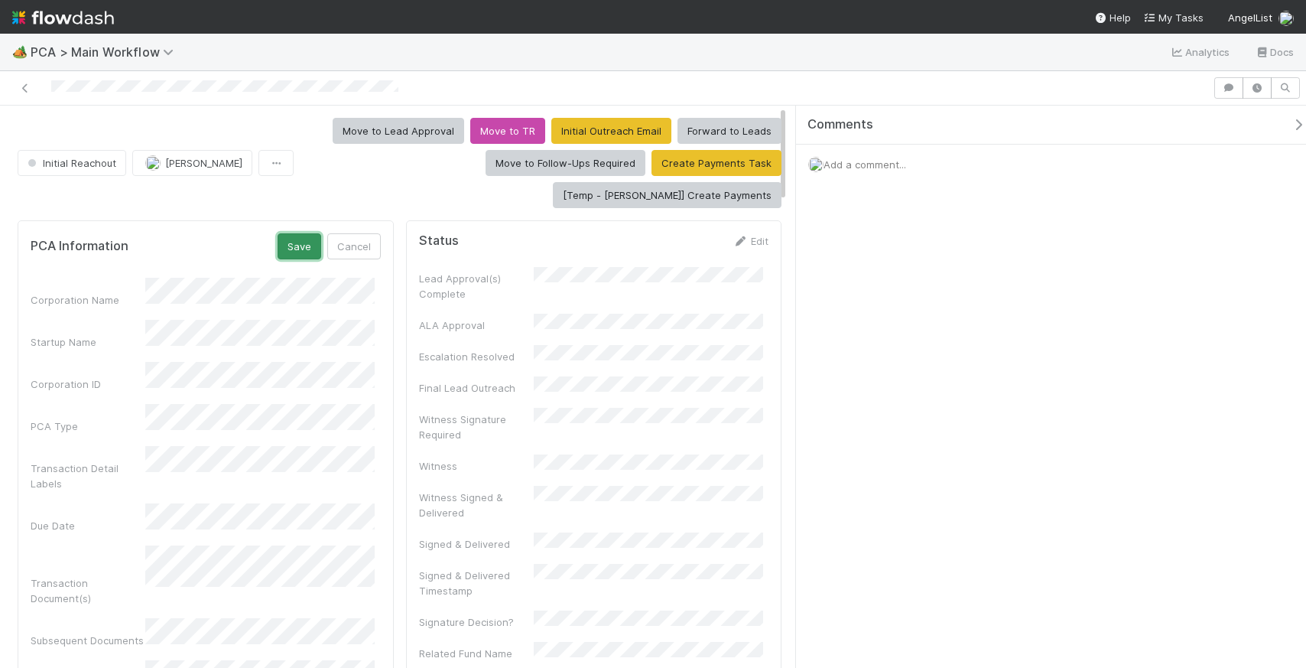
click at [297, 233] on button "Save" at bounding box center [300, 246] width 44 height 26
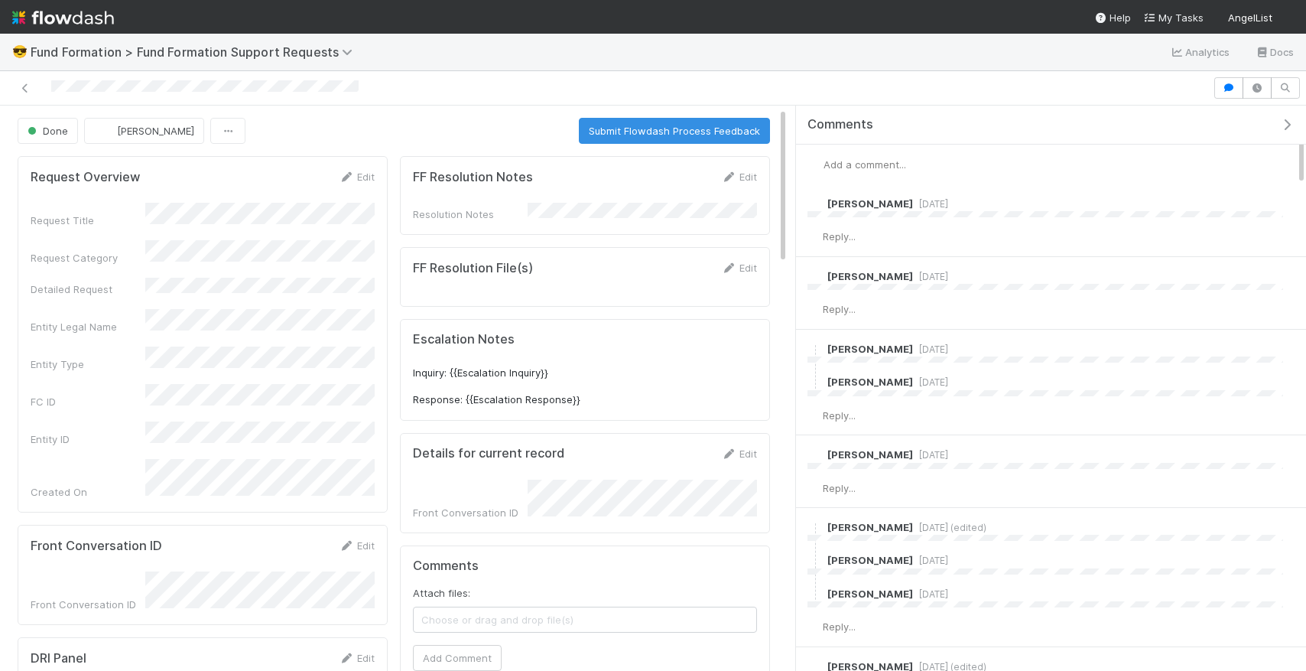
scroll to position [7, 0]
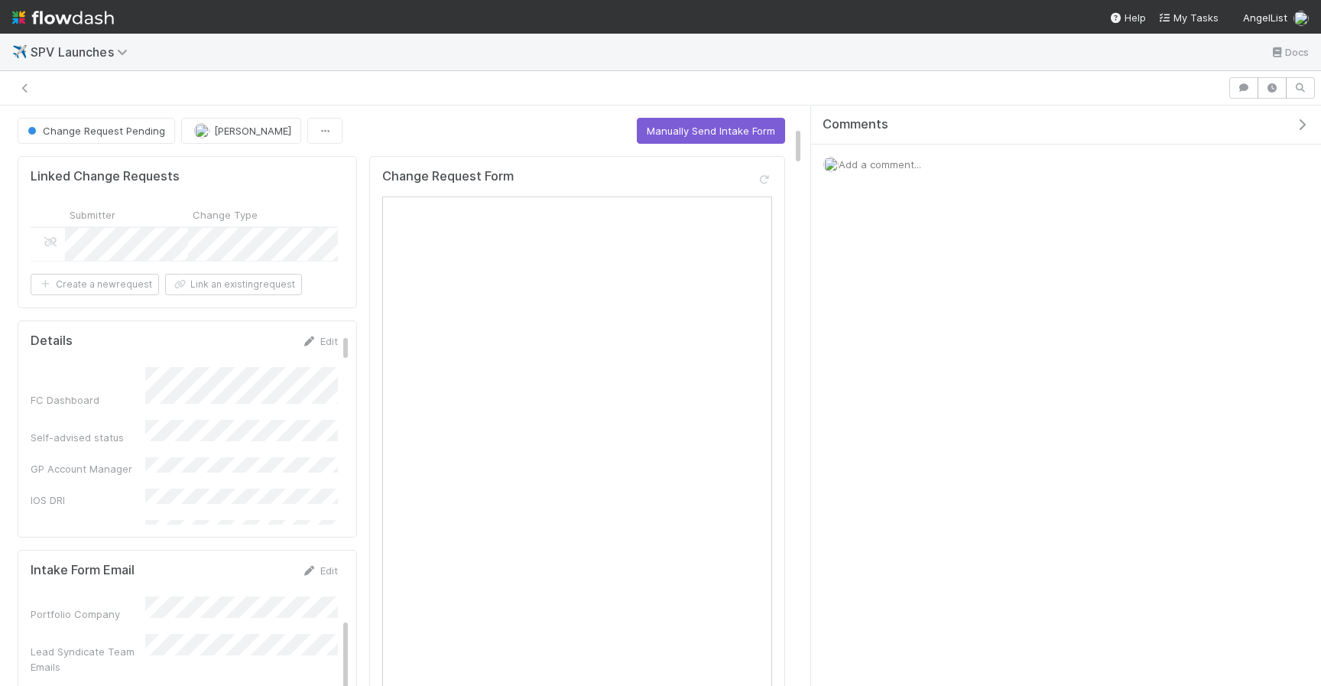
scroll to position [73, 0]
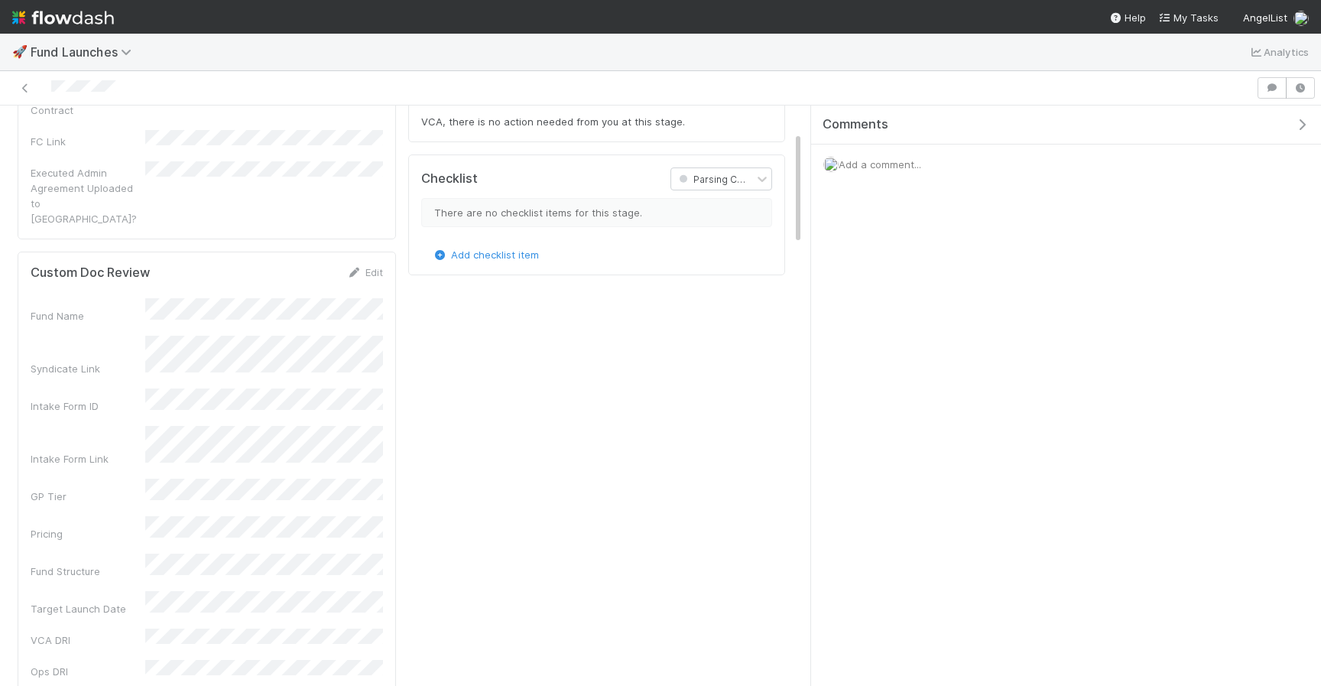
scroll to position [310, 742]
